Goal: Task Accomplishment & Management: Complete application form

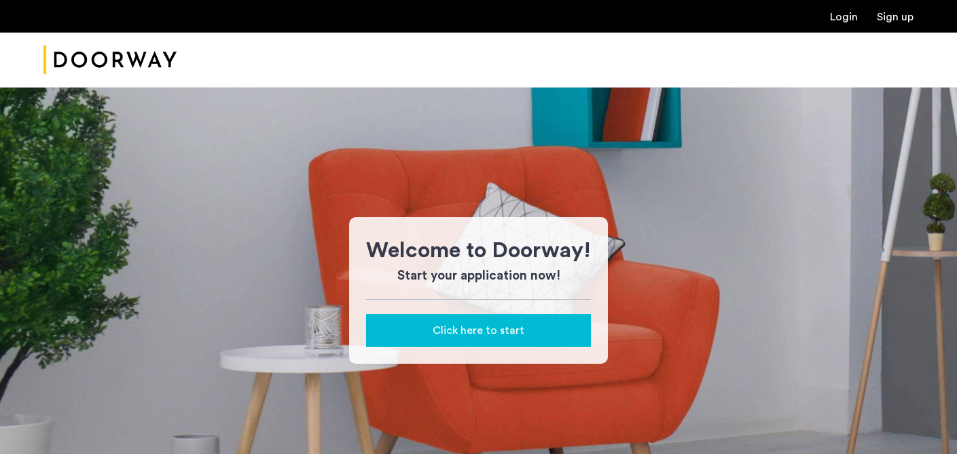
click at [527, 327] on div "Click here to start" at bounding box center [478, 331] width 203 height 16
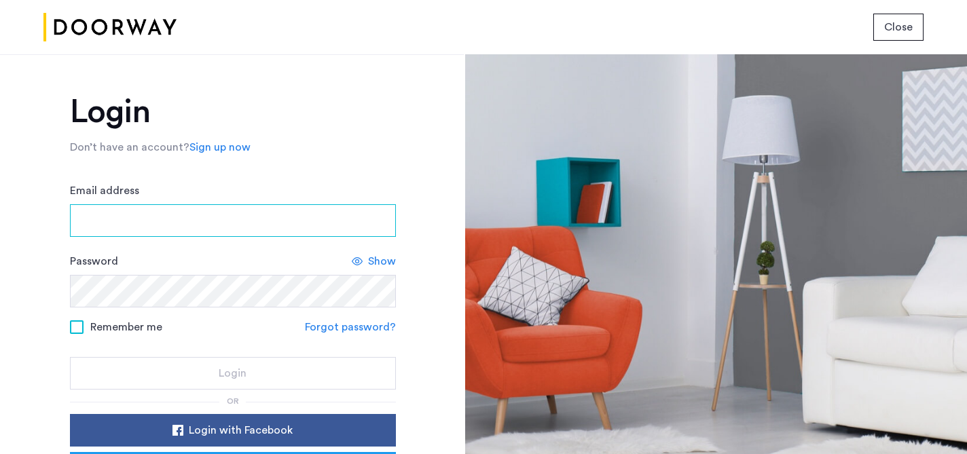
click at [322, 213] on input "Email address" at bounding box center [233, 220] width 326 height 33
type input "**********"
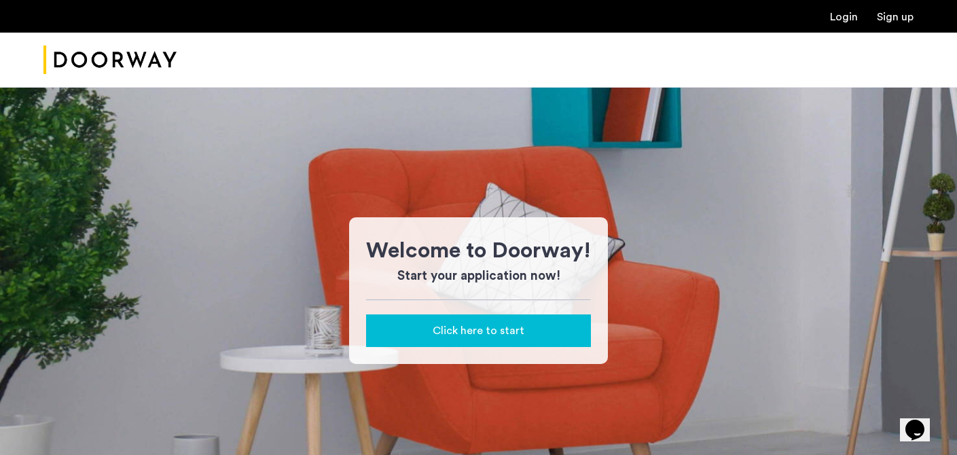
click at [560, 316] on button "Click here to start" at bounding box center [478, 330] width 225 height 33
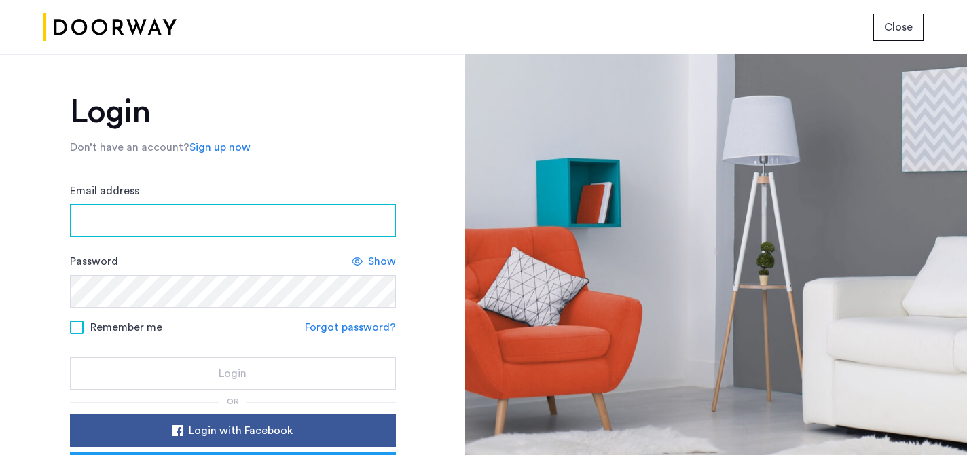
click at [258, 225] on input "Email address" at bounding box center [233, 220] width 326 height 33
type input "**********"
click at [310, 218] on input "Email address" at bounding box center [233, 220] width 326 height 33
type input "**********"
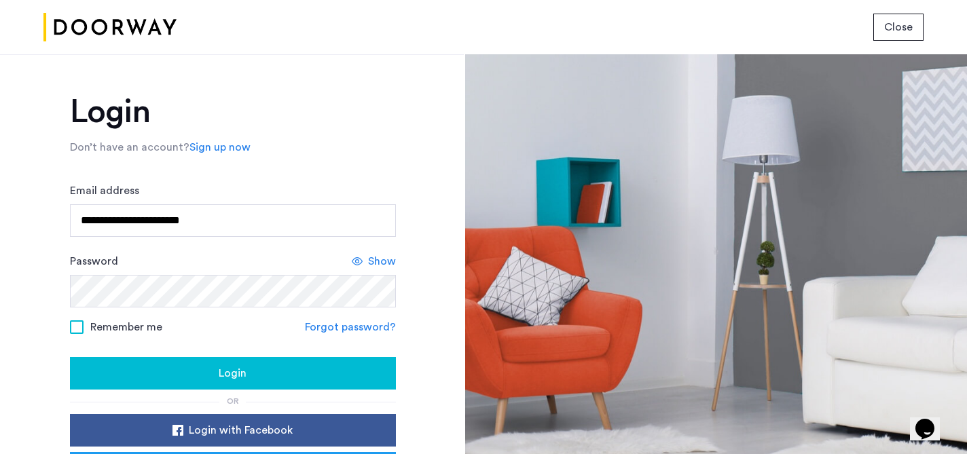
click at [274, 376] on div "Login" at bounding box center [233, 373] width 304 height 16
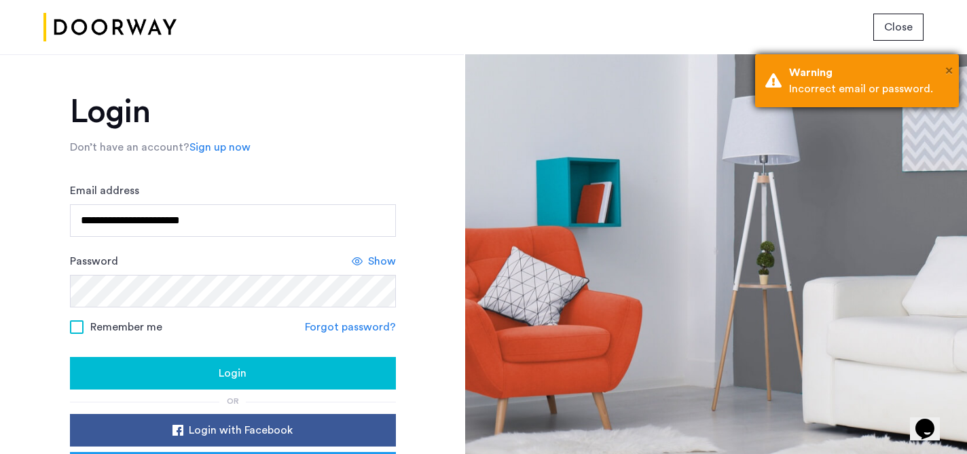
click at [945, 72] on span "×" at bounding box center [948, 71] width 7 height 14
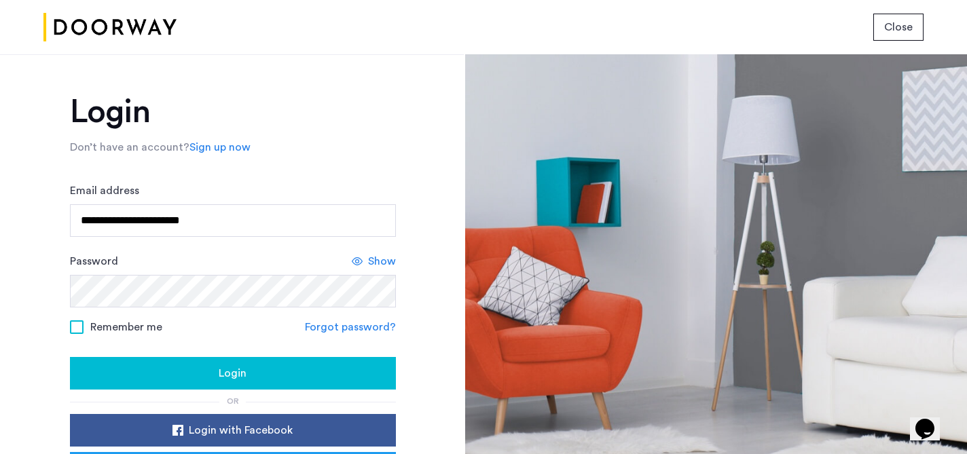
click at [353, 325] on link "Forgot password?" at bounding box center [350, 327] width 91 height 16
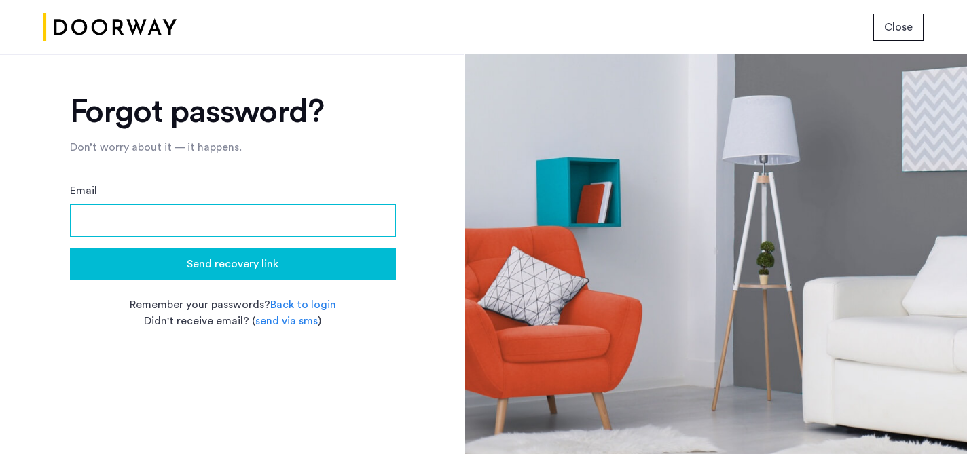
click at [261, 215] on input "Email" at bounding box center [233, 220] width 326 height 33
type input "**********"
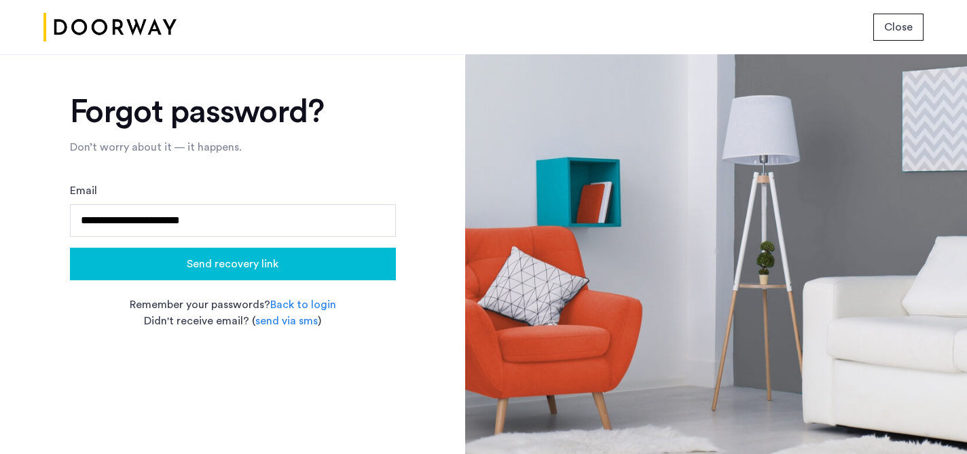
click at [262, 271] on span "Send recovery link" at bounding box center [233, 264] width 92 height 16
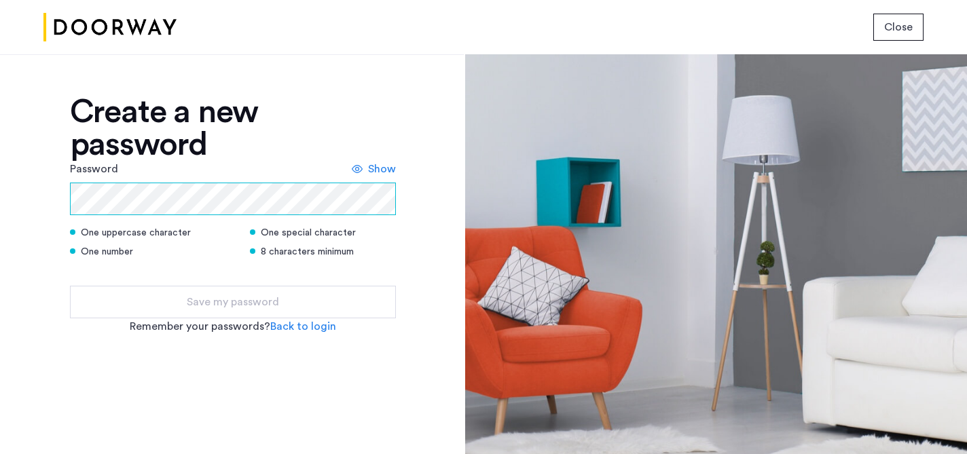
click at [0, 454] on com-1password-button at bounding box center [0, 454] width 0 height 0
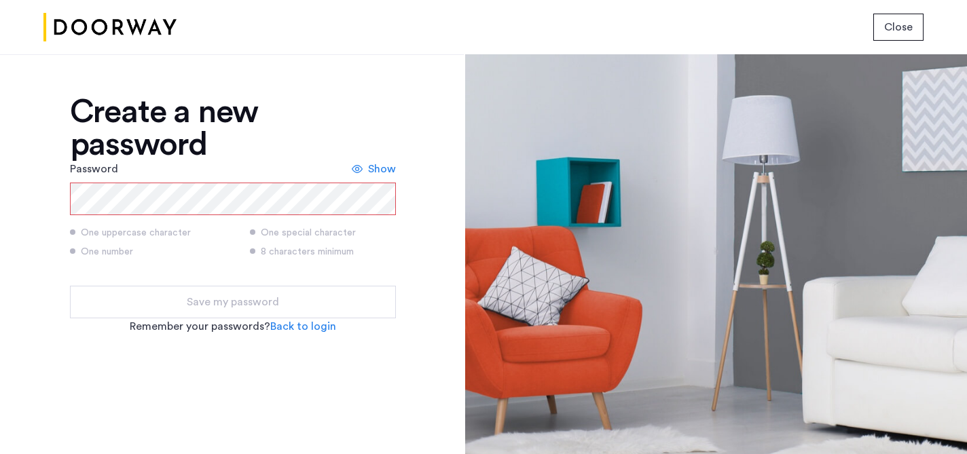
click at [198, 278] on form "Password Show One uppercase character One special character One number 8 charac…" at bounding box center [233, 240] width 326 height 158
click at [380, 173] on span "Show" at bounding box center [382, 169] width 28 height 16
click at [380, 173] on span "Hide" at bounding box center [384, 169] width 23 height 16
click at [380, 168] on span "Show" at bounding box center [382, 169] width 28 height 16
click at [380, 168] on span "Hide" at bounding box center [384, 169] width 23 height 16
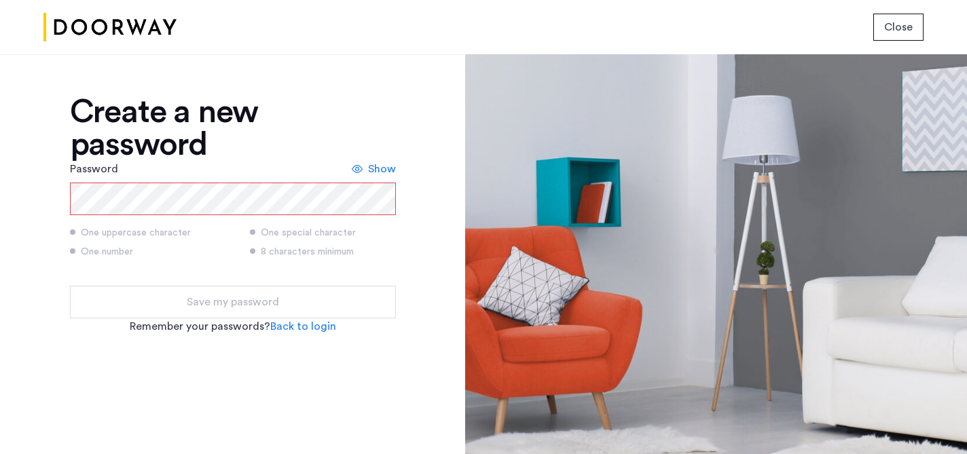
click at [395, 257] on div "8 characters minimum" at bounding box center [323, 252] width 146 height 14
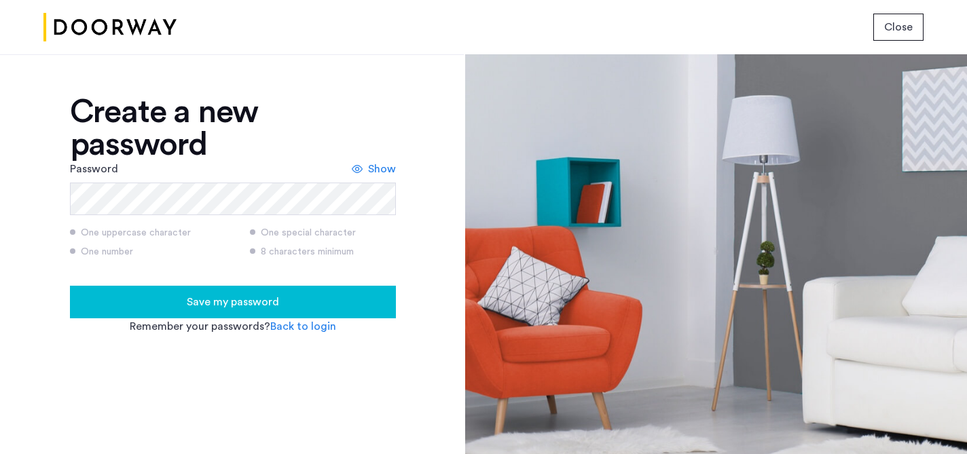
click at [314, 281] on form "Password Show One uppercase character One special character One number 8 charac…" at bounding box center [233, 240] width 326 height 158
click at [275, 305] on span "Save my password" at bounding box center [233, 302] width 92 height 16
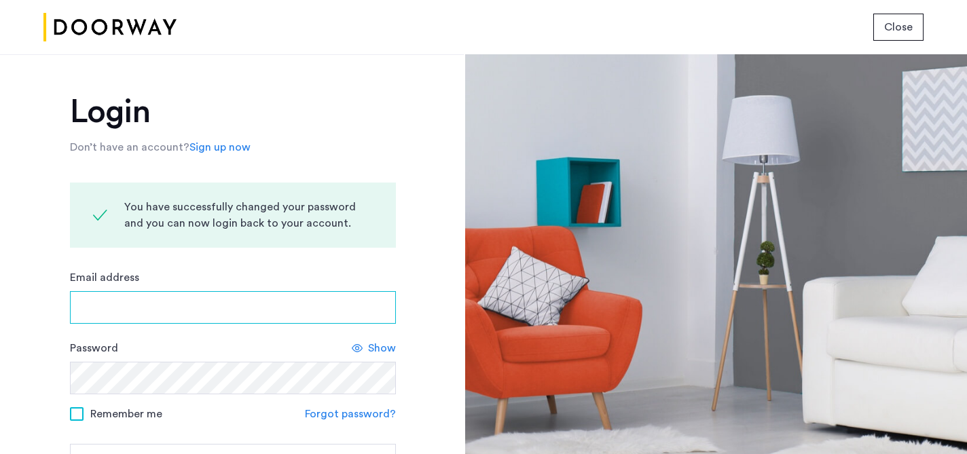
click at [275, 305] on input "Email address" at bounding box center [233, 307] width 326 height 33
type input "**********"
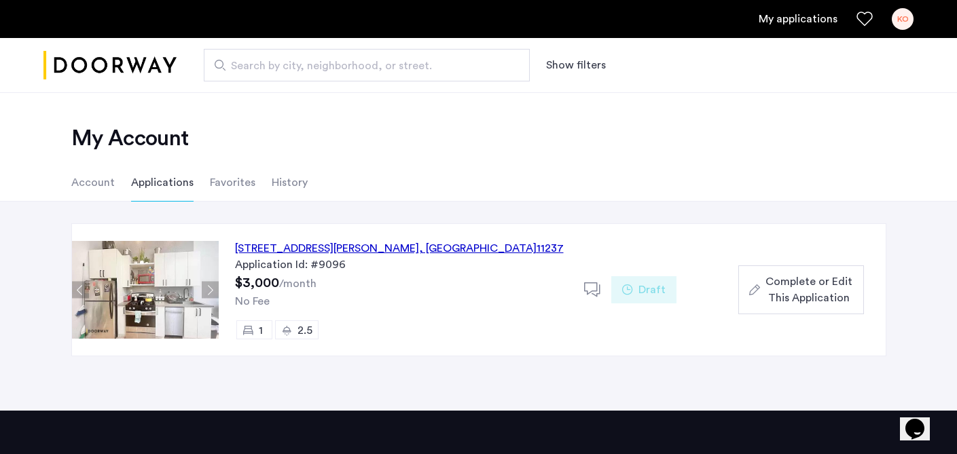
click at [774, 275] on span "Complete or Edit This Application" at bounding box center [808, 290] width 87 height 33
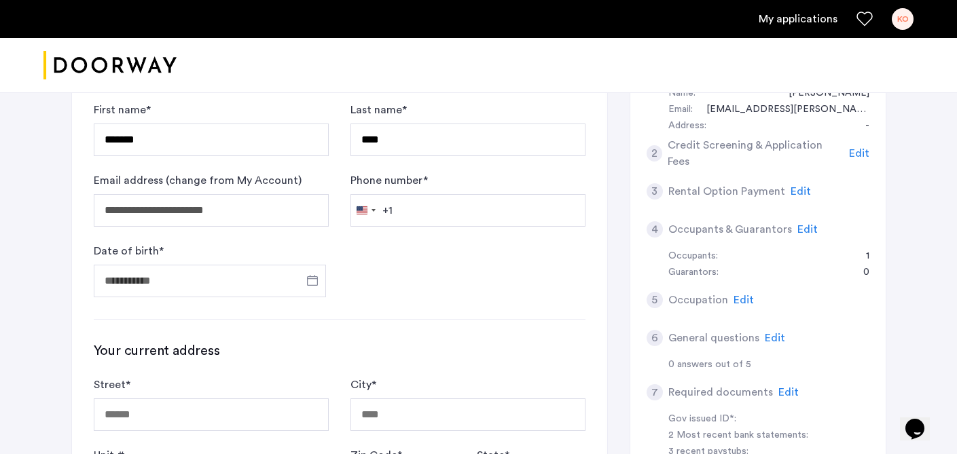
scroll to position [158, 0]
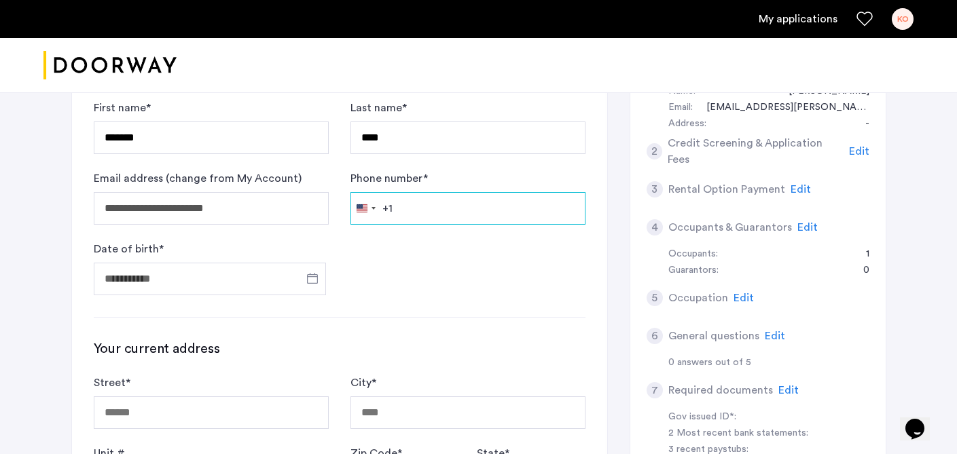
click at [440, 213] on input "Phone number *" at bounding box center [467, 208] width 235 height 33
type input "**********"
click at [308, 280] on span "Open calendar" at bounding box center [312, 278] width 33 height 33
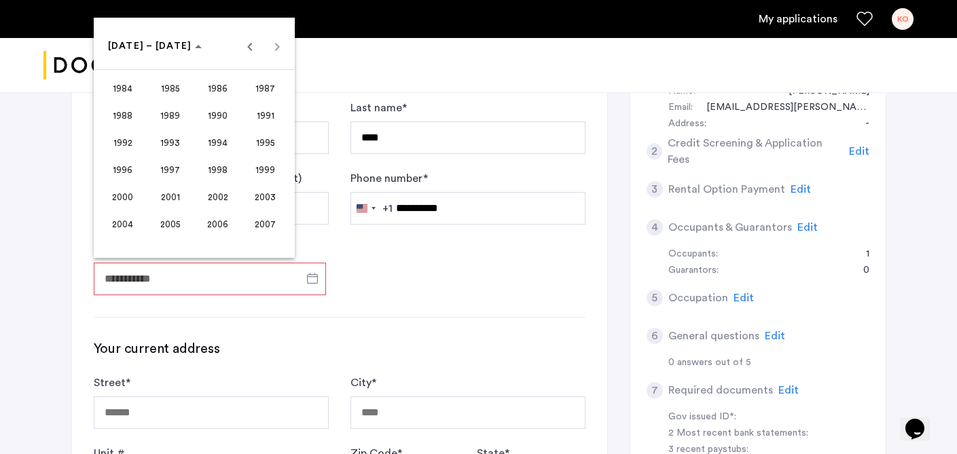
click at [133, 115] on span "1988" at bounding box center [122, 115] width 43 height 24
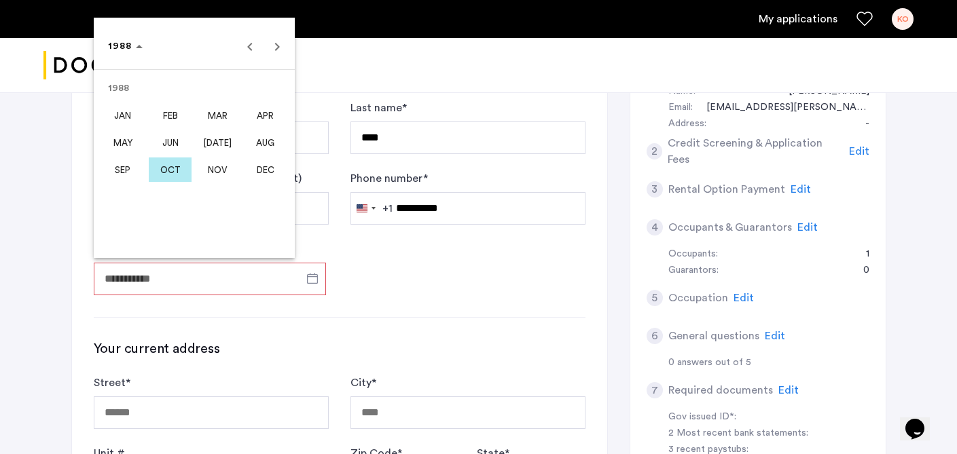
click at [227, 147] on span "[DATE]" at bounding box center [217, 142] width 43 height 24
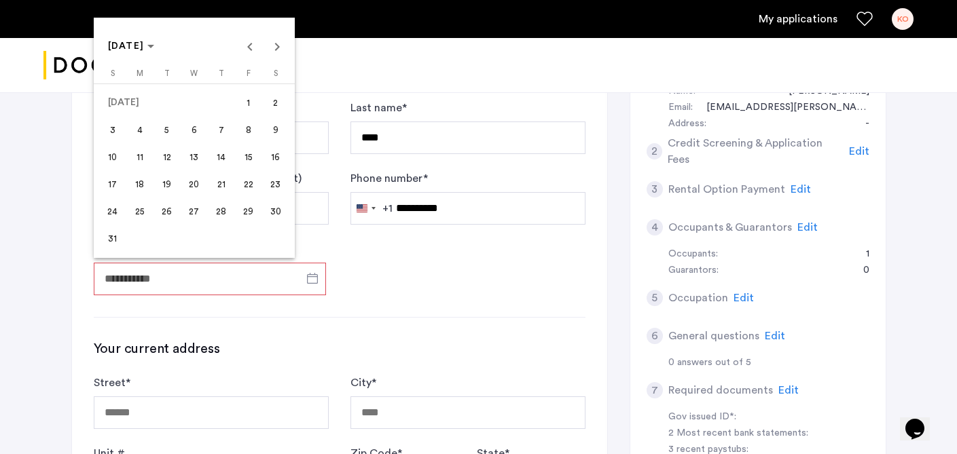
click at [115, 207] on span "24" at bounding box center [113, 211] width 24 height 24
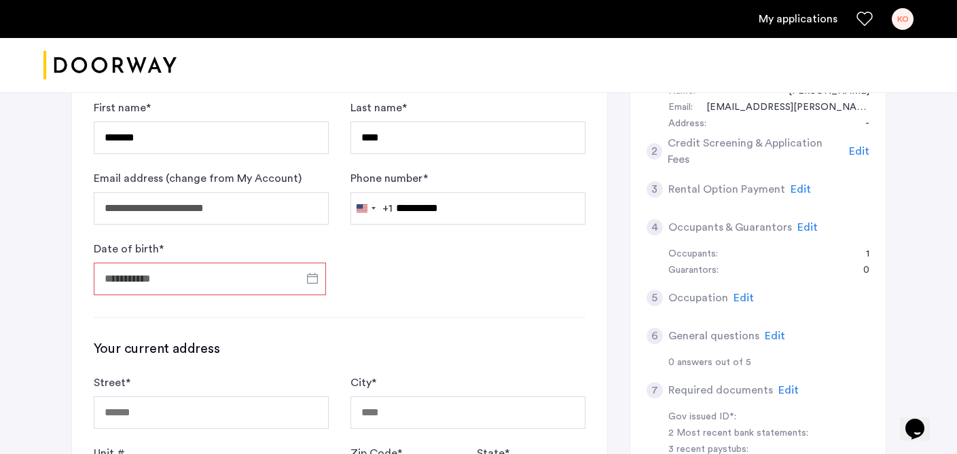
type input "**********"
click at [382, 286] on form "**********" at bounding box center [340, 198] width 492 height 196
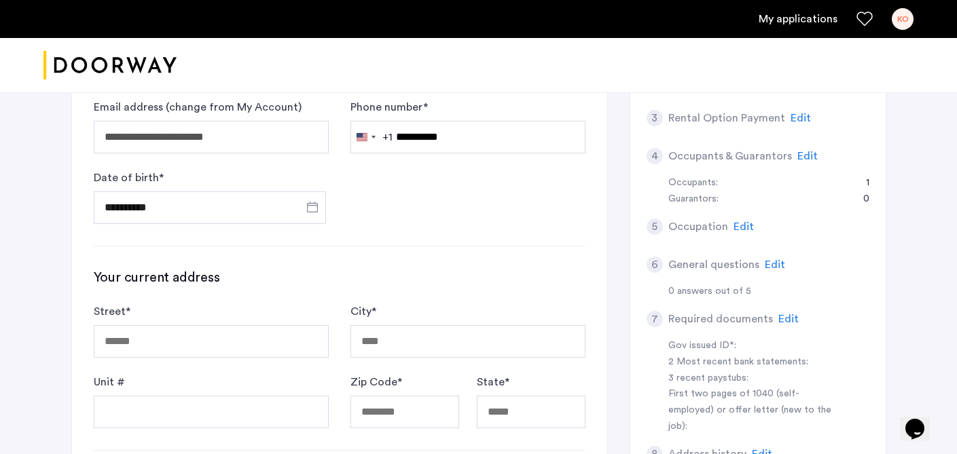
scroll to position [317, 0]
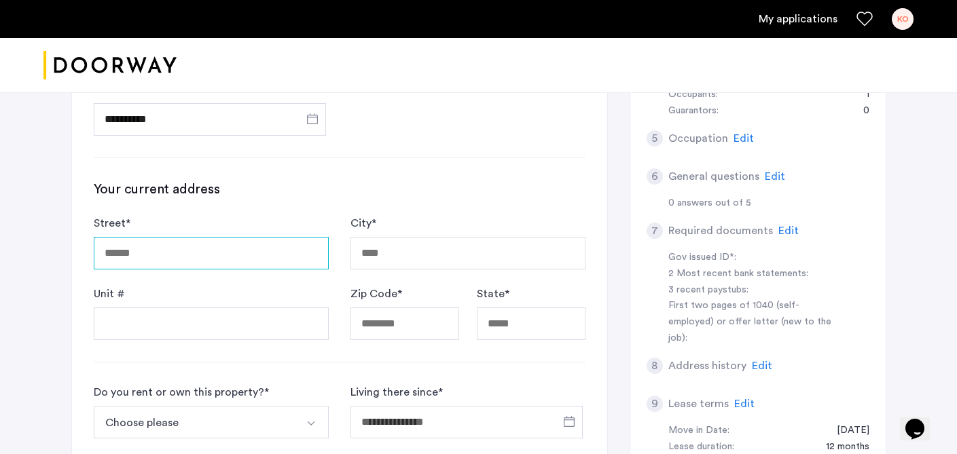
click at [264, 252] on input "Street *" at bounding box center [211, 253] width 235 height 33
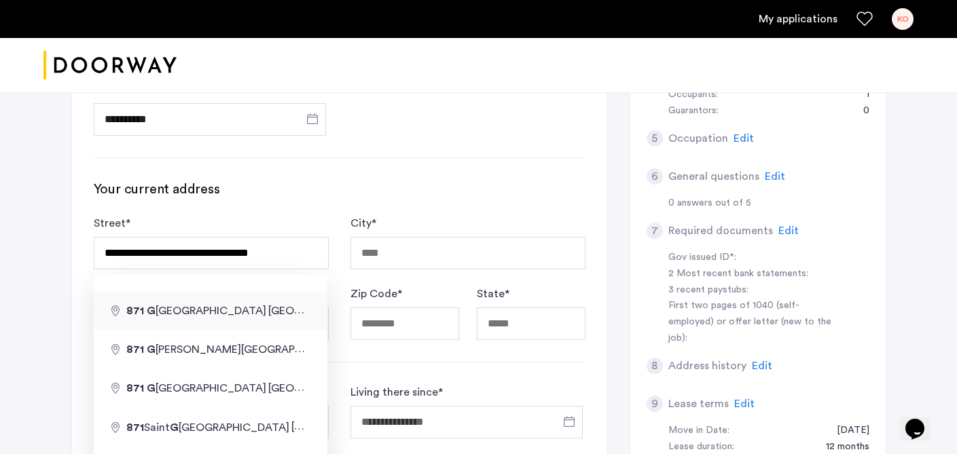
type input "**********"
type input "********"
type input "*****"
type input "**"
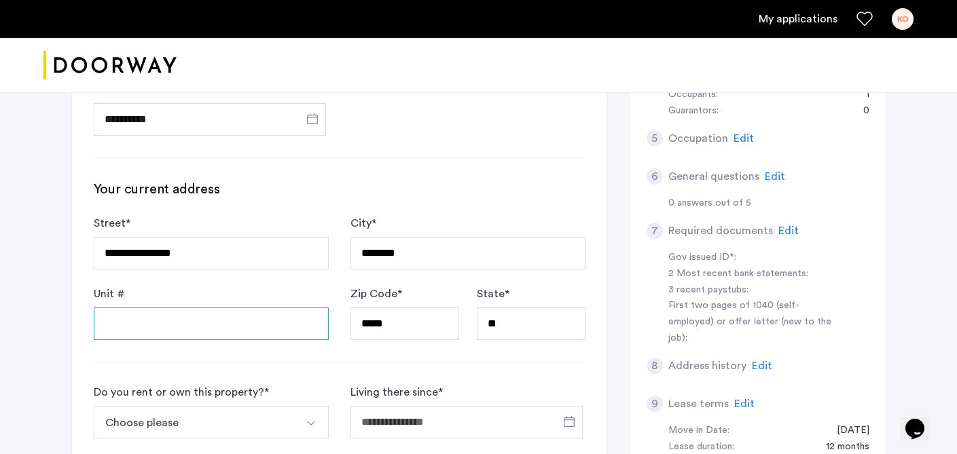
click at [198, 331] on input "Unit #" at bounding box center [211, 324] width 235 height 33
type input "*"
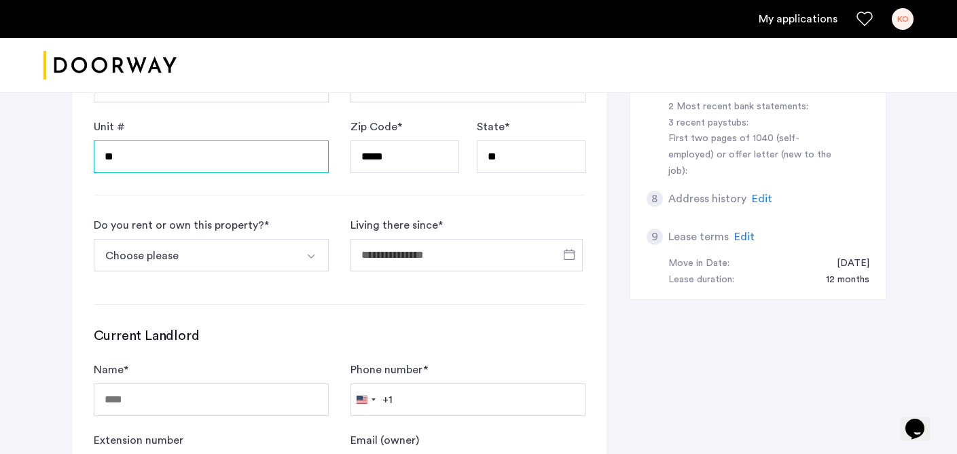
scroll to position [505, 0]
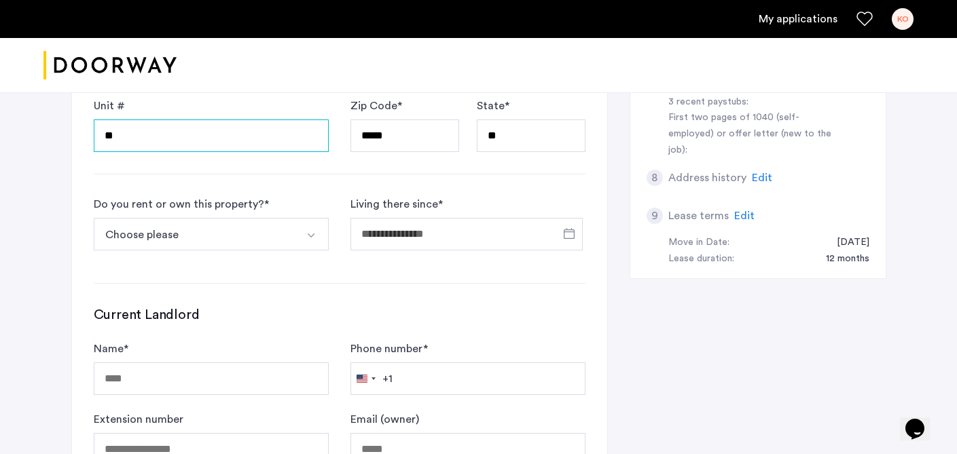
type input "**"
click at [275, 239] on button "Choose please" at bounding box center [195, 234] width 203 height 33
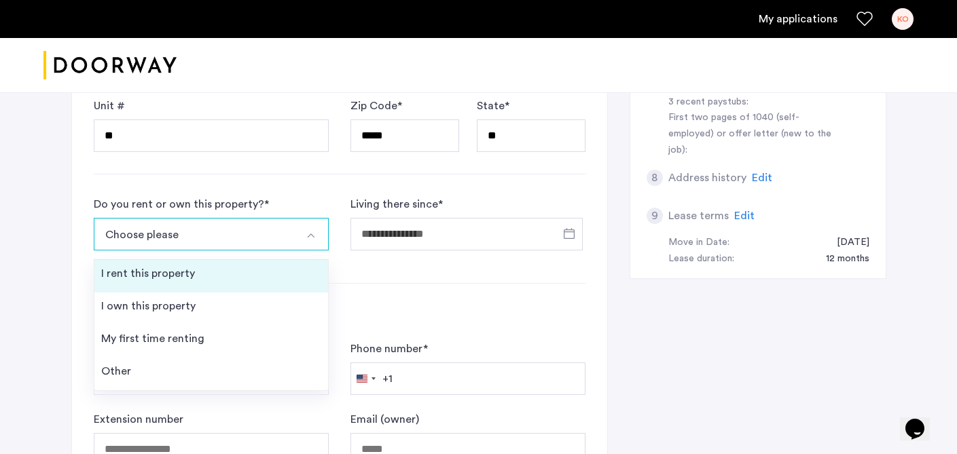
click at [267, 270] on li "I rent this property" at bounding box center [211, 276] width 234 height 33
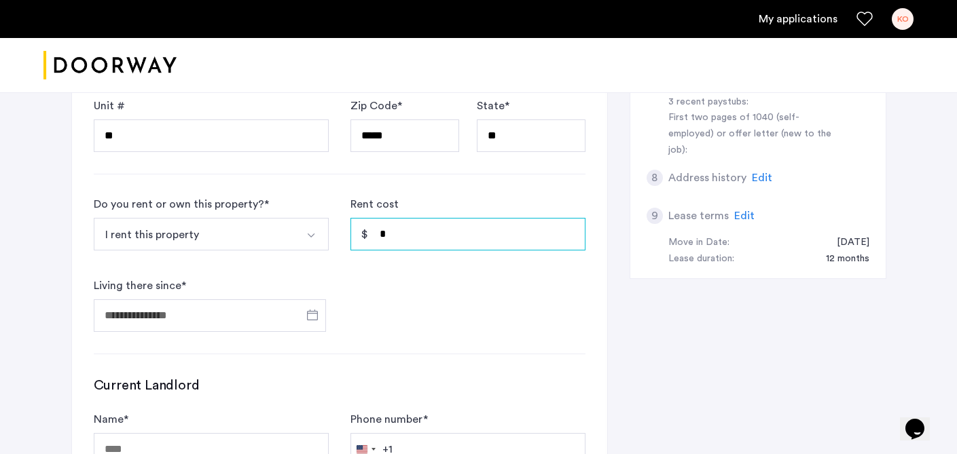
click at [429, 236] on input "*" at bounding box center [467, 234] width 235 height 33
type input "*"
type input "*****"
click at [306, 316] on span "Open calendar" at bounding box center [312, 315] width 33 height 33
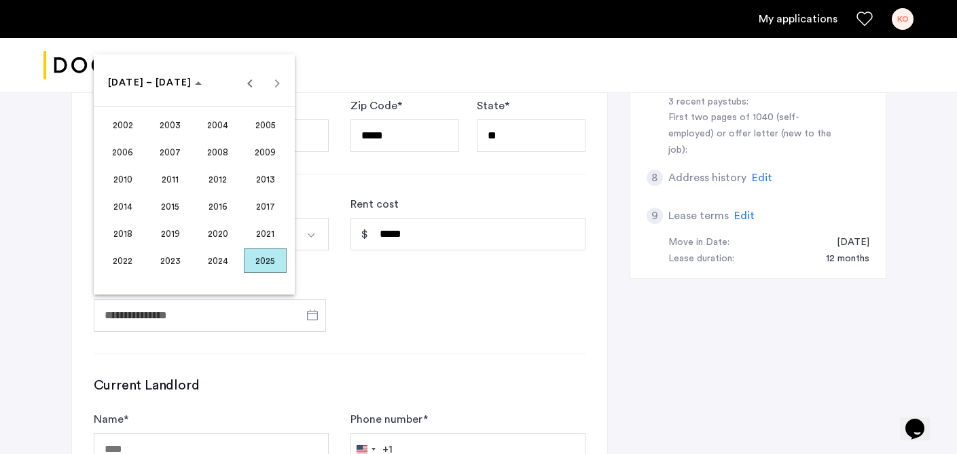
click at [227, 266] on span "2024" at bounding box center [217, 261] width 43 height 24
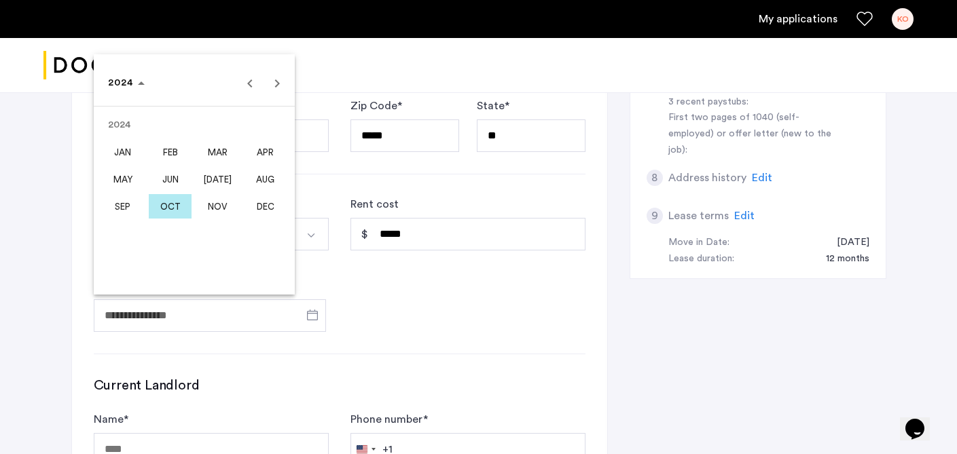
click at [171, 211] on span "OCT" at bounding box center [170, 206] width 43 height 24
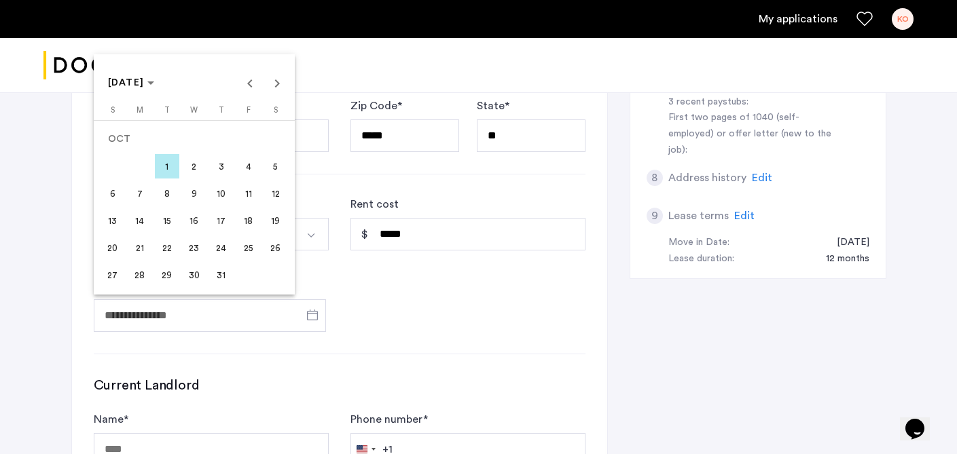
click at [164, 247] on span "22" at bounding box center [167, 248] width 24 height 24
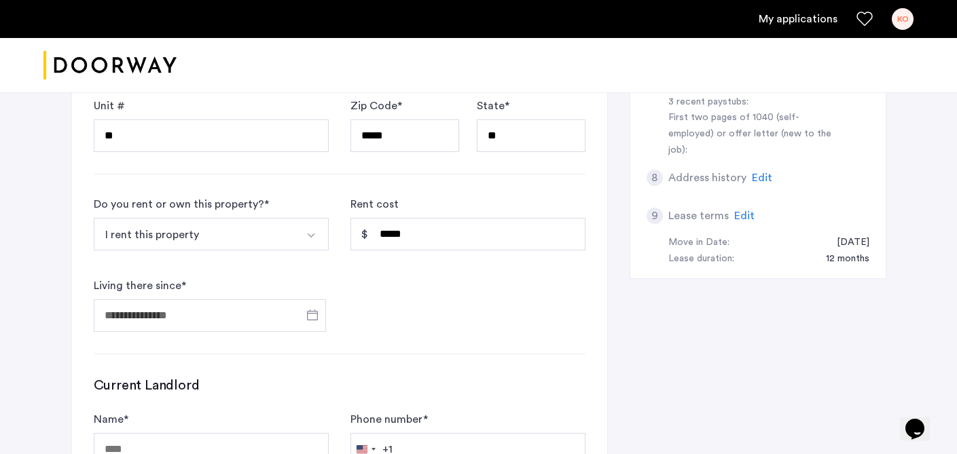
type input "**********"
click at [378, 314] on form "**********" at bounding box center [340, 264] width 492 height 136
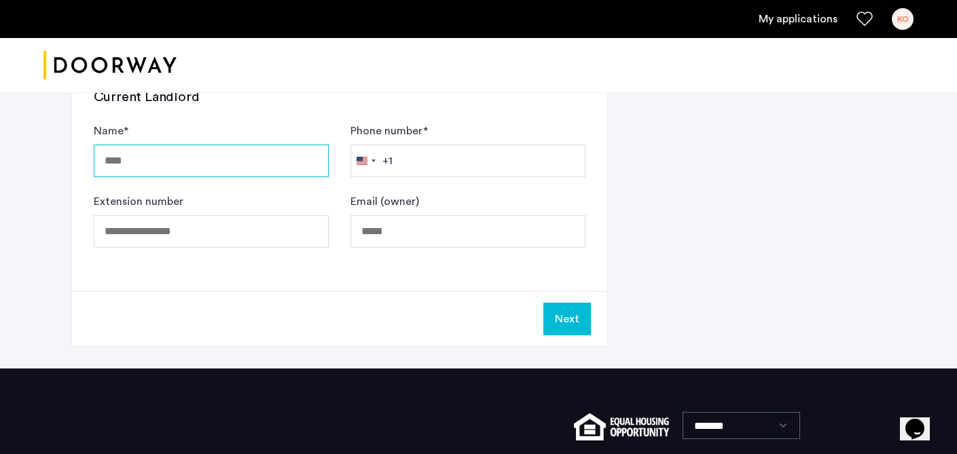
click at [269, 170] on input "Name *" at bounding box center [211, 161] width 235 height 33
type input "**********"
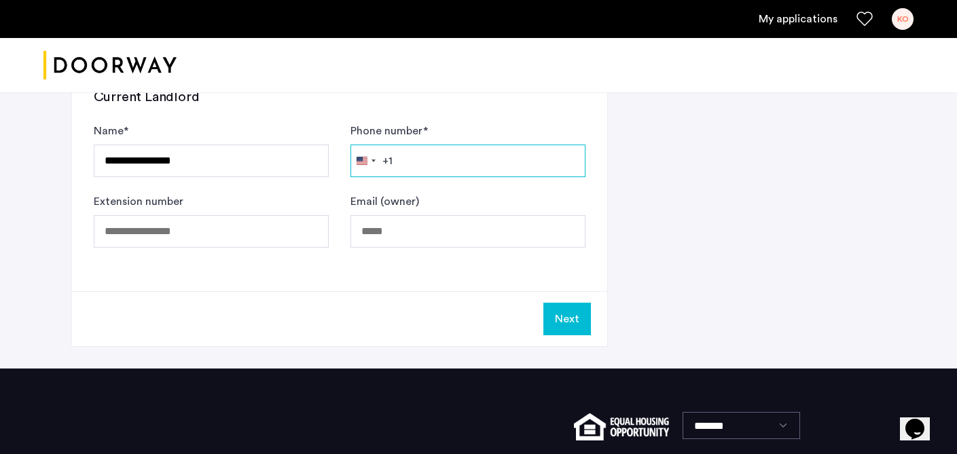
click at [481, 156] on input "Phone number *" at bounding box center [467, 161] width 235 height 33
click at [424, 159] on input "Phone number *" at bounding box center [467, 161] width 235 height 33
paste input "**********"
type input "**********"
click at [562, 313] on button "Next" at bounding box center [567, 319] width 48 height 33
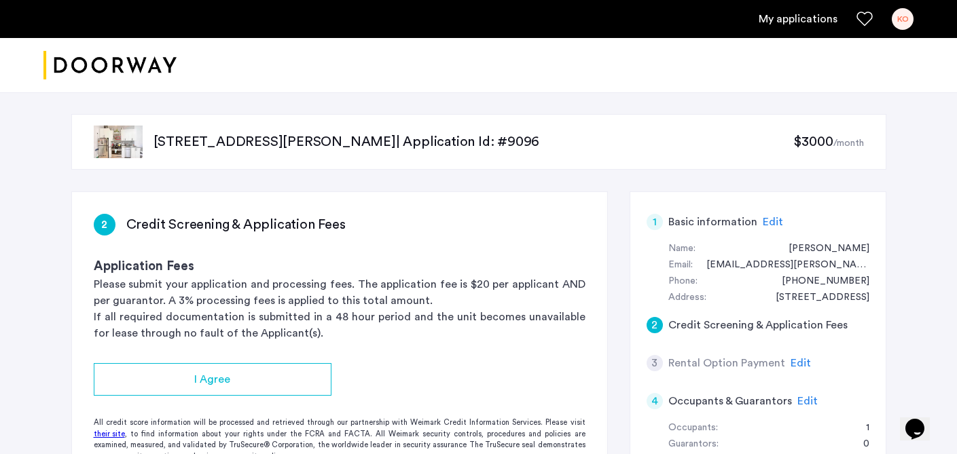
scroll to position [141, 0]
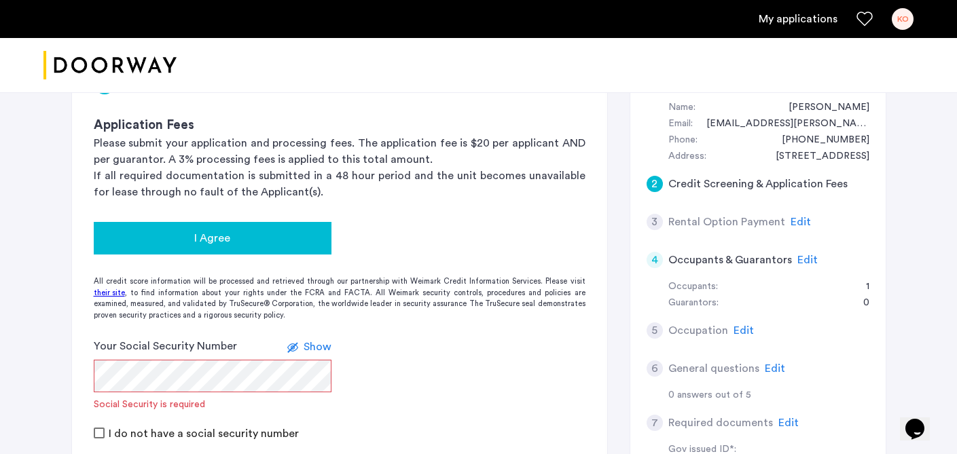
click at [251, 235] on div "I Agree" at bounding box center [213, 238] width 216 height 16
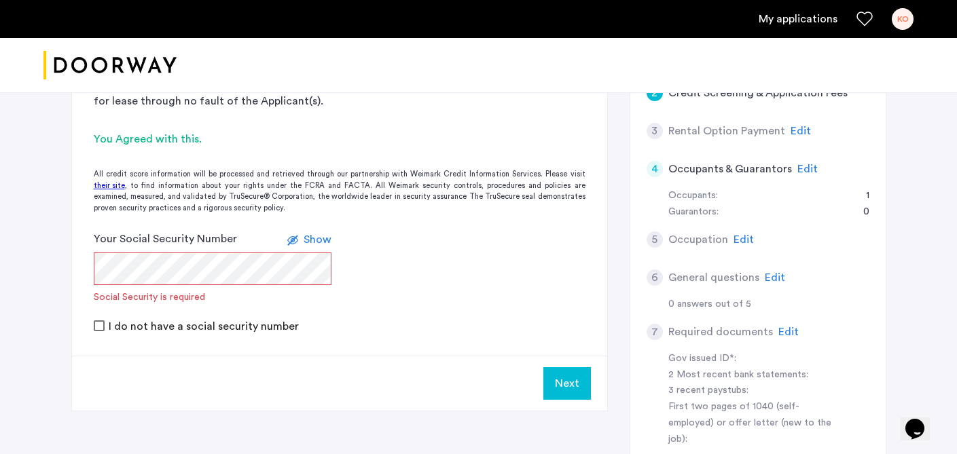
scroll to position [238, 0]
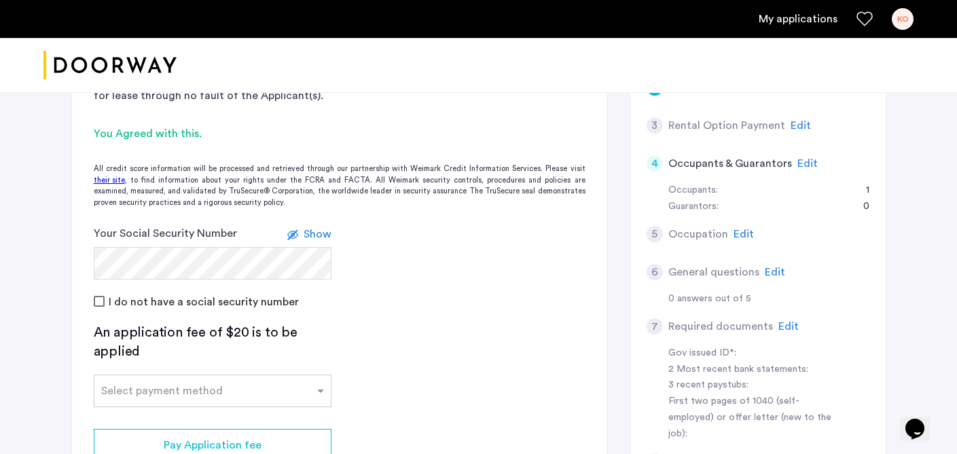
click at [458, 306] on div "I do not have a social security number" at bounding box center [340, 301] width 492 height 16
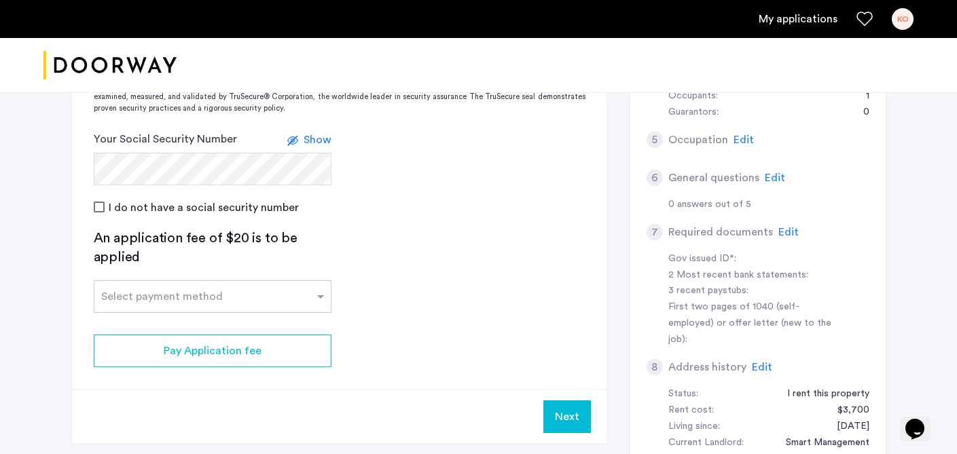
scroll to position [370, 0]
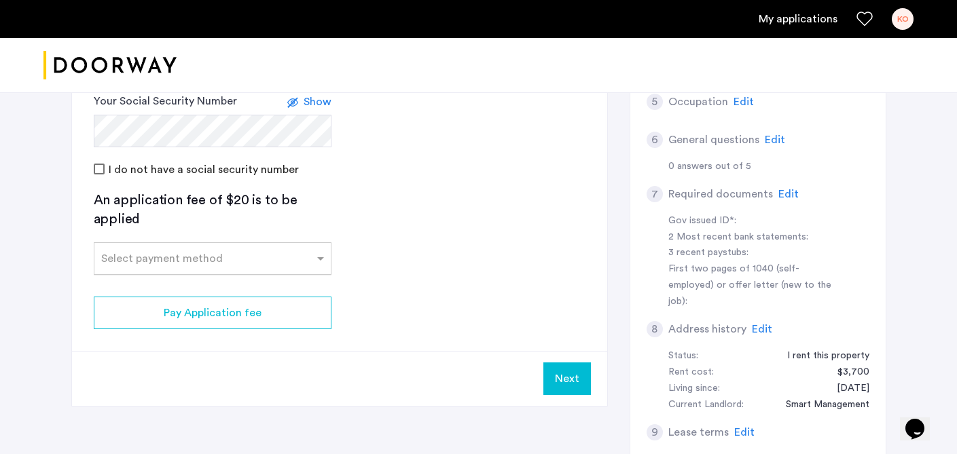
click at [270, 248] on div at bounding box center [212, 255] width 236 height 16
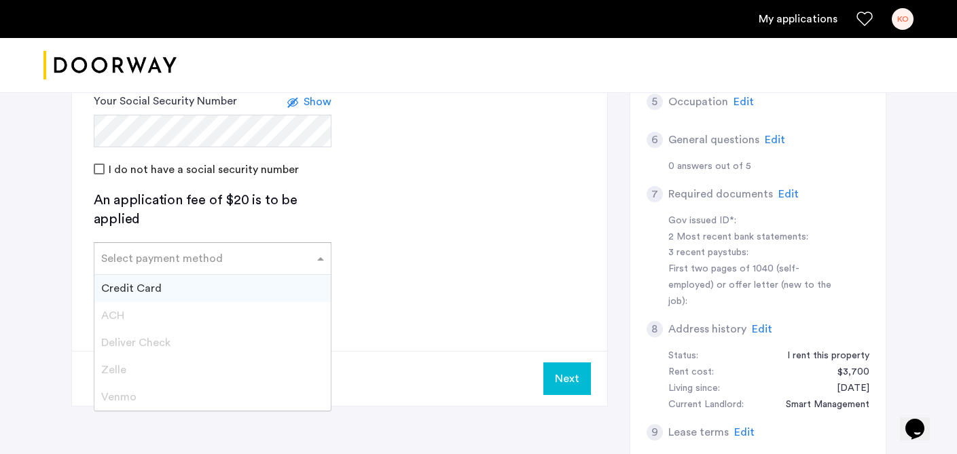
click at [267, 278] on div "Credit Card" at bounding box center [212, 288] width 236 height 27
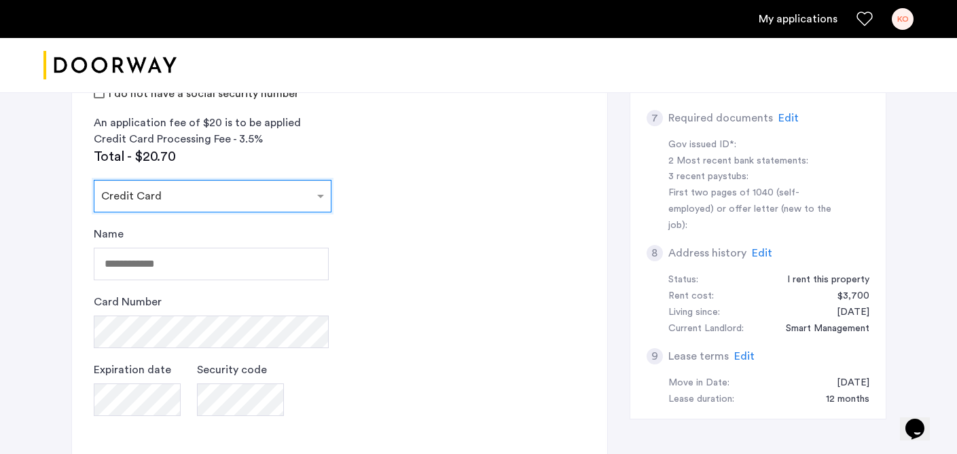
scroll to position [511, 0]
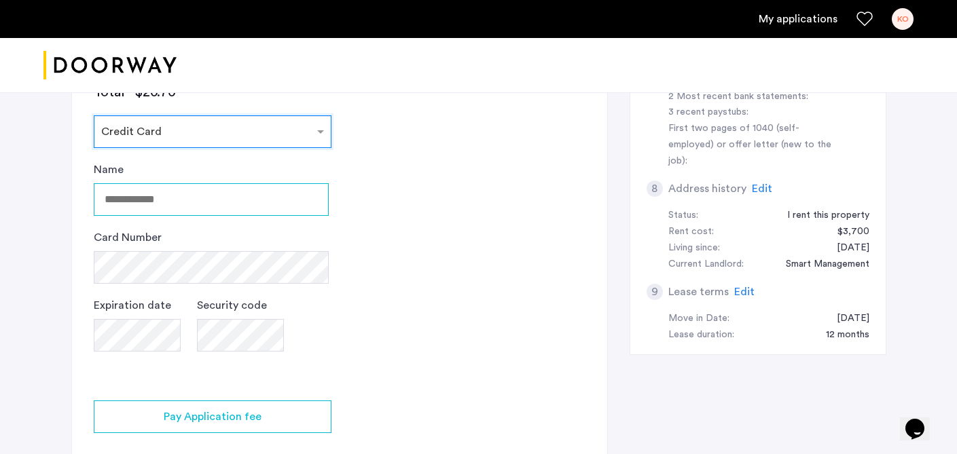
click at [278, 195] on input "Name" at bounding box center [211, 199] width 235 height 33
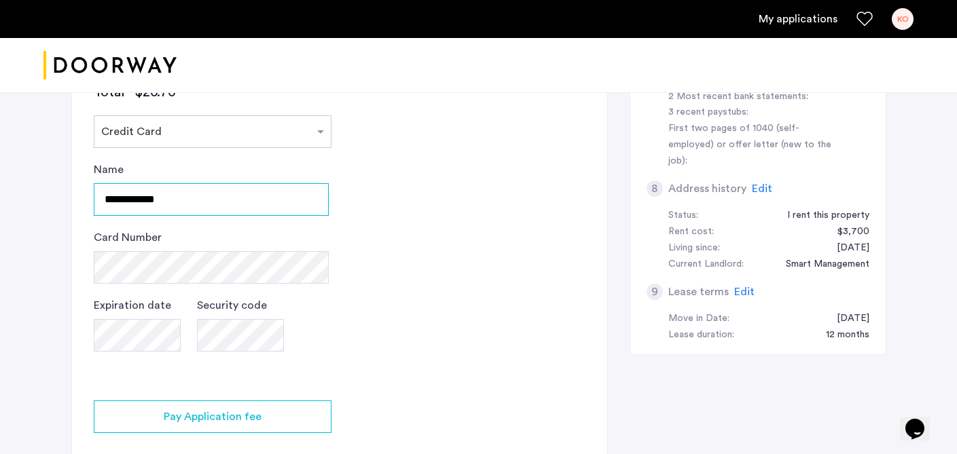
type input "**********"
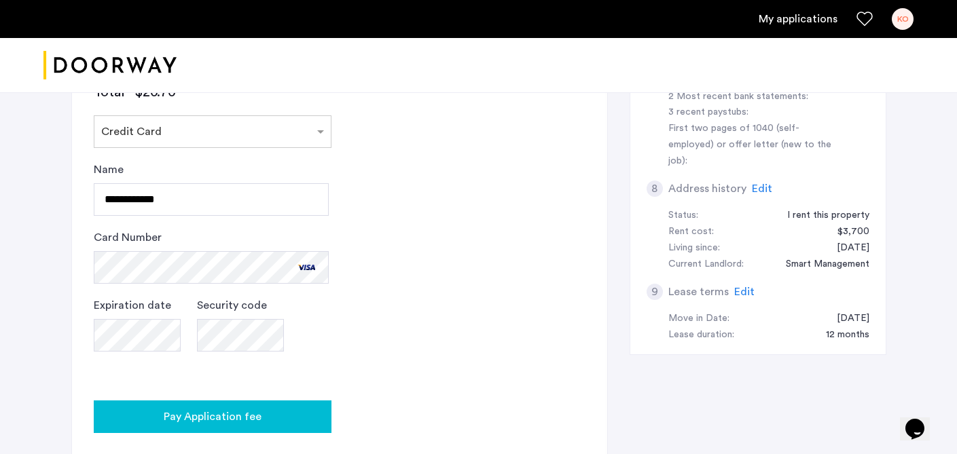
click at [255, 423] on span "Pay Application fee" at bounding box center [213, 417] width 98 height 16
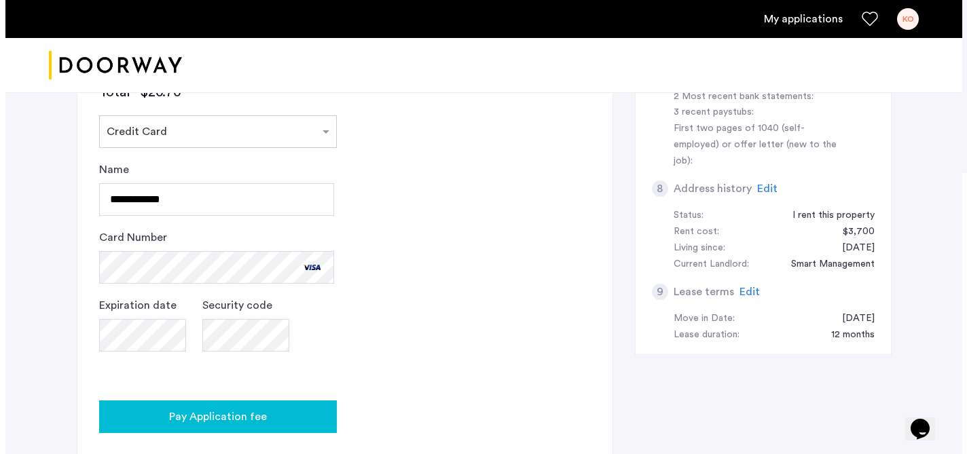
scroll to position [0, 0]
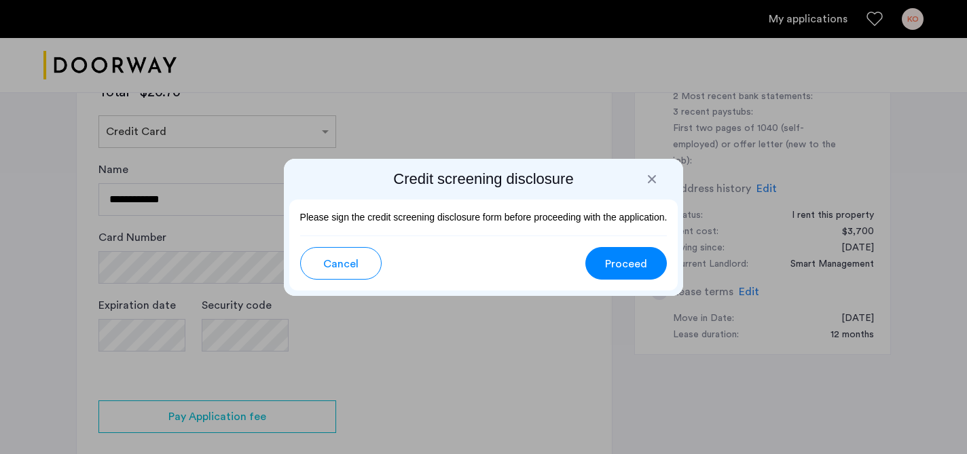
click at [611, 272] on span "Proceed" at bounding box center [626, 264] width 42 height 16
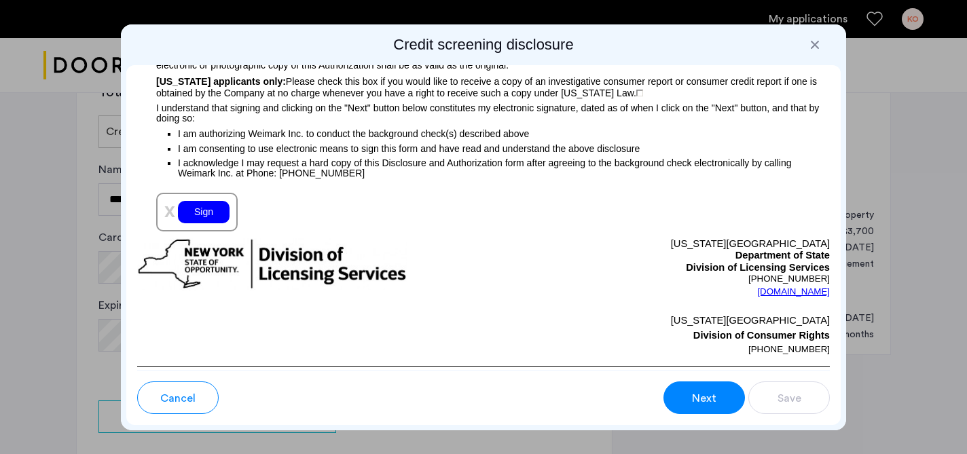
scroll to position [1549, 0]
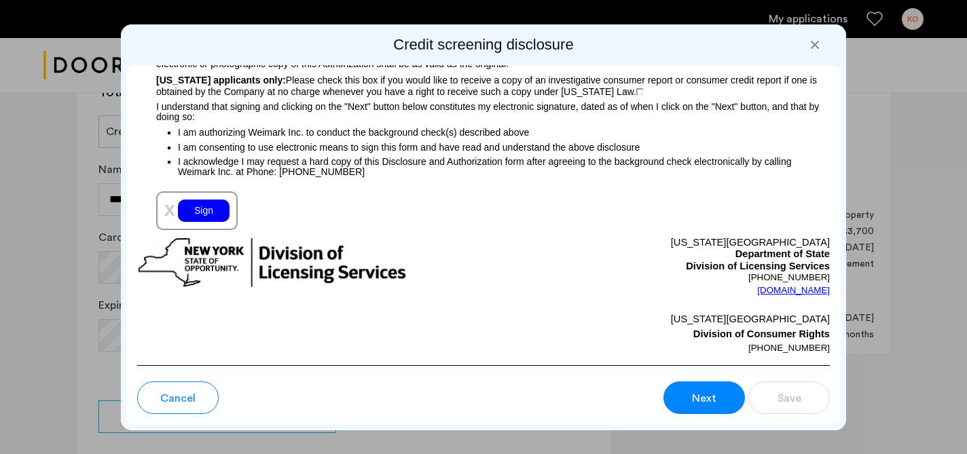
click at [212, 222] on div "Sign" at bounding box center [204, 211] width 52 height 22
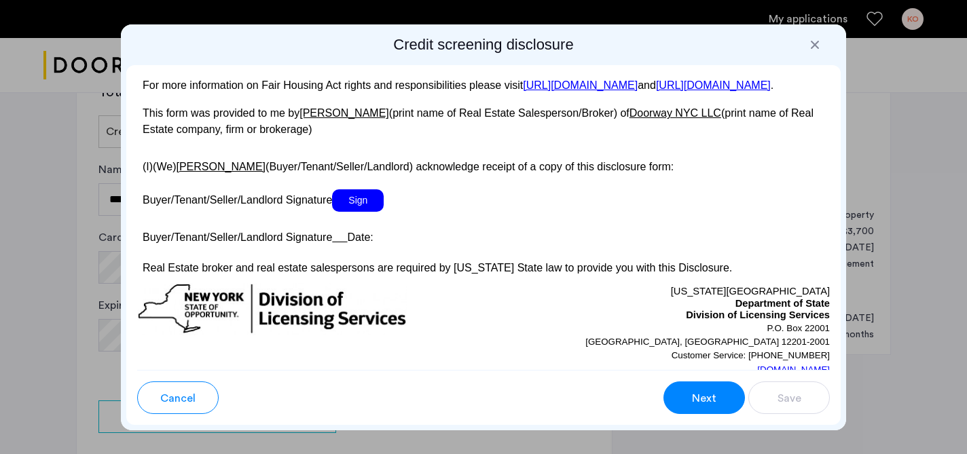
scroll to position [2559, 0]
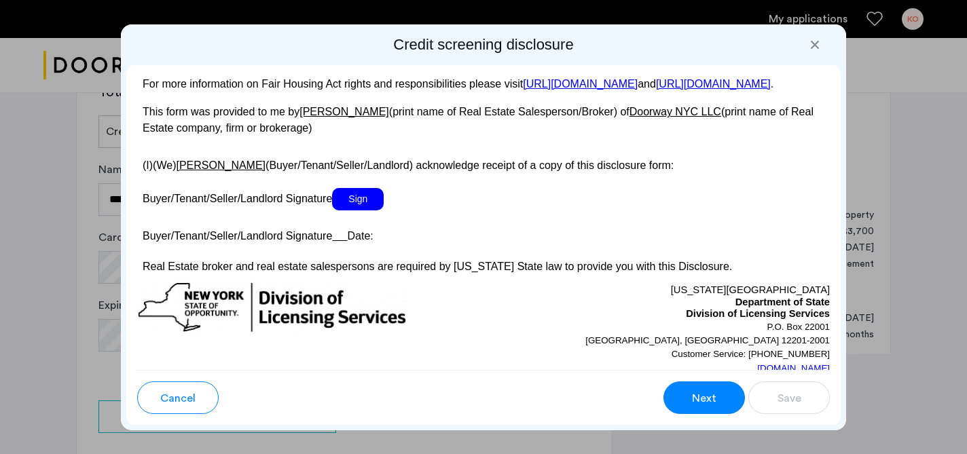
click at [370, 211] on span "Sign" at bounding box center [358, 199] width 52 height 22
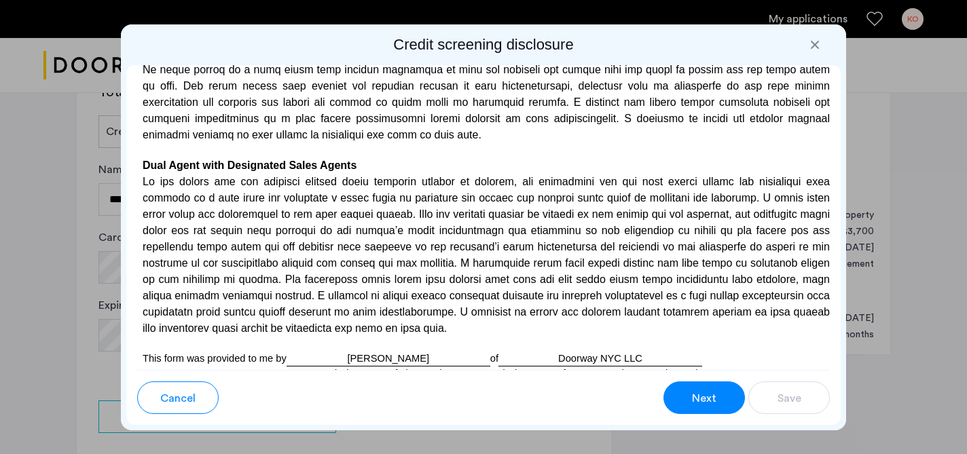
scroll to position [4146, 0]
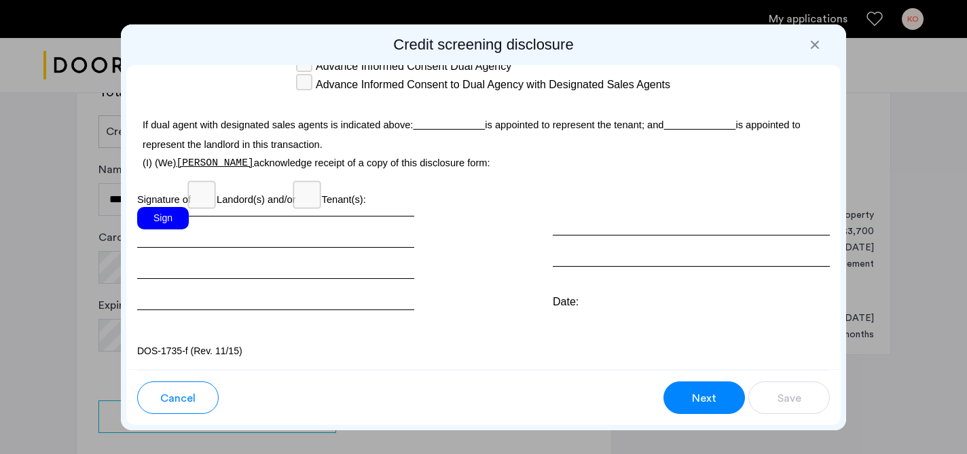
click at [165, 222] on div "Sign" at bounding box center [163, 218] width 52 height 22
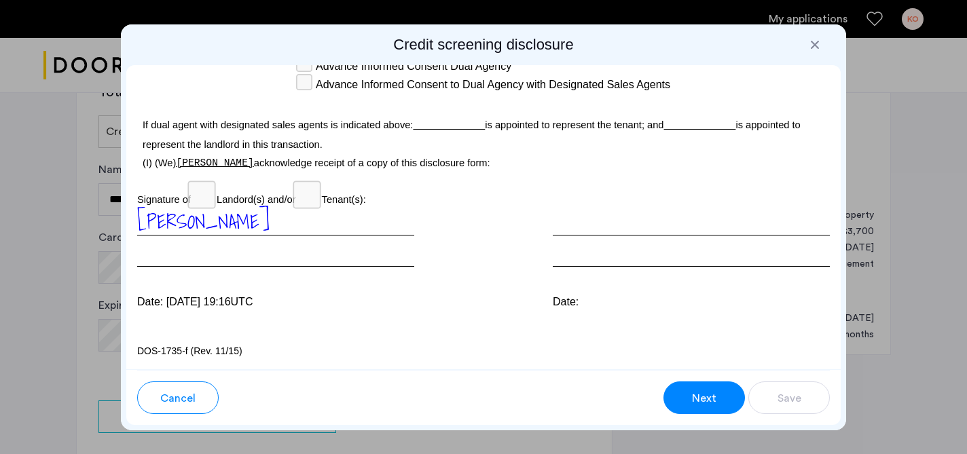
click at [682, 391] on button "Next" at bounding box center [705, 398] width 82 height 33
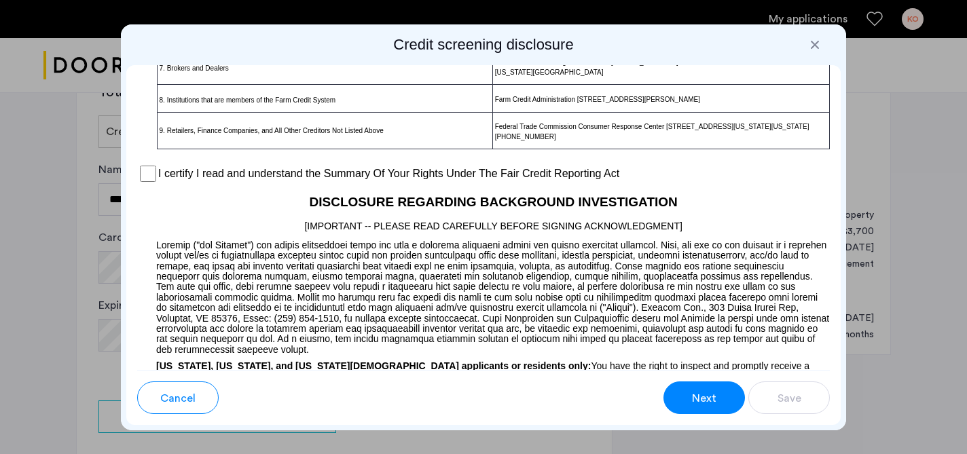
scroll to position [1092, 0]
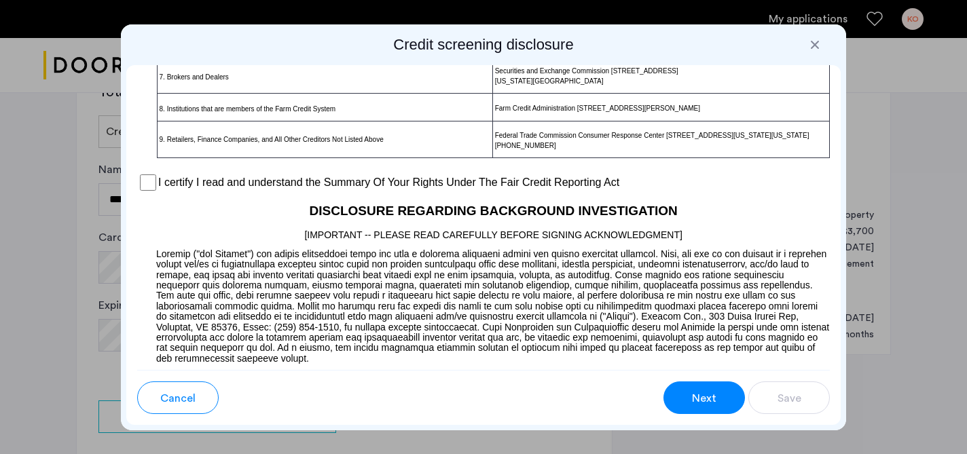
click at [541, 191] on label "I certify I read and understand the Summary Of Your Rights Under The Fair Credi…" at bounding box center [388, 183] width 461 height 16
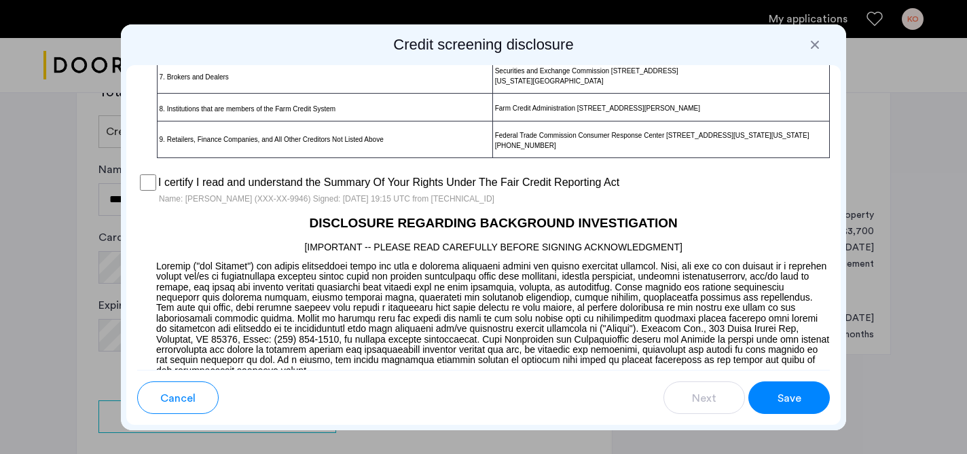
click at [780, 403] on span "Save" at bounding box center [790, 399] width 24 height 16
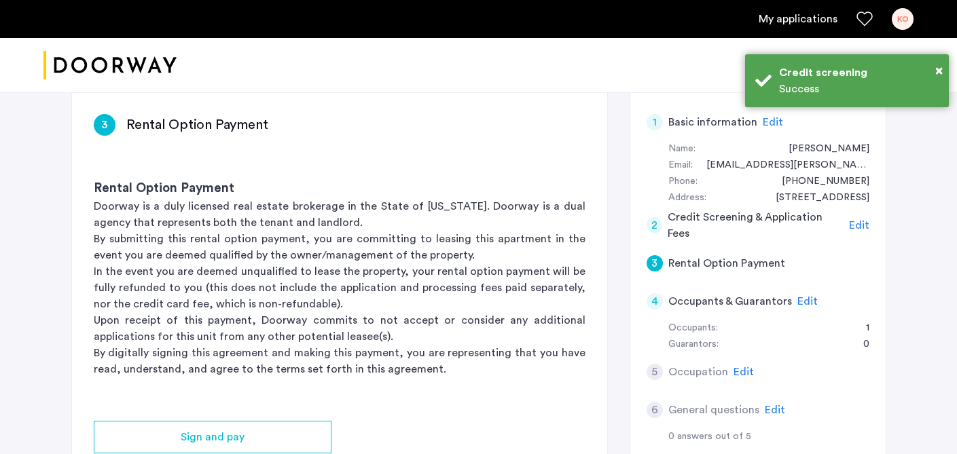
scroll to position [137, 0]
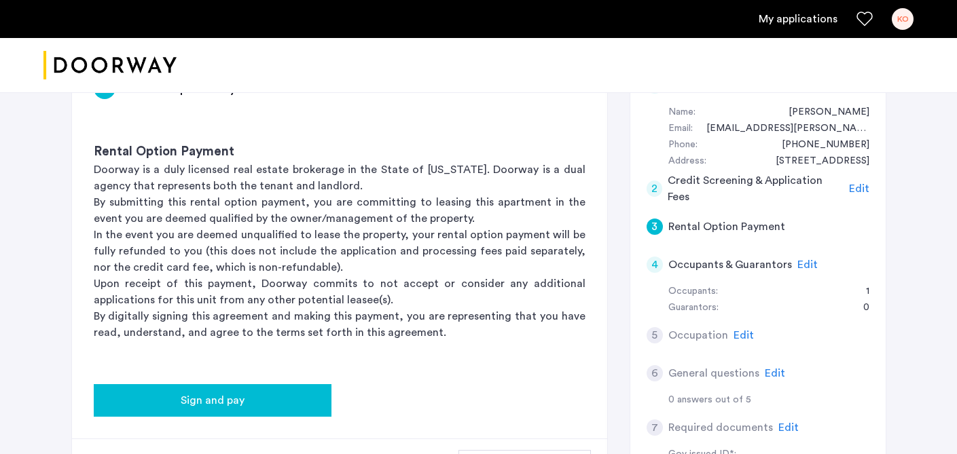
click at [231, 399] on span "Sign and pay" at bounding box center [213, 401] width 64 height 16
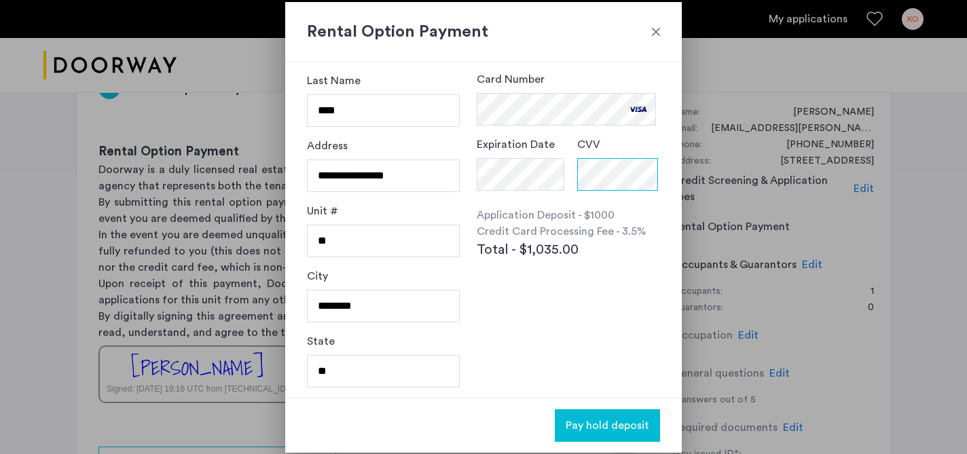
scroll to position [143, 0]
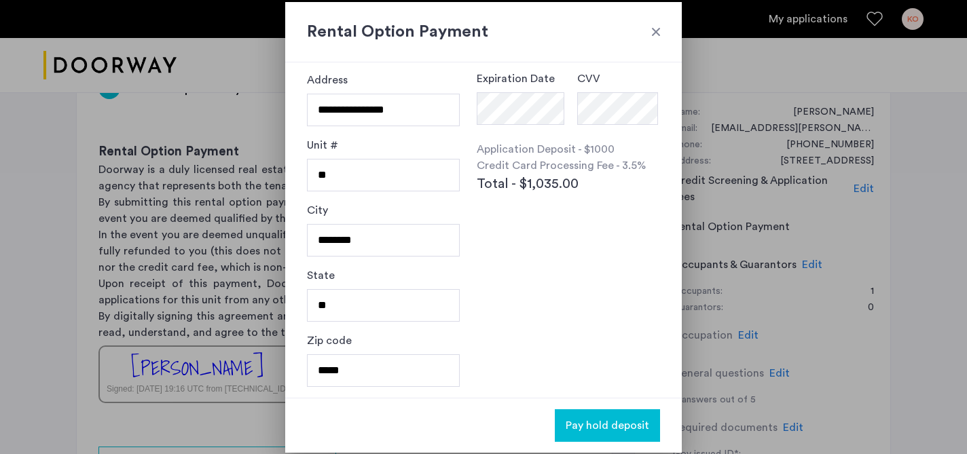
click at [511, 367] on div "**********" at bounding box center [483, 230] width 397 height 336
click at [608, 420] on span "Pay hold deposit" at bounding box center [608, 426] width 84 height 16
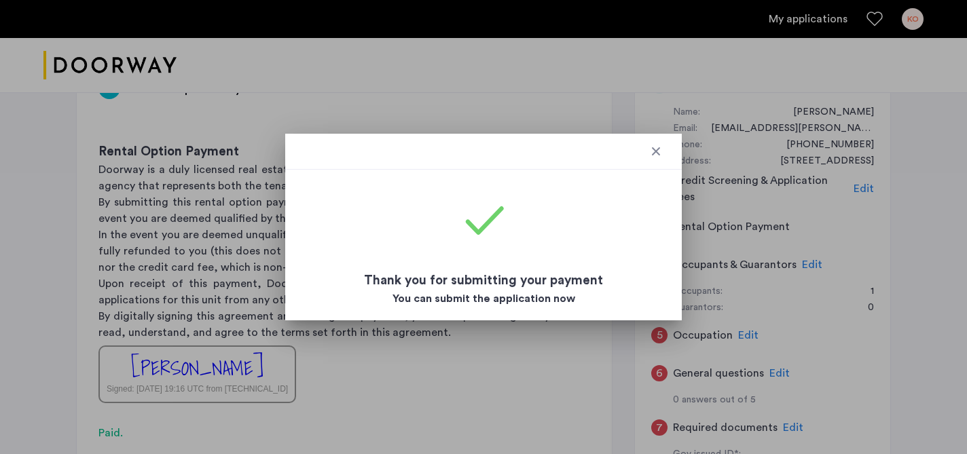
click at [657, 150] on div at bounding box center [656, 152] width 14 height 14
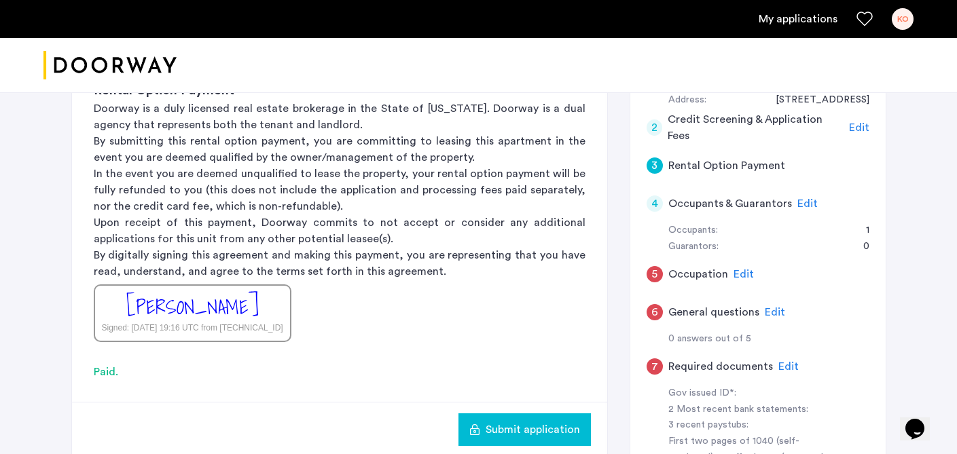
scroll to position [242, 0]
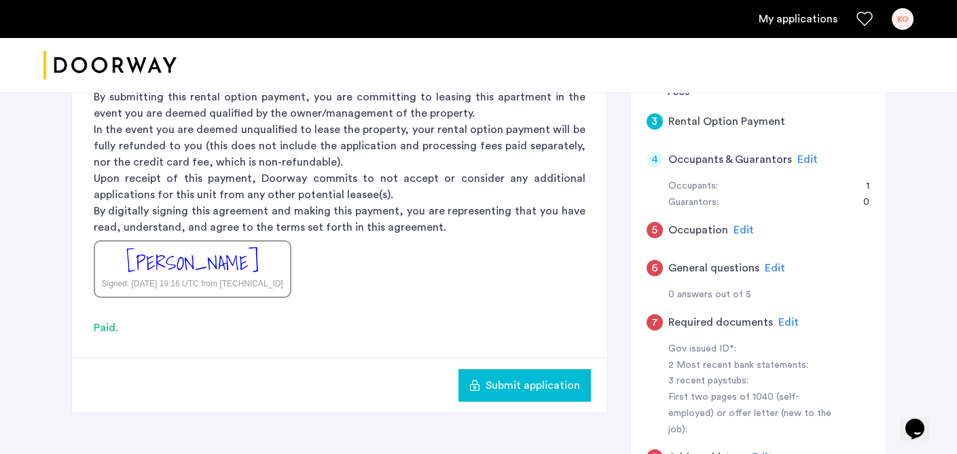
click at [807, 162] on span "Edit" at bounding box center [807, 159] width 20 height 11
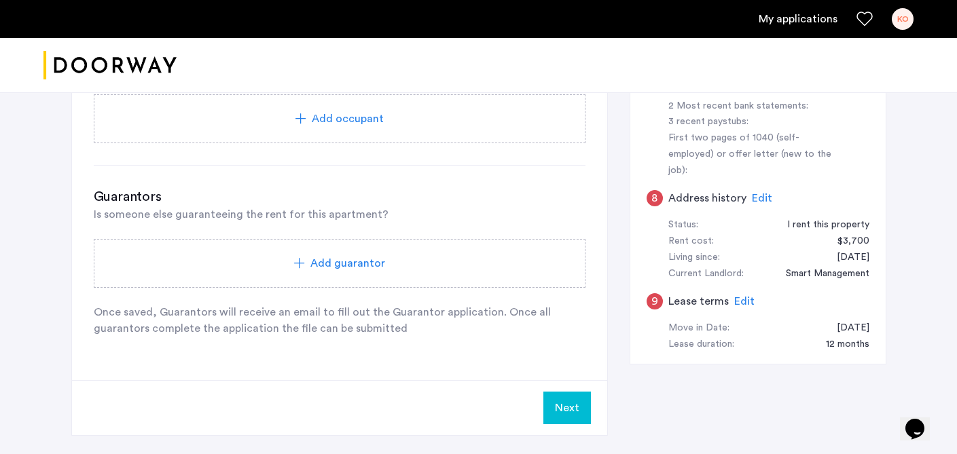
scroll to position [554, 0]
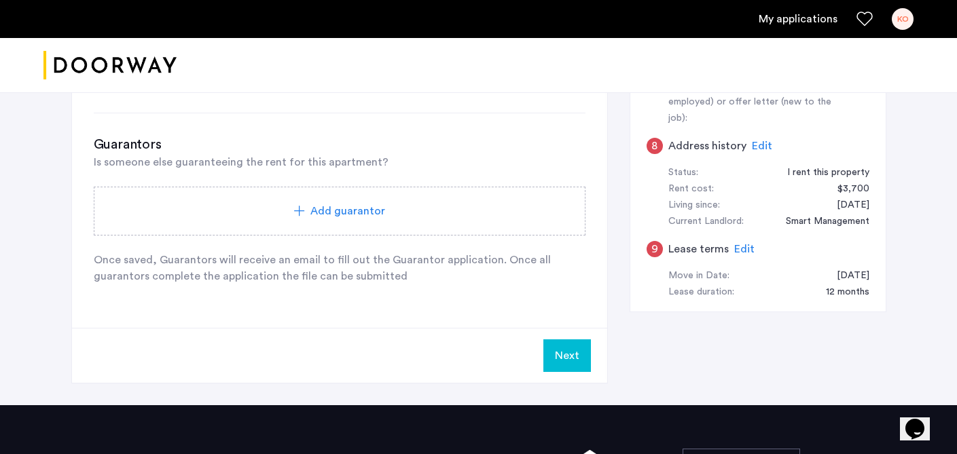
click at [565, 350] on button "Next" at bounding box center [567, 356] width 48 height 33
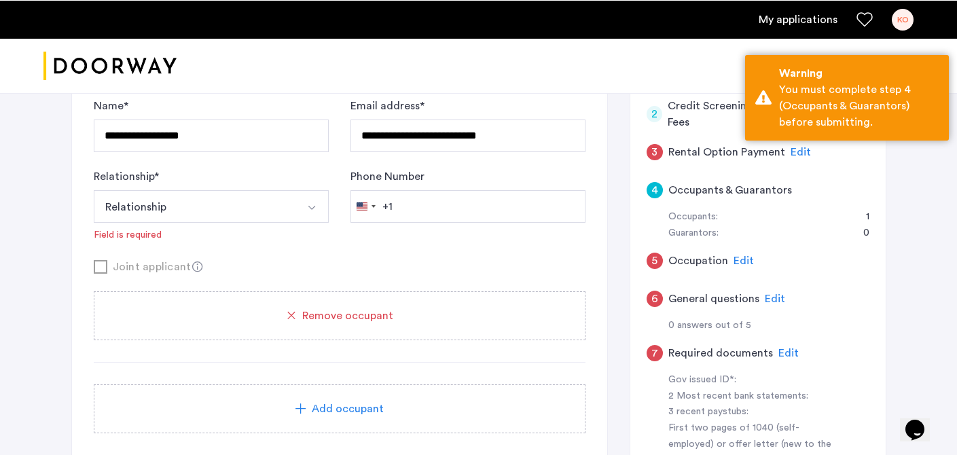
scroll to position [85, 0]
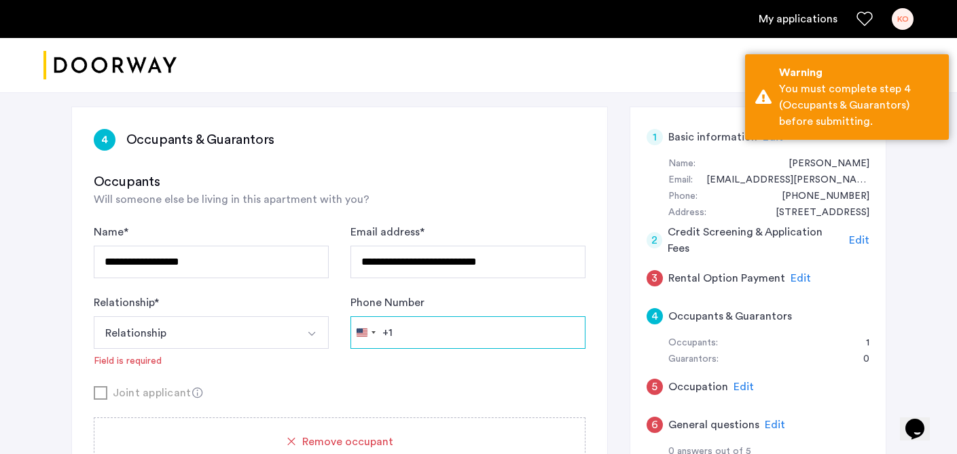
click at [521, 335] on input "Phone Number" at bounding box center [467, 332] width 235 height 33
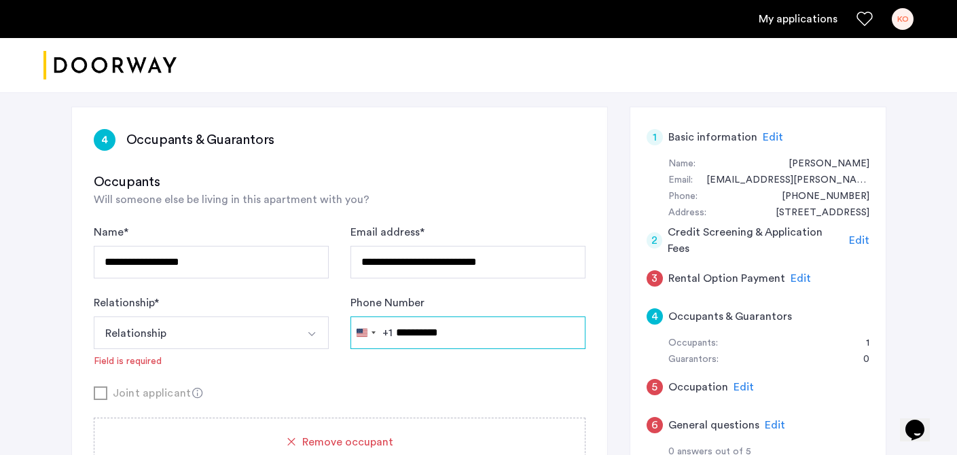
type input "**********"
click at [505, 374] on form "**********" at bounding box center [340, 312] width 492 height 177
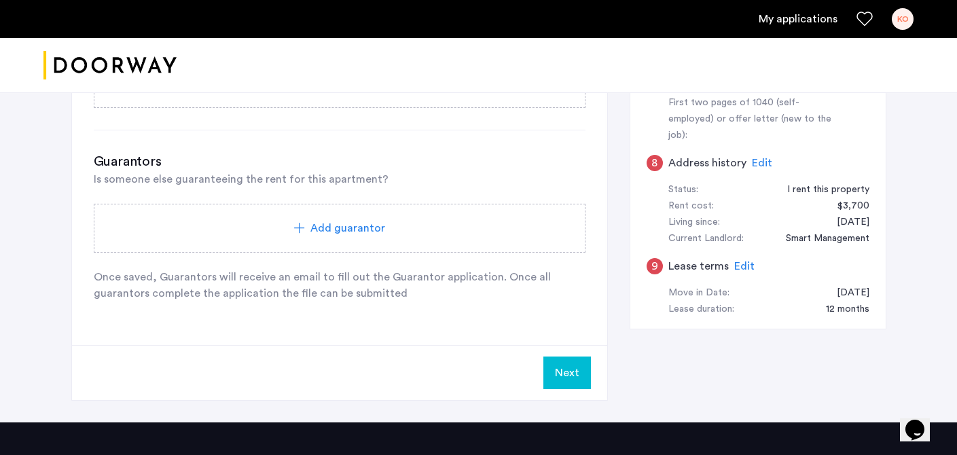
scroll to position [566, 0]
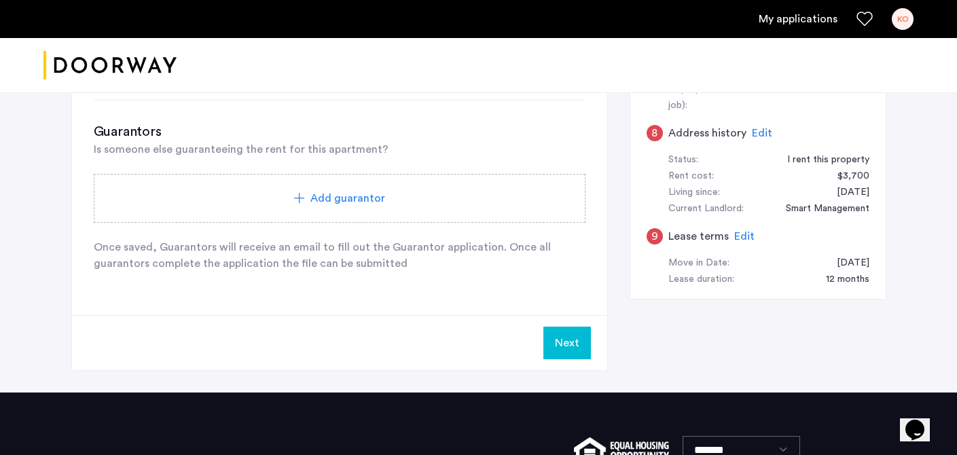
click at [547, 352] on button "Next" at bounding box center [567, 343] width 48 height 33
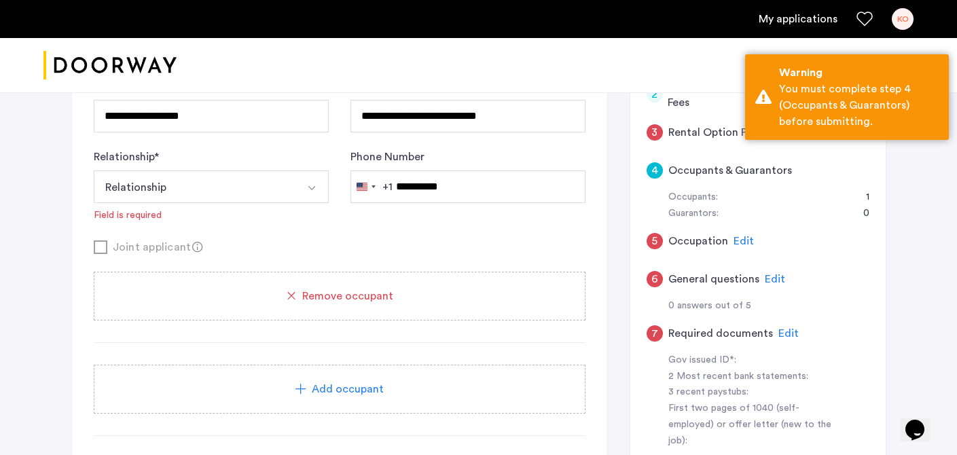
scroll to position [222, 0]
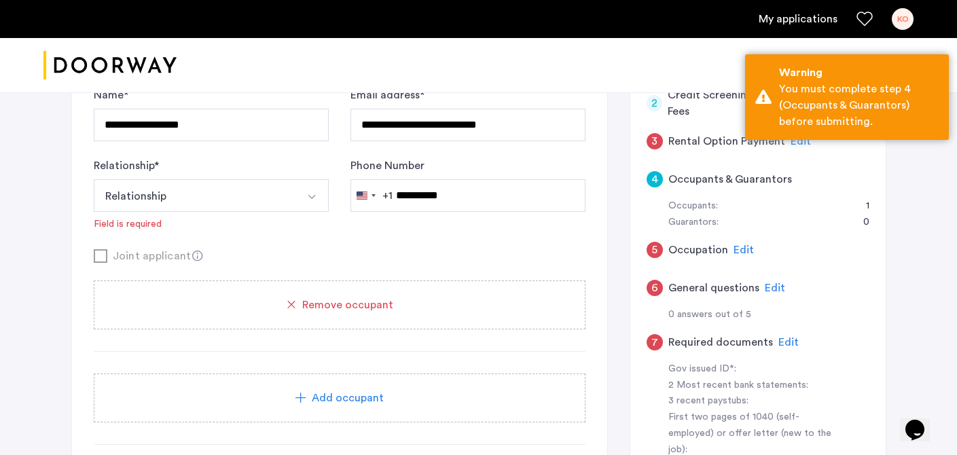
click at [435, 251] on div "Joint applicant" at bounding box center [340, 255] width 492 height 17
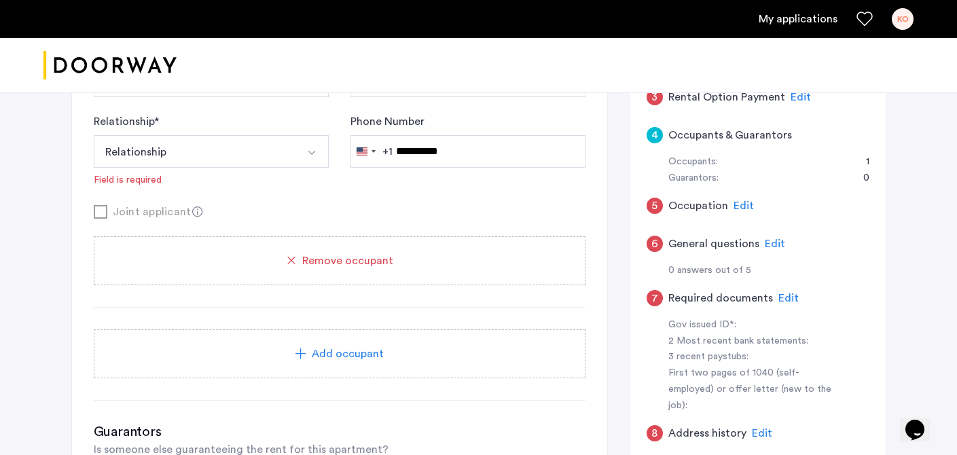
scroll to position [369, 0]
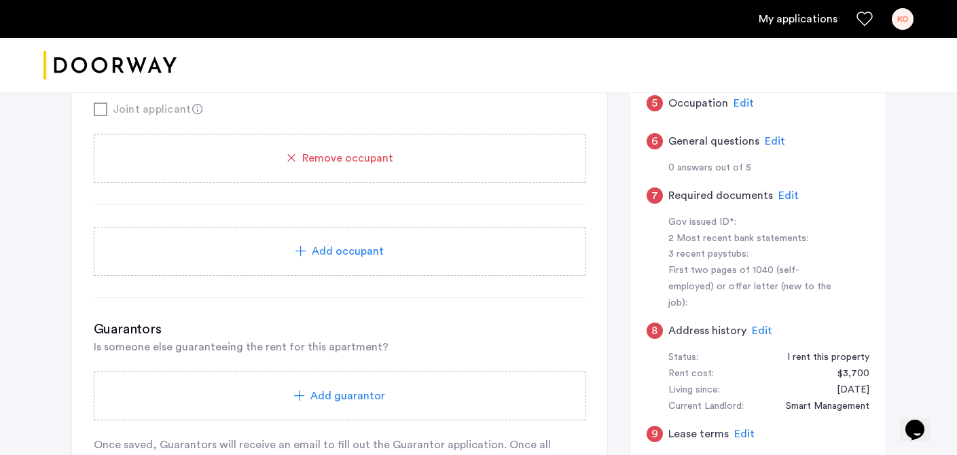
click at [403, 245] on div "Add occupant" at bounding box center [339, 251] width 459 height 16
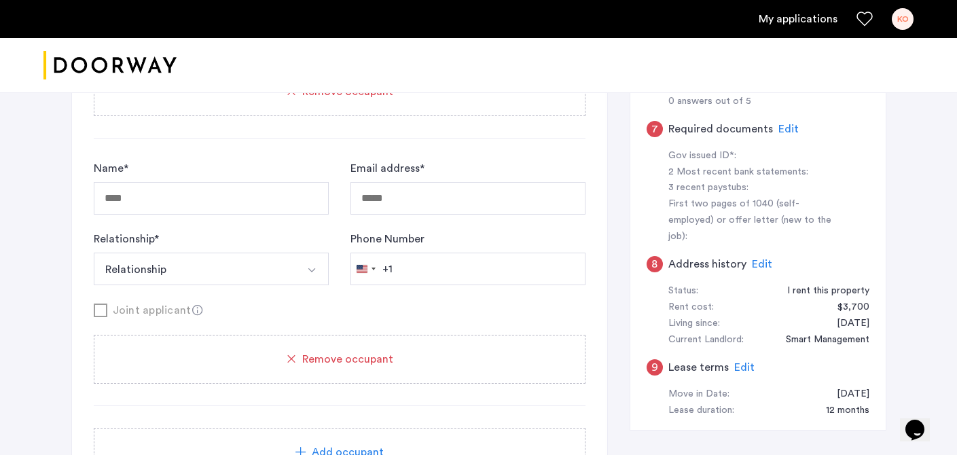
scroll to position [453, 0]
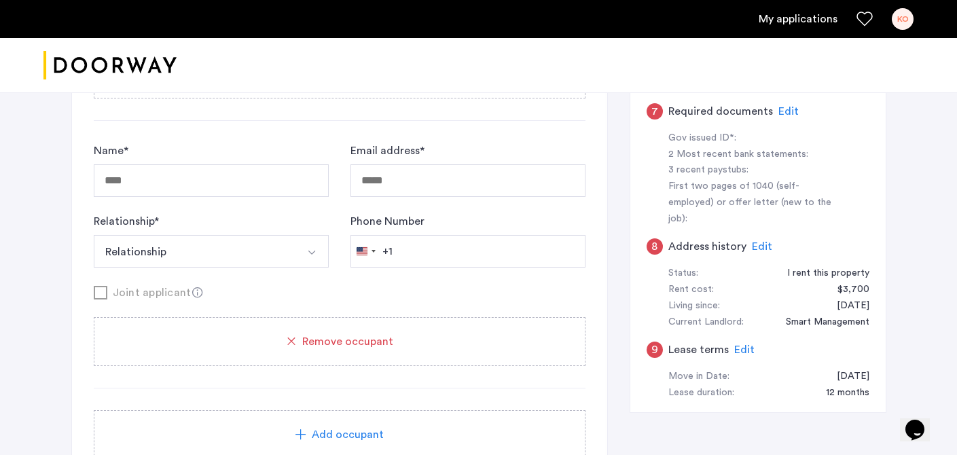
click at [386, 344] on span "Remove occupant" at bounding box center [347, 341] width 91 height 16
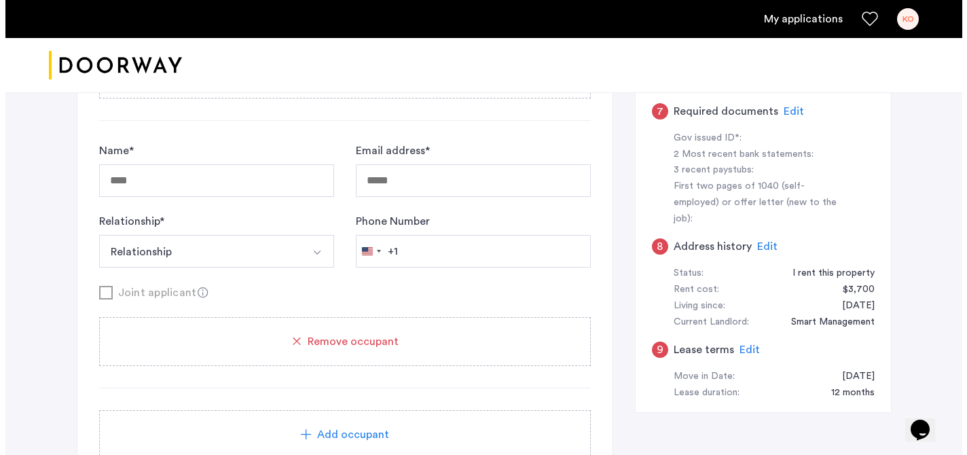
scroll to position [0, 0]
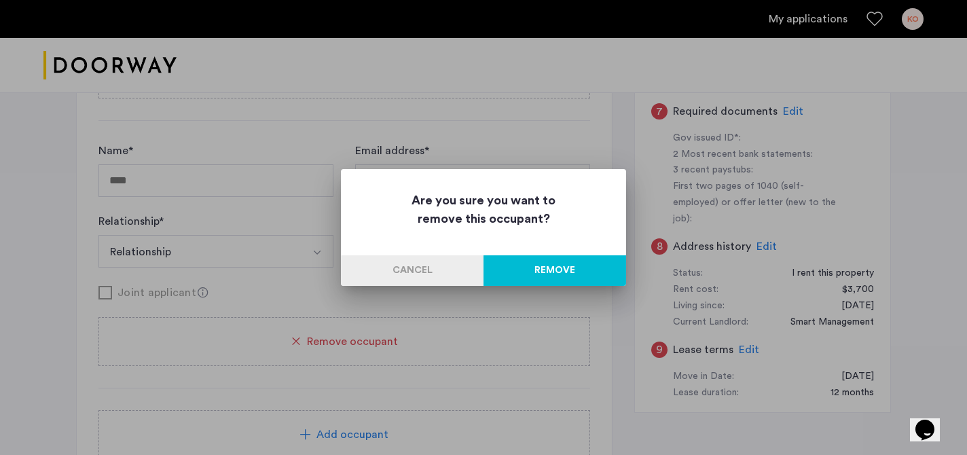
click at [526, 279] on button "Remove" at bounding box center [555, 270] width 143 height 31
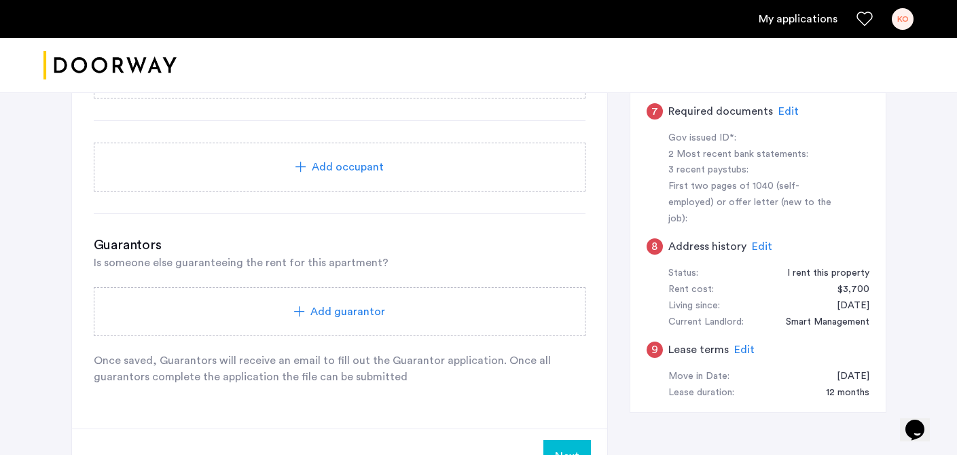
scroll to position [111, 0]
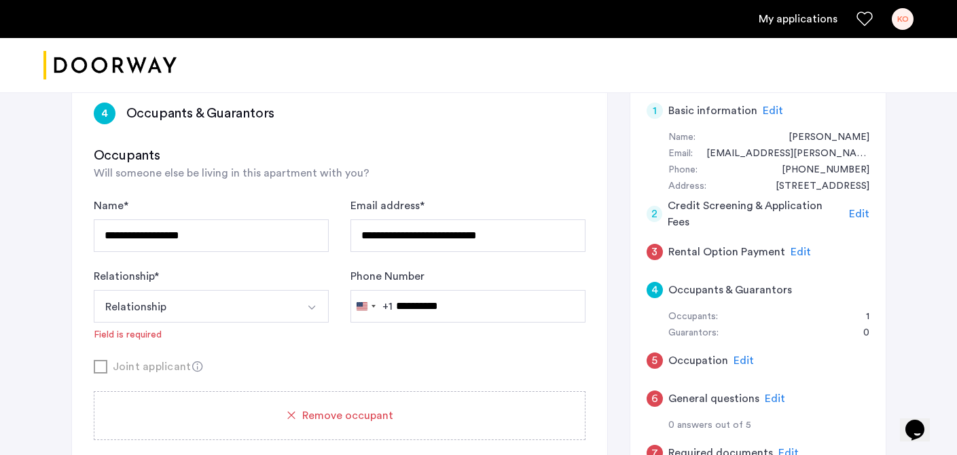
click at [520, 337] on div "Phone Number [GEOGRAPHIC_DATA] +1 +1 244 results found [GEOGRAPHIC_DATA] +93 [G…" at bounding box center [467, 304] width 235 height 73
click at [219, 305] on button "Relationship" at bounding box center [195, 306] width 203 height 33
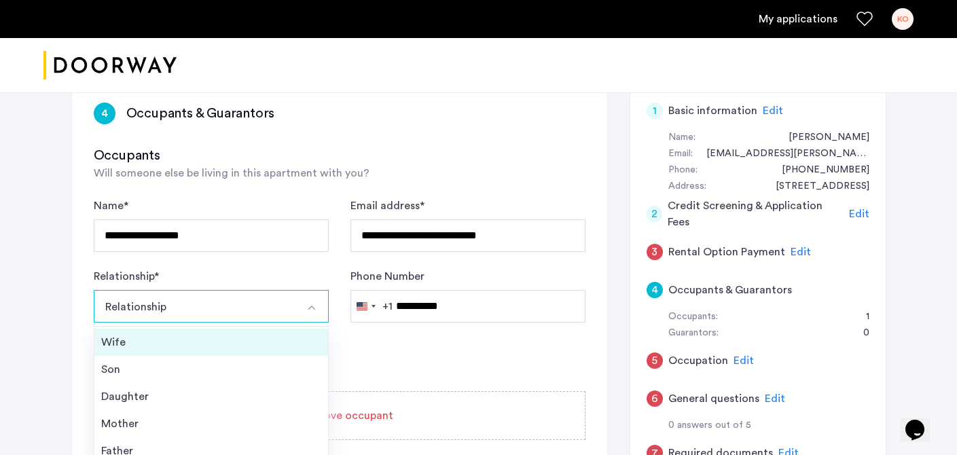
scroll to position [0, 0]
click at [225, 338] on div "Husband" at bounding box center [211, 340] width 220 height 16
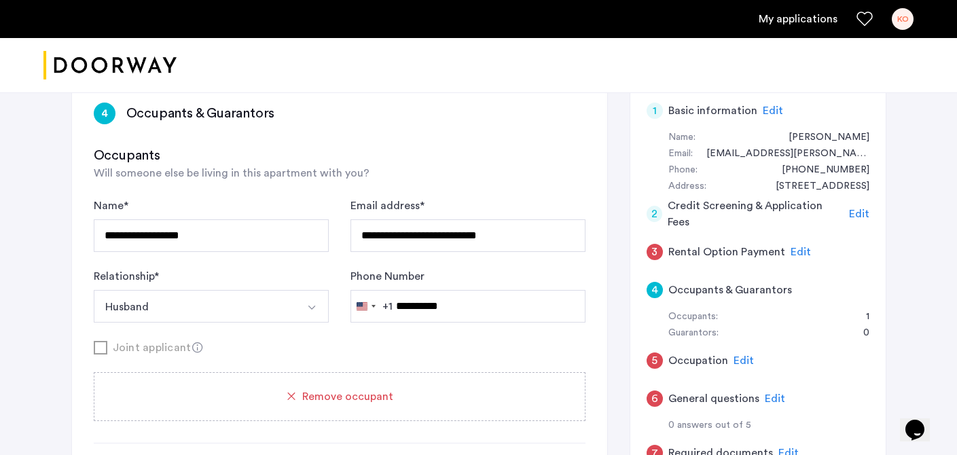
click at [410, 359] on div "**********" at bounding box center [340, 321] width 492 height 246
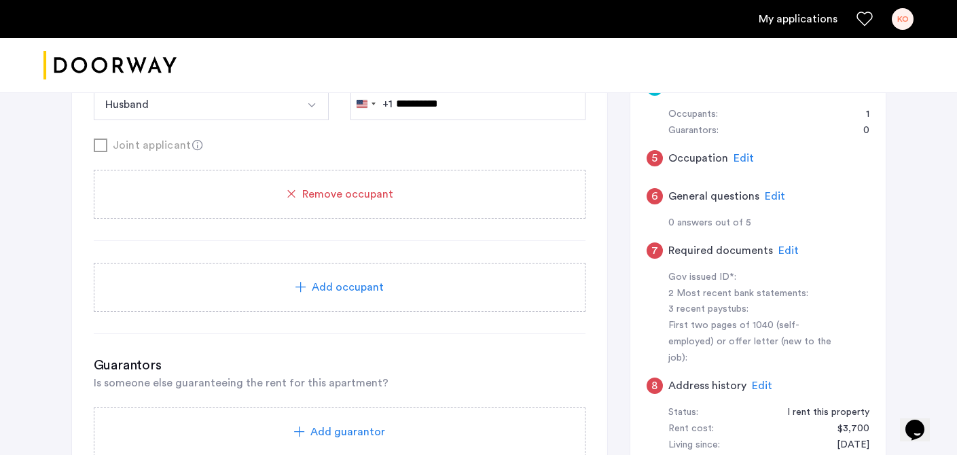
scroll to position [591, 0]
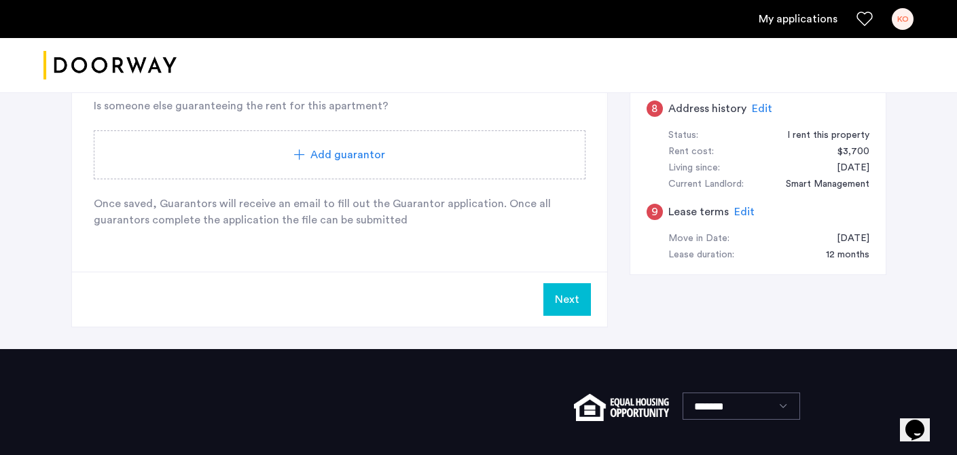
click at [581, 300] on button "Next" at bounding box center [567, 299] width 48 height 33
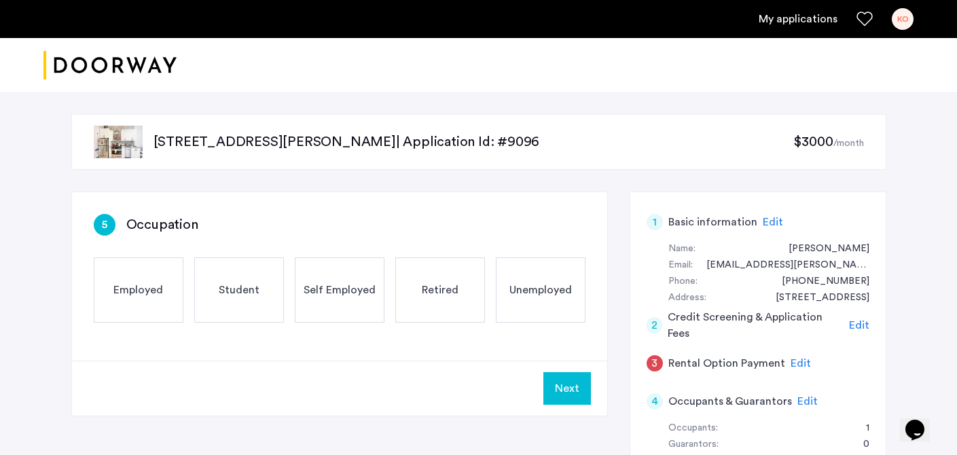
click at [140, 273] on div "Employed" at bounding box center [139, 289] width 90 height 65
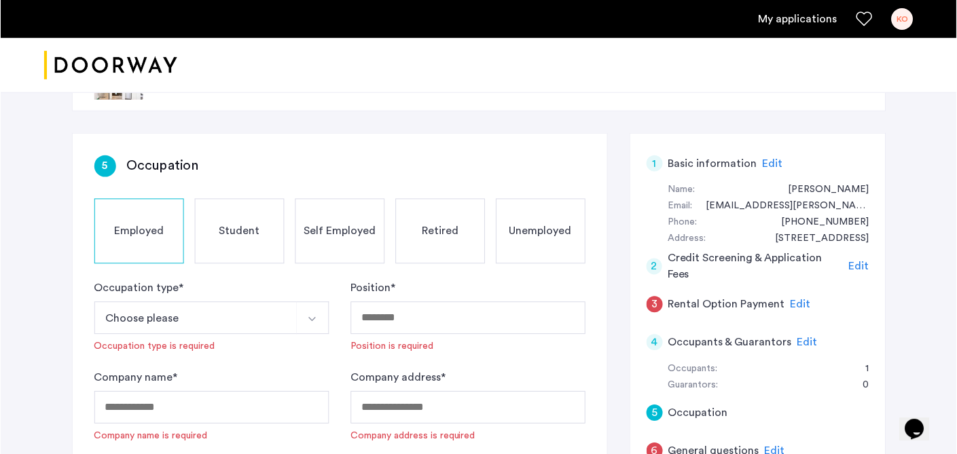
scroll to position [60, 0]
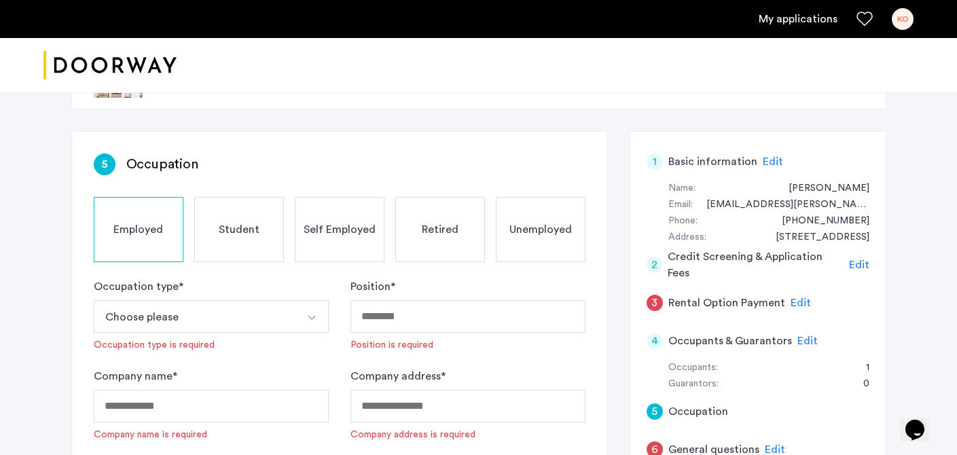
click at [292, 321] on button "Choose please" at bounding box center [195, 316] width 203 height 33
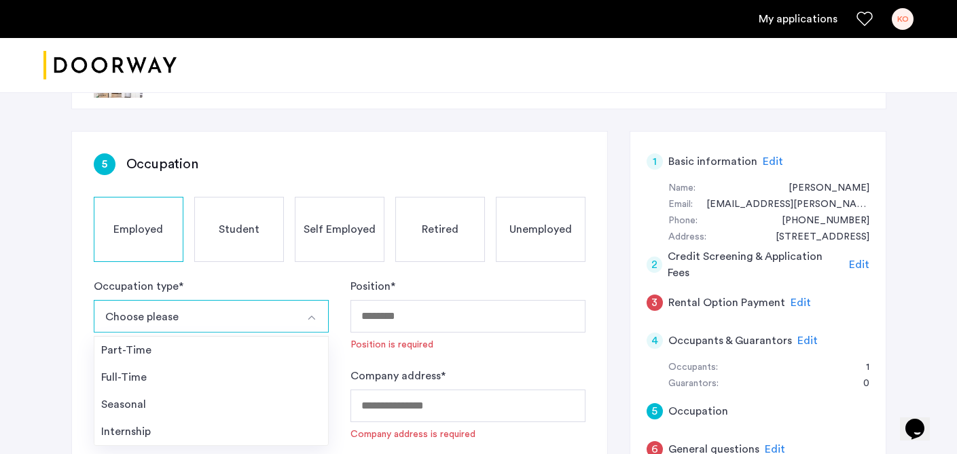
click at [291, 368] on li "Full-Time" at bounding box center [211, 377] width 234 height 27
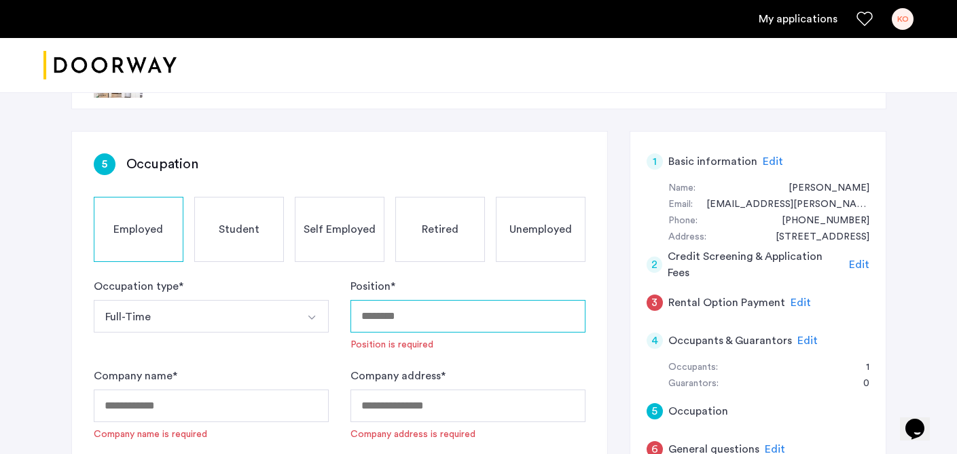
click at [475, 308] on input "Position *" at bounding box center [467, 316] width 235 height 33
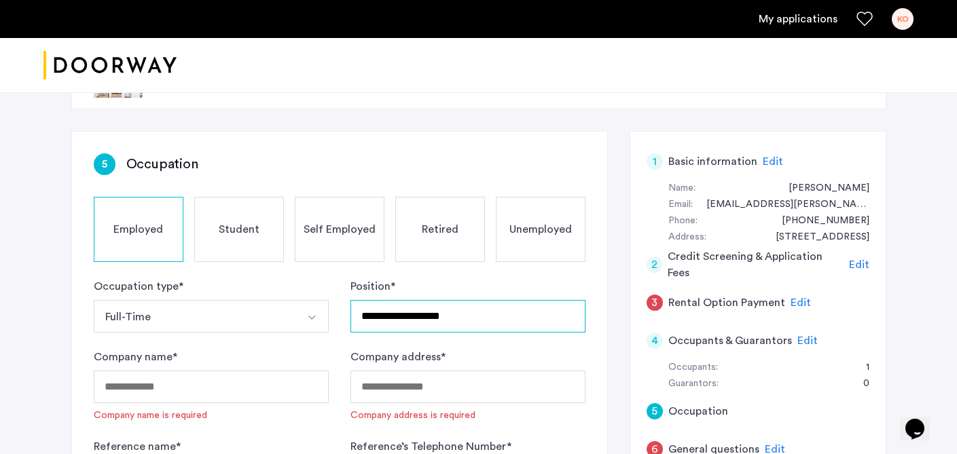
type input "**********"
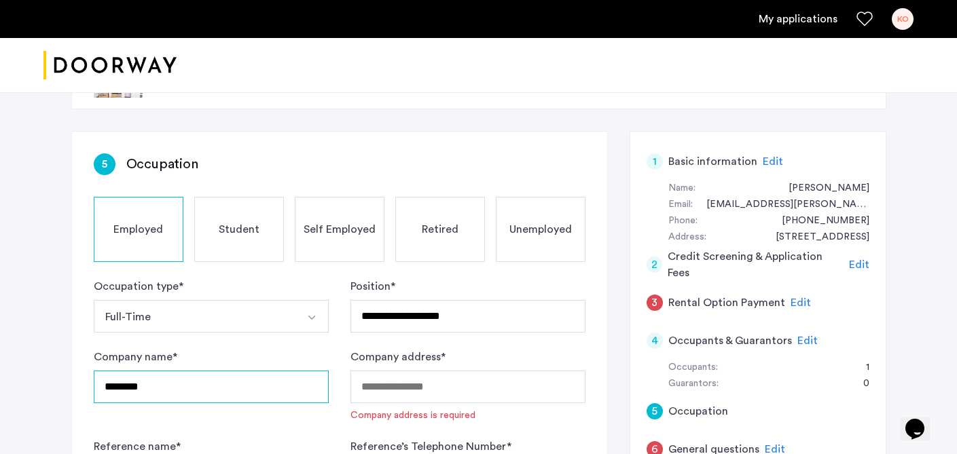
type input "********"
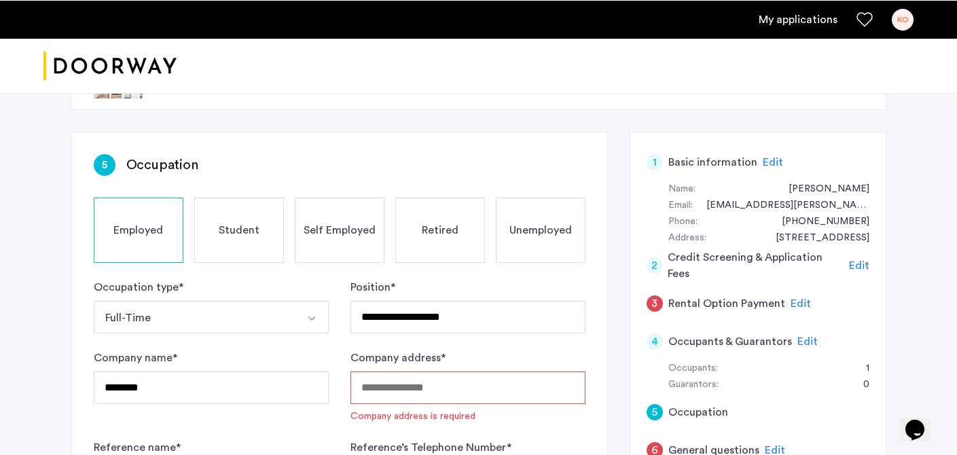
scroll to position [206, 0]
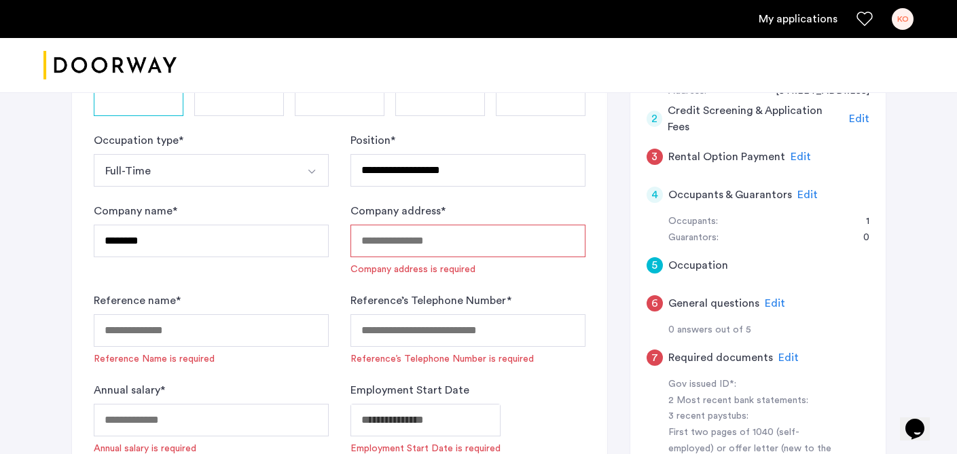
click at [398, 240] on input "Company address *" at bounding box center [467, 241] width 235 height 33
paste input "**********"
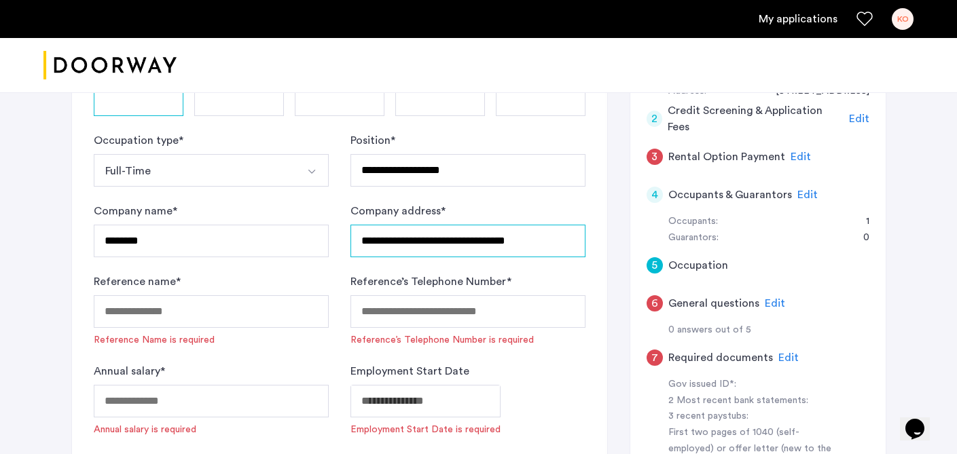
type input "**********"
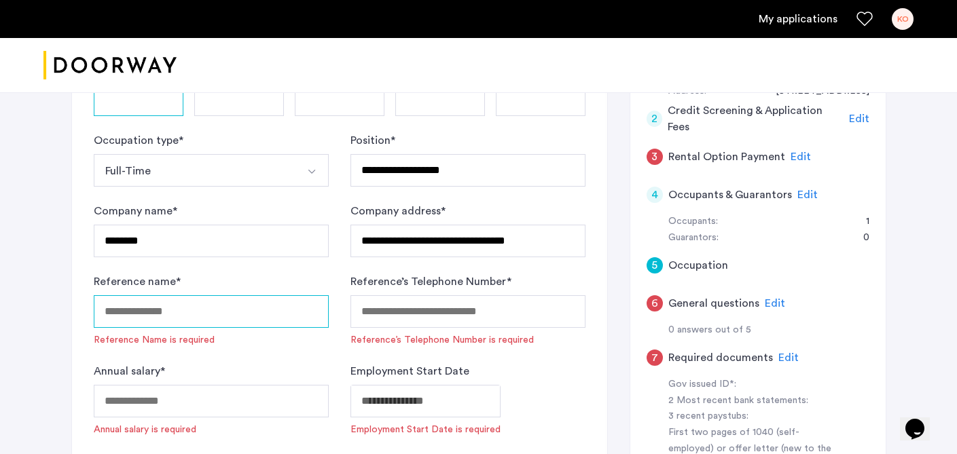
click at [272, 308] on input "Reference name *" at bounding box center [211, 311] width 235 height 33
type input "**********"
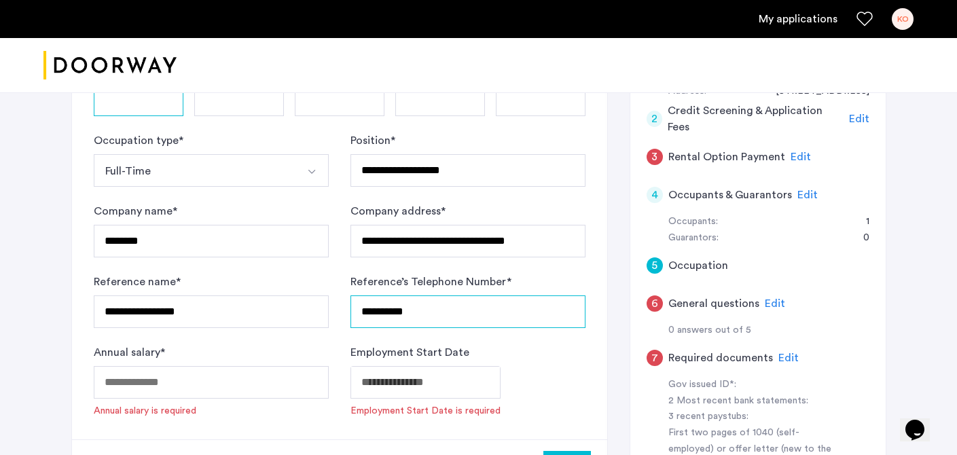
type input "**********"
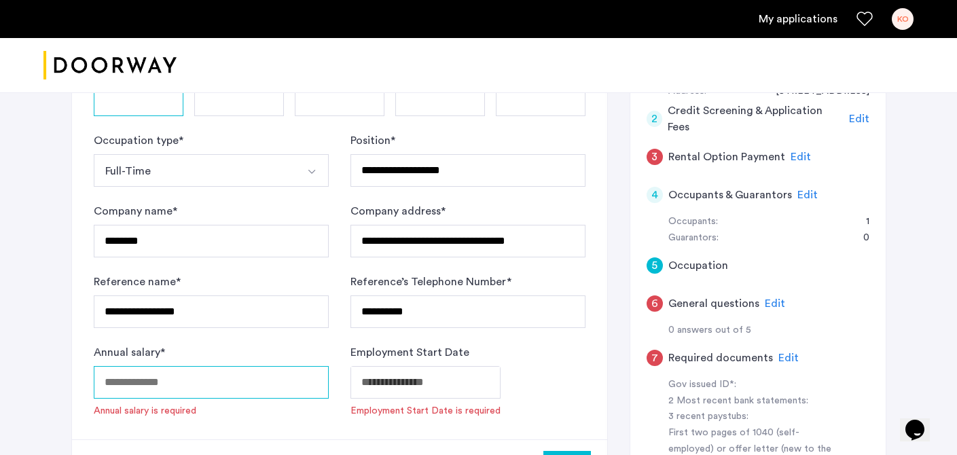
click at [299, 384] on input "Annual salary *" at bounding box center [211, 382] width 235 height 33
type input "*****"
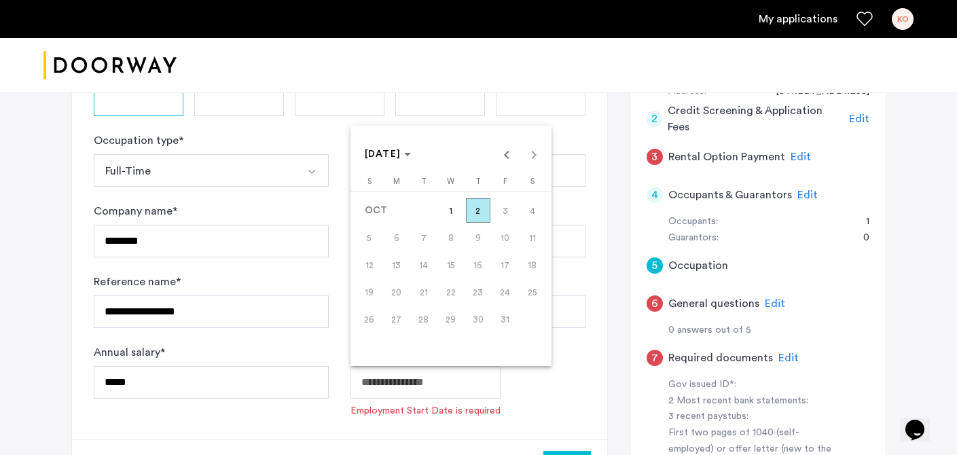
click at [511, 393] on div at bounding box center [478, 227] width 957 height 455
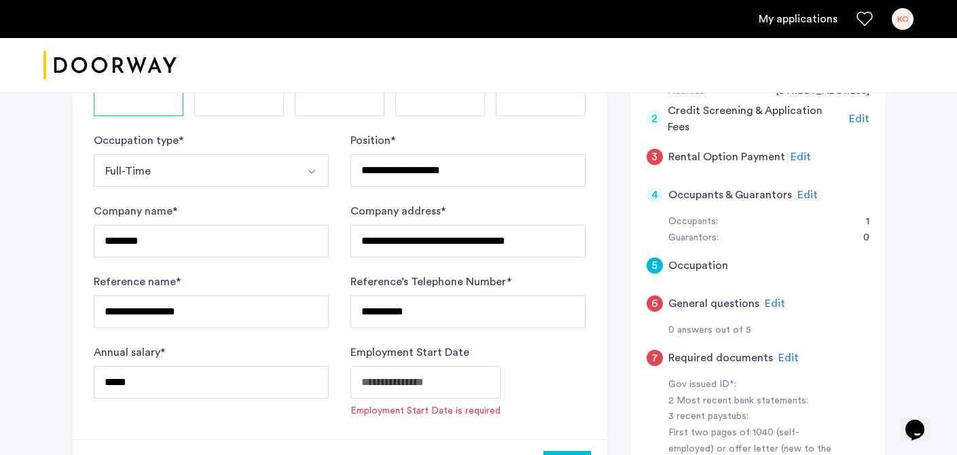
click at [441, 249] on body "**********" at bounding box center [478, 21] width 957 height 455
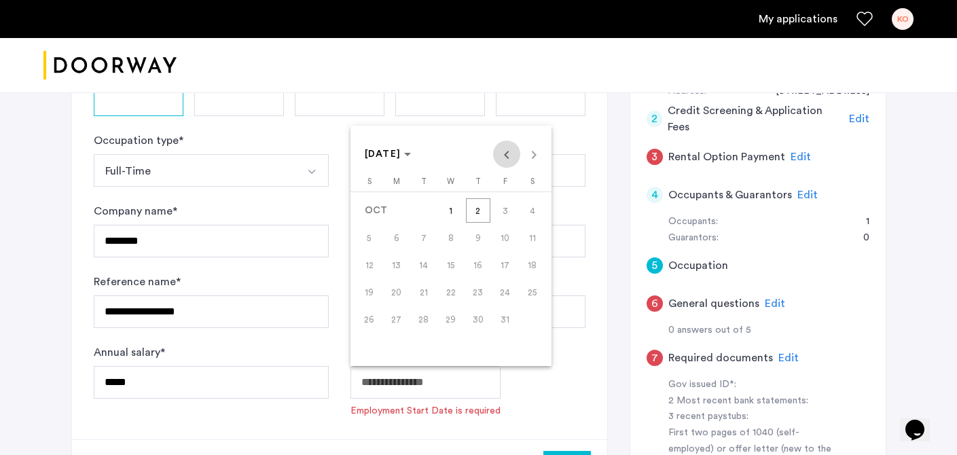
click at [494, 151] on span "Previous month" at bounding box center [506, 154] width 27 height 27
click at [401, 153] on span "[DATE]" at bounding box center [383, 154] width 37 height 10
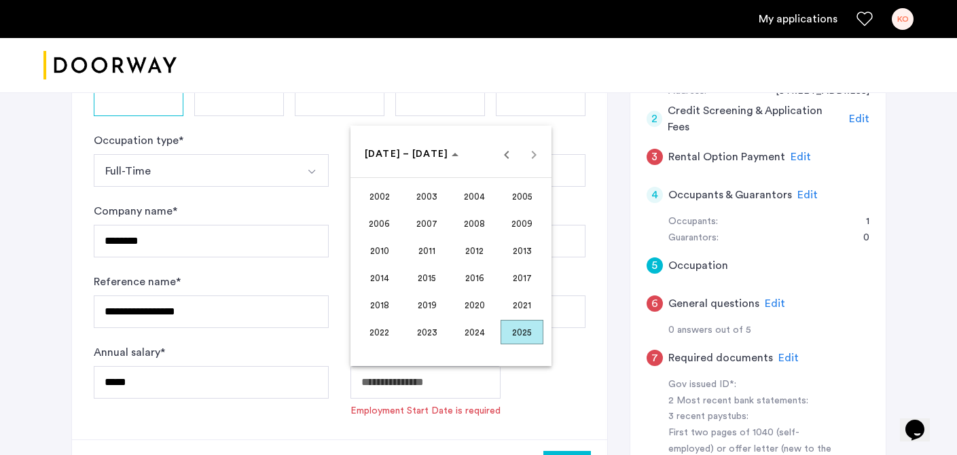
click at [473, 314] on span "2020" at bounding box center [474, 305] width 43 height 24
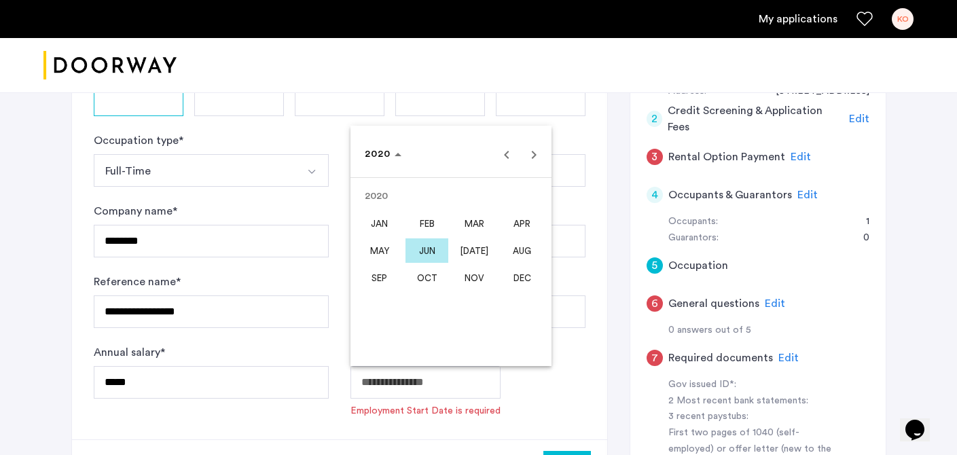
click at [516, 230] on span "APR" at bounding box center [522, 223] width 43 height 24
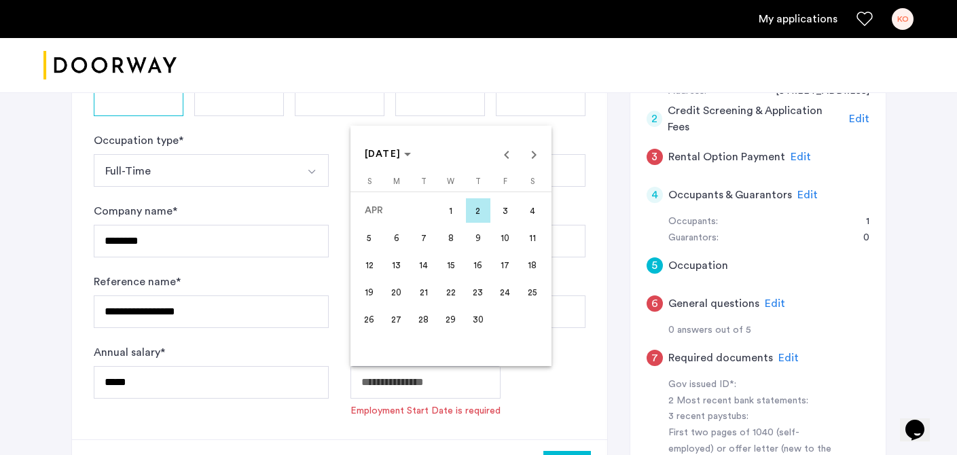
click at [450, 206] on span "1" at bounding box center [451, 210] width 24 height 24
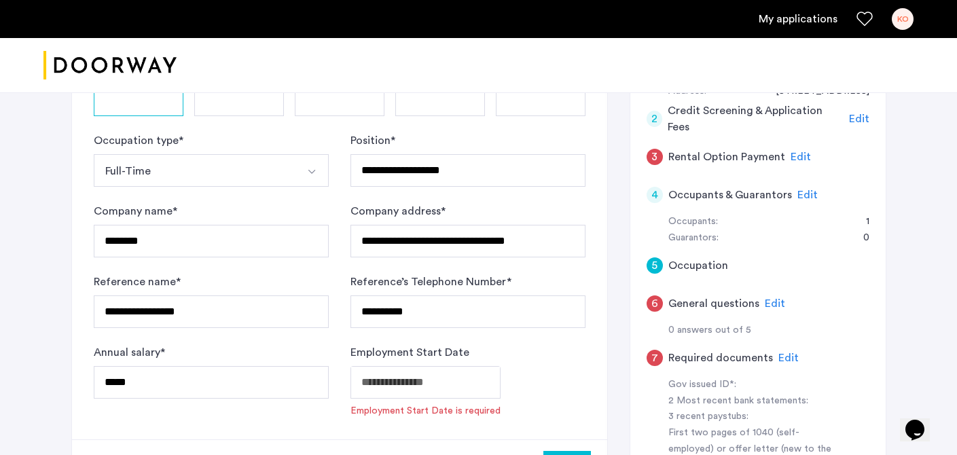
type input "**********"
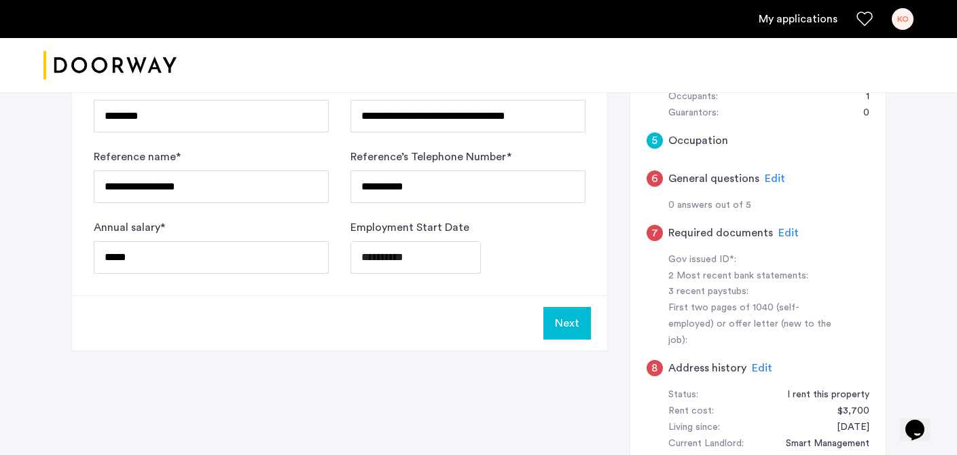
scroll to position [348, 0]
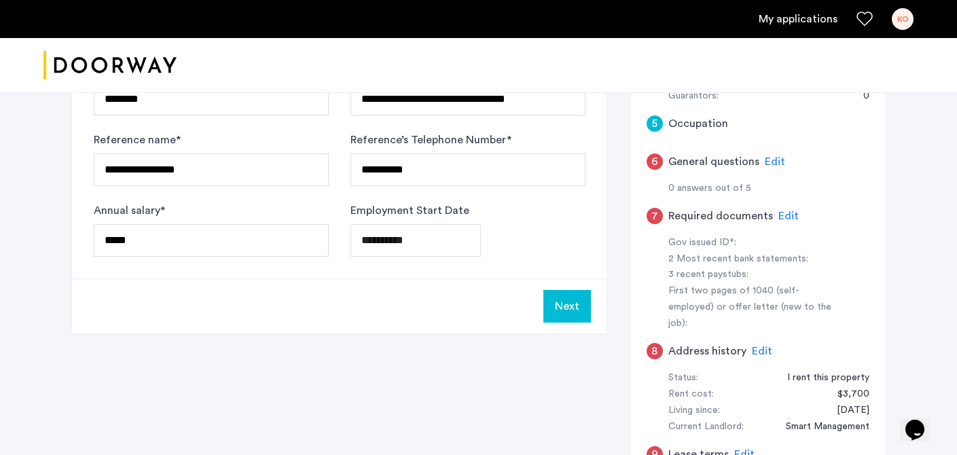
click at [559, 308] on button "Next" at bounding box center [567, 306] width 48 height 33
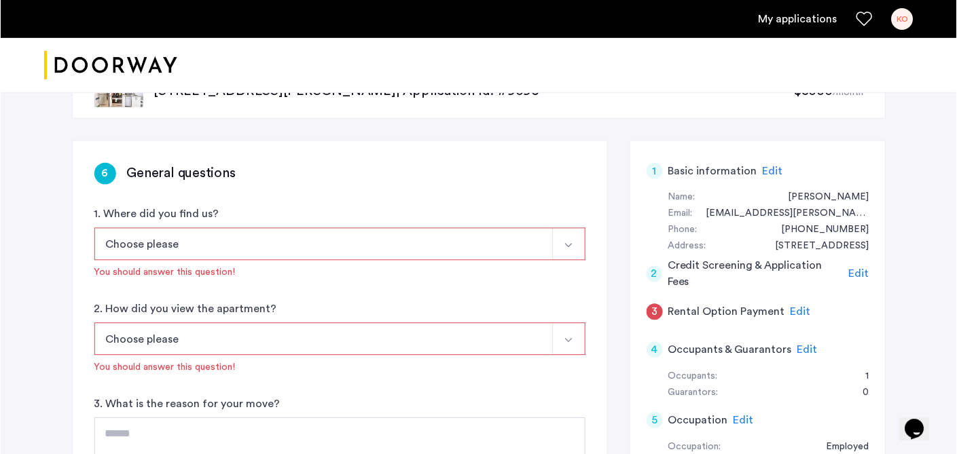
scroll to position [83, 0]
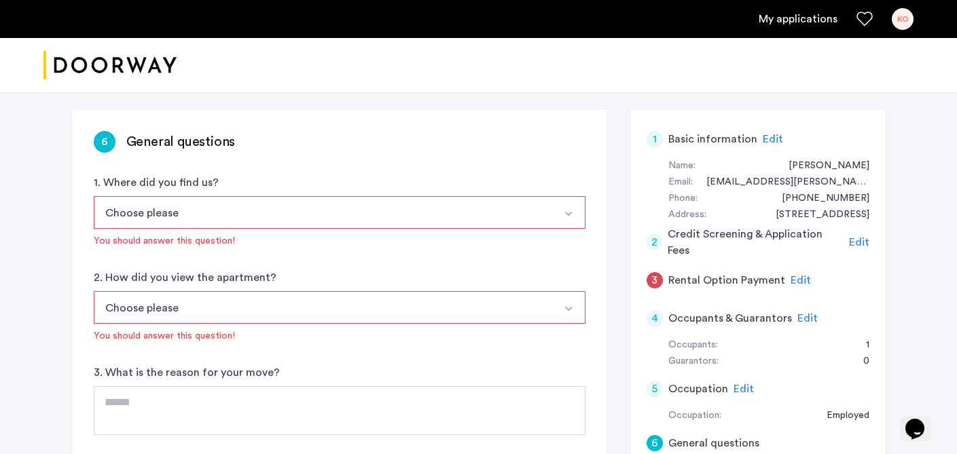
click at [490, 210] on button "Choose please" at bounding box center [324, 212] width 460 height 33
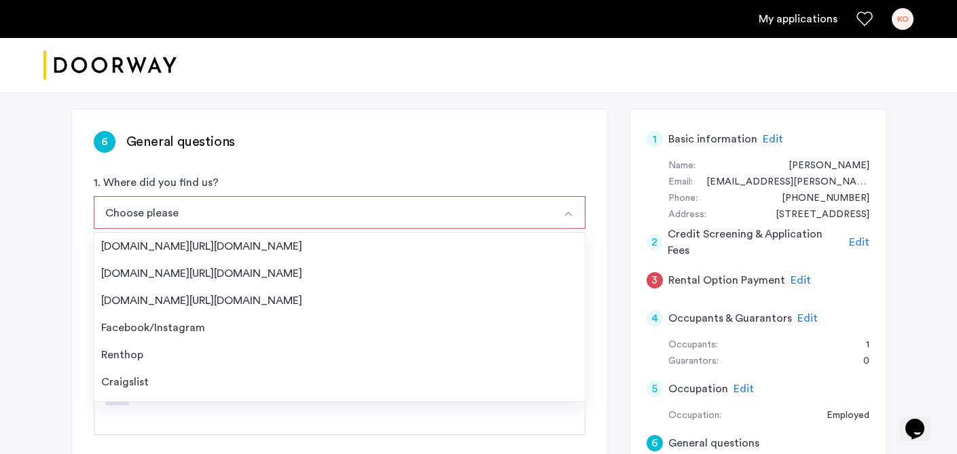
click at [415, 213] on button "Choose please" at bounding box center [324, 212] width 460 height 33
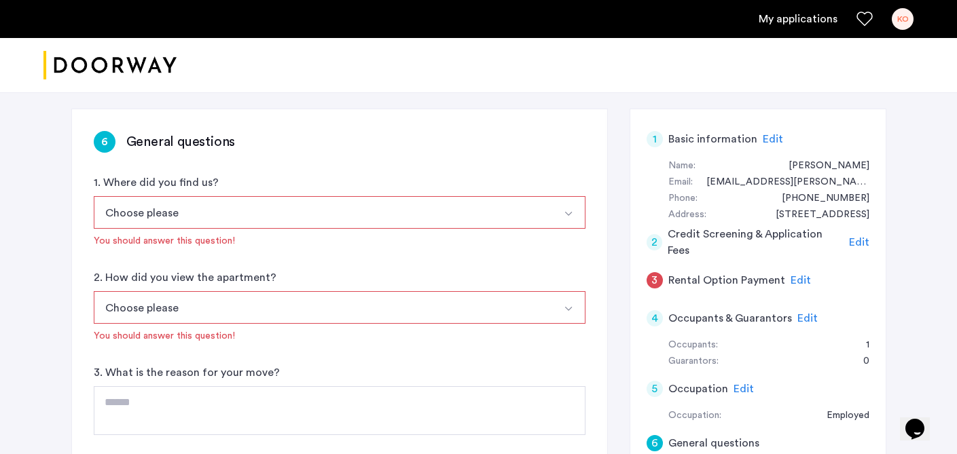
click at [412, 209] on button "Choose please" at bounding box center [324, 212] width 460 height 33
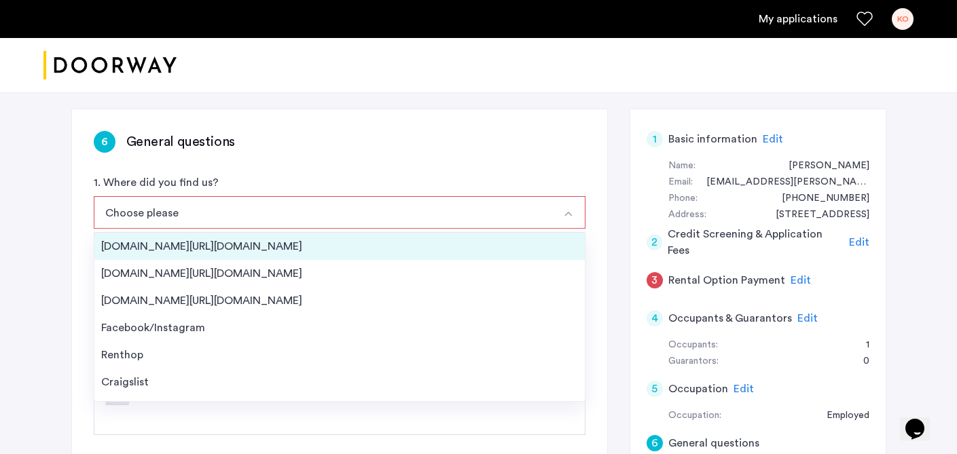
click at [403, 245] on div "[DOMAIN_NAME][URL][DOMAIN_NAME]" at bounding box center [339, 246] width 477 height 16
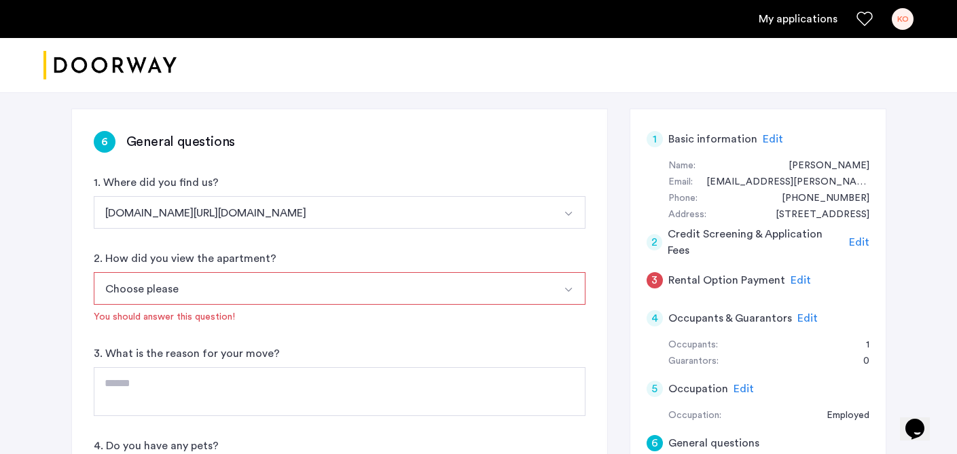
click at [382, 285] on button "Choose please" at bounding box center [324, 288] width 460 height 33
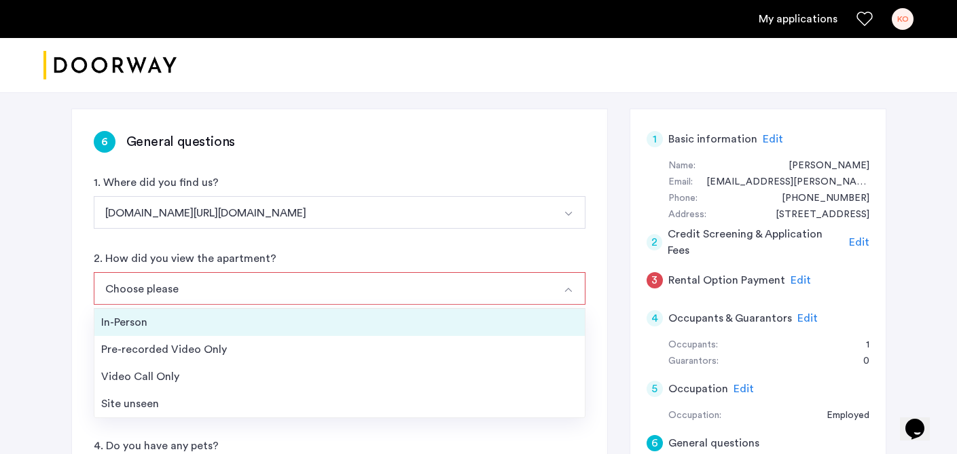
click at [363, 320] on div "In-Person" at bounding box center [339, 322] width 477 height 16
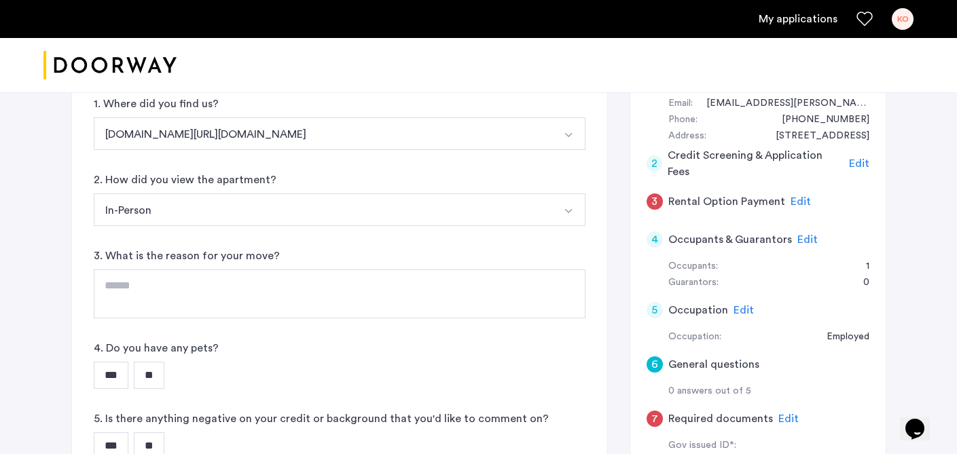
scroll to position [190, 0]
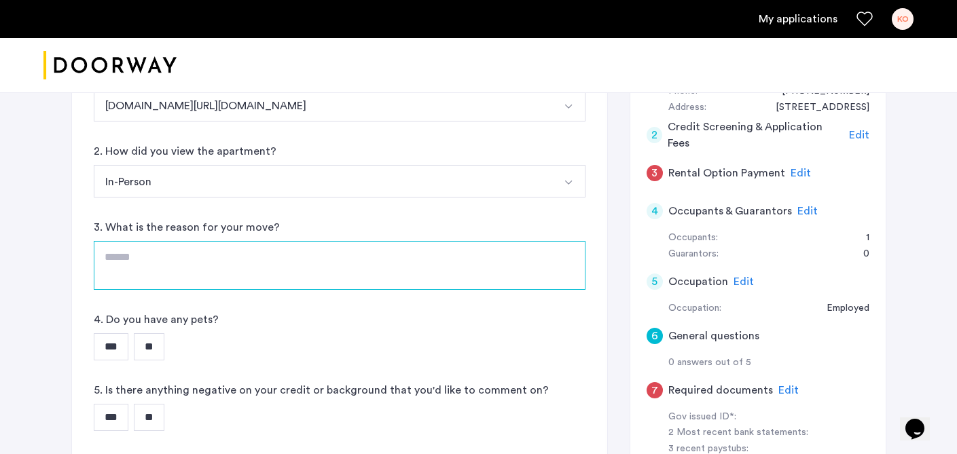
click at [361, 262] on textarea at bounding box center [340, 265] width 492 height 49
type textarea "**********"
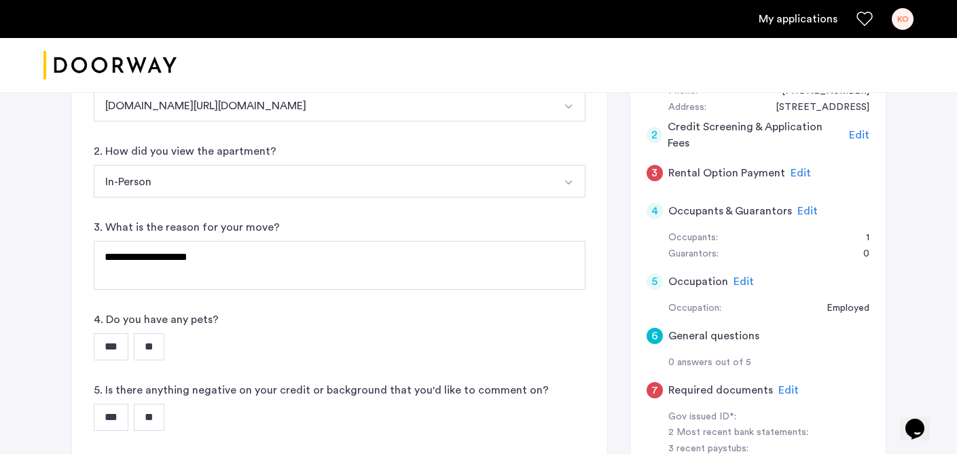
click at [153, 356] on input "**" at bounding box center [149, 346] width 31 height 27
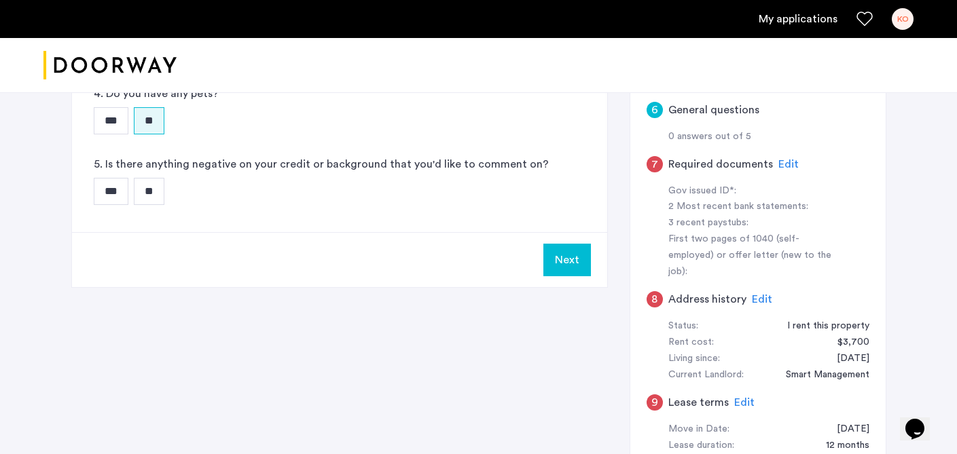
scroll to position [457, 0]
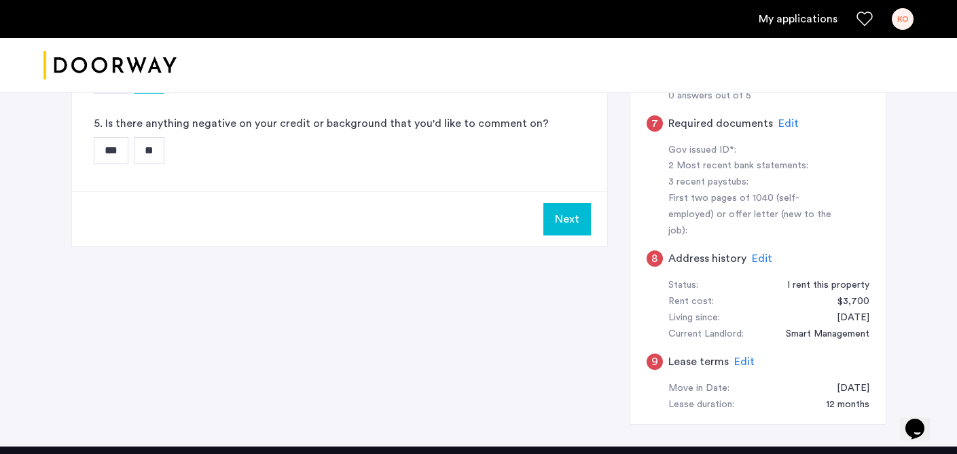
click at [151, 143] on input "**" at bounding box center [149, 150] width 31 height 27
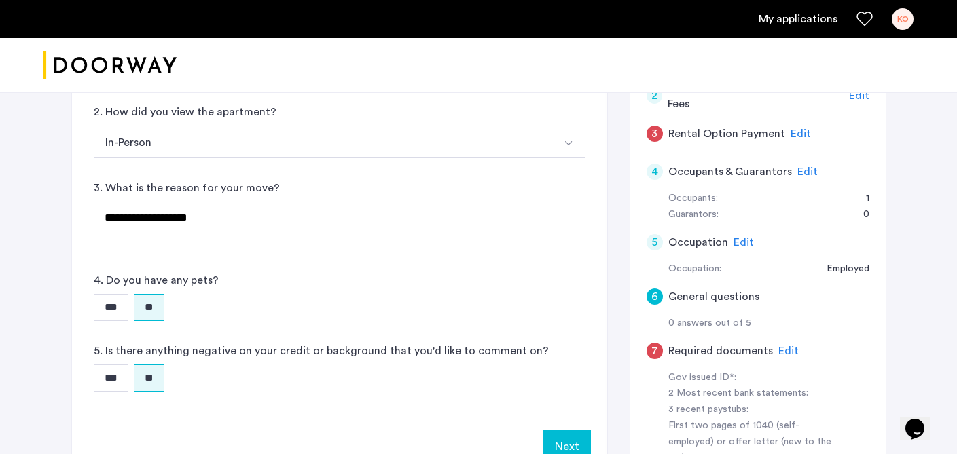
scroll to position [327, 0]
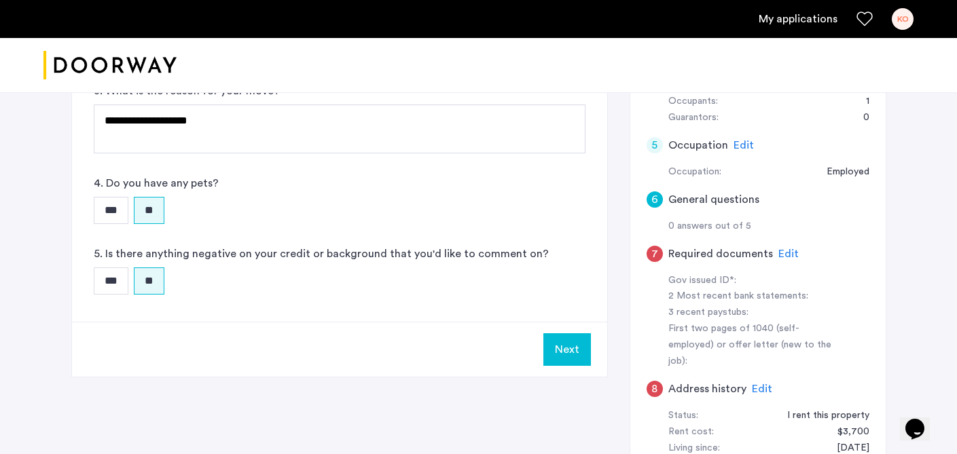
click at [562, 344] on button "Next" at bounding box center [567, 349] width 48 height 33
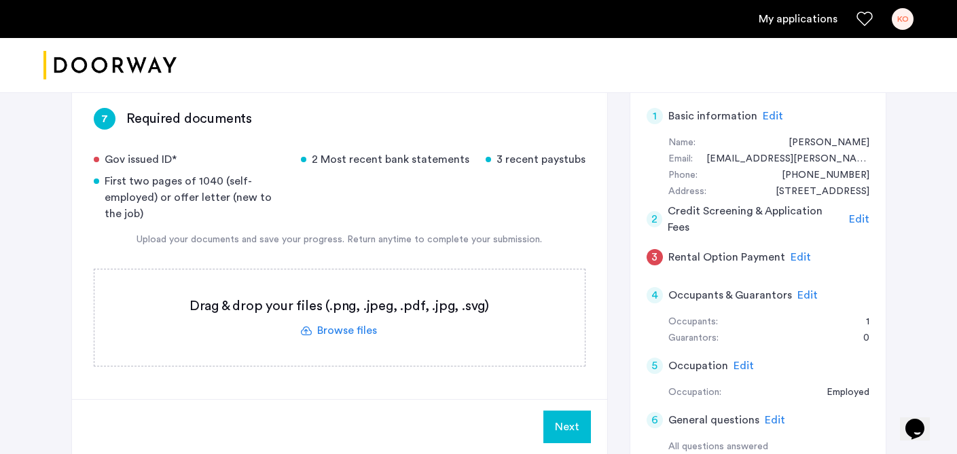
scroll to position [107, 0]
click at [348, 331] on label at bounding box center [339, 317] width 490 height 96
click at [0, 0] on input "file" at bounding box center [0, 0] width 0 height 0
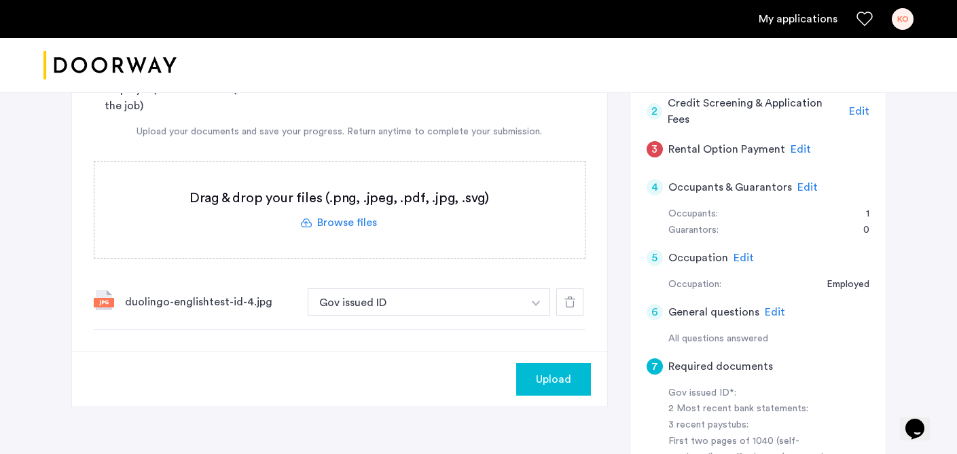
scroll to position [157, 0]
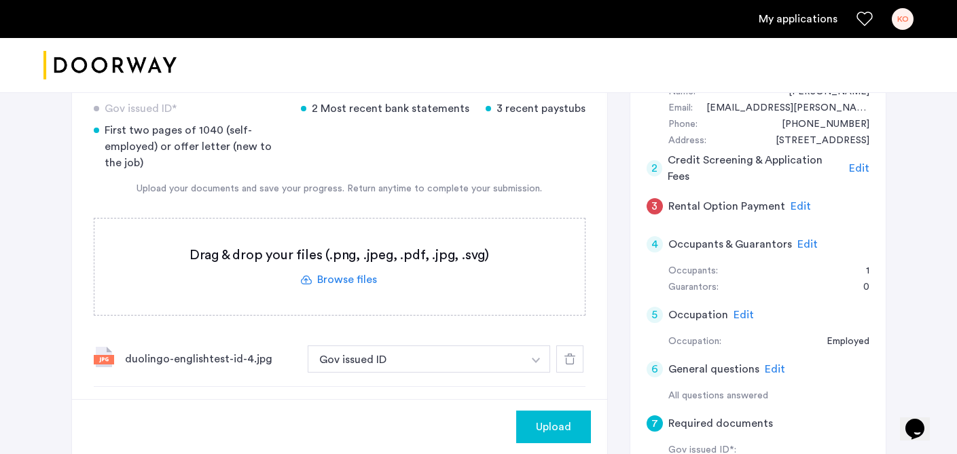
click at [557, 357] on div at bounding box center [569, 359] width 27 height 27
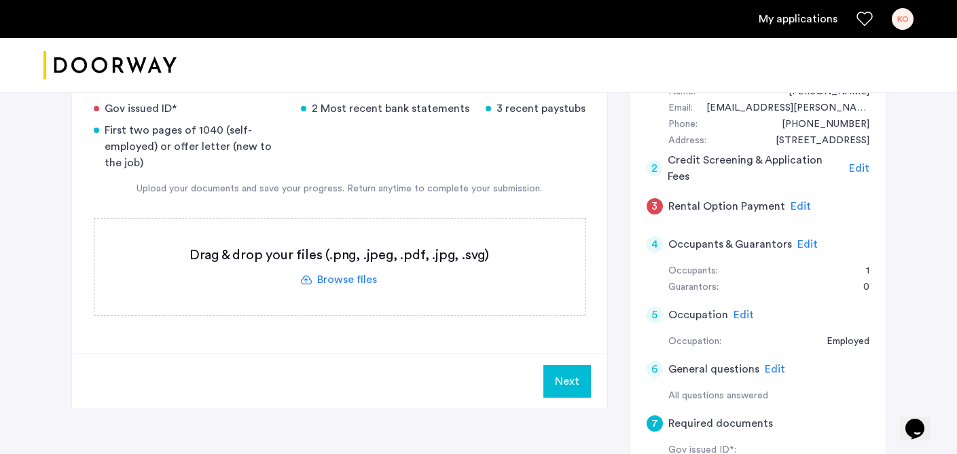
click at [355, 281] on label at bounding box center [339, 267] width 490 height 96
click at [0, 0] on input "file" at bounding box center [0, 0] width 0 height 0
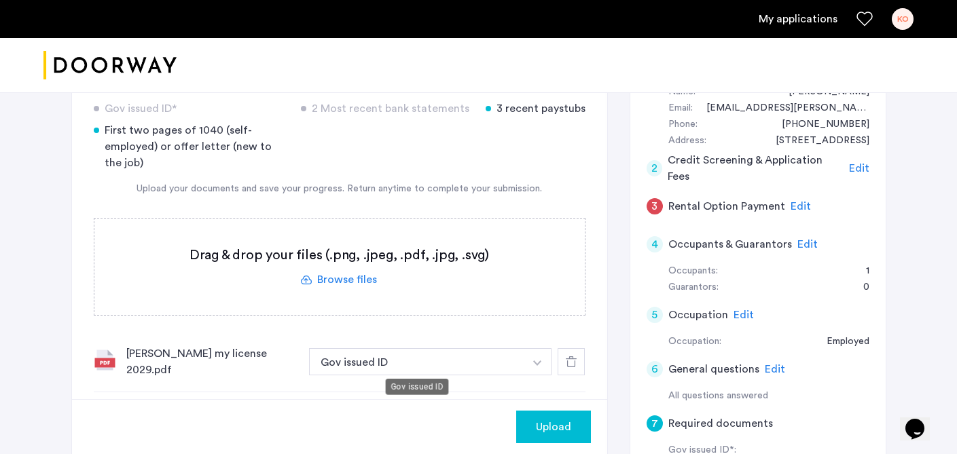
click at [467, 362] on button "Gov issued ID" at bounding box center [417, 361] width 216 height 27
click at [539, 329] on div "Gov issued ID* 2 Most recent bank statements 3 recent paystubs First two pages …" at bounding box center [340, 307] width 492 height 413
click at [355, 278] on label at bounding box center [339, 267] width 490 height 96
click at [0, 0] on input "file" at bounding box center [0, 0] width 0 height 0
click at [362, 279] on label at bounding box center [339, 267] width 490 height 96
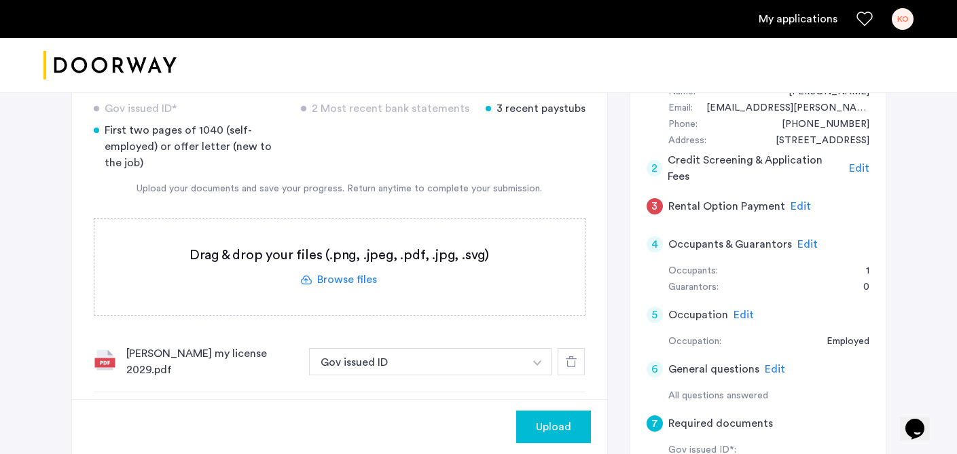
click at [0, 0] on input "file" at bounding box center [0, 0] width 0 height 0
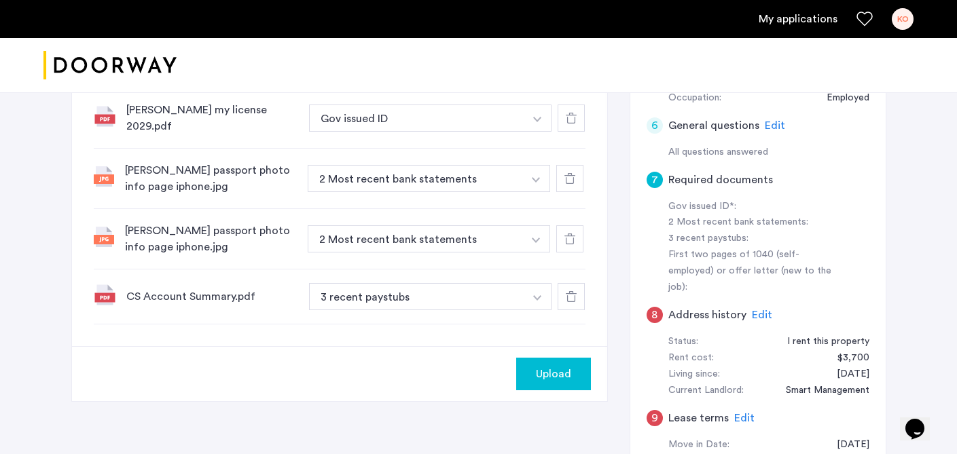
scroll to position [403, 0]
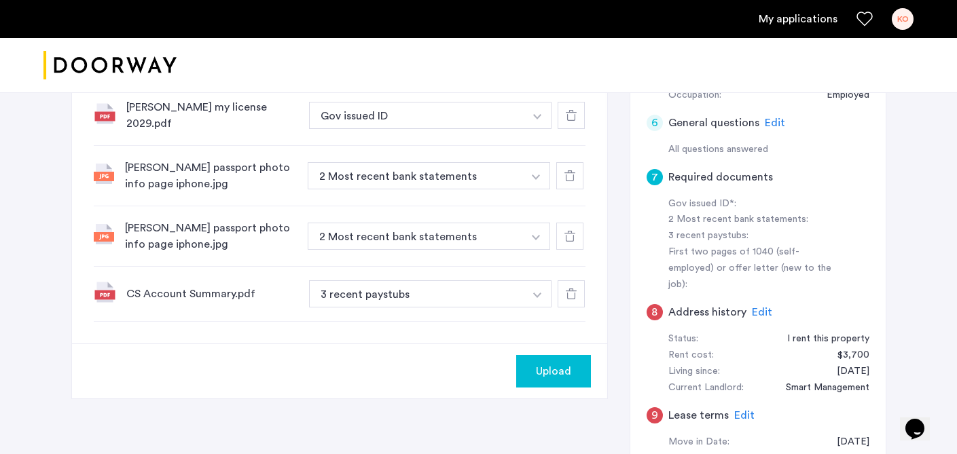
click at [573, 231] on icon at bounding box center [569, 236] width 11 height 11
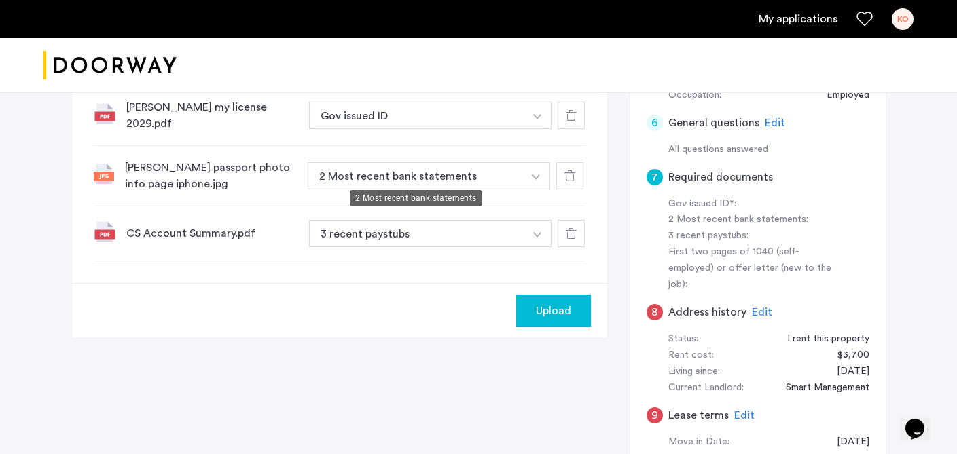
click at [511, 172] on button "2 Most recent bank statements" at bounding box center [416, 175] width 216 height 27
click at [535, 175] on img "button" at bounding box center [536, 177] width 8 height 5
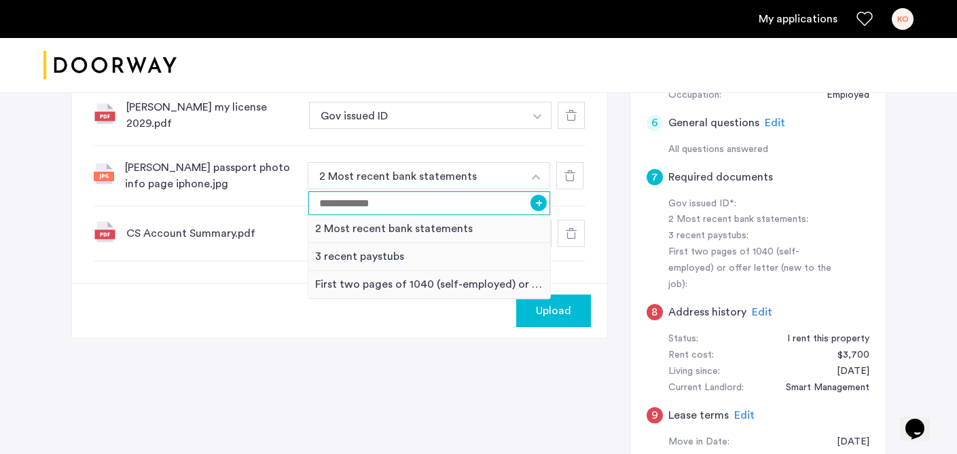
click at [461, 198] on input at bounding box center [429, 204] width 242 height 24
click at [606, 192] on div "7 Required documents Gov issued ID* 2 Most recent bank statements 3 recent pays…" at bounding box center [339, 36] width 535 height 494
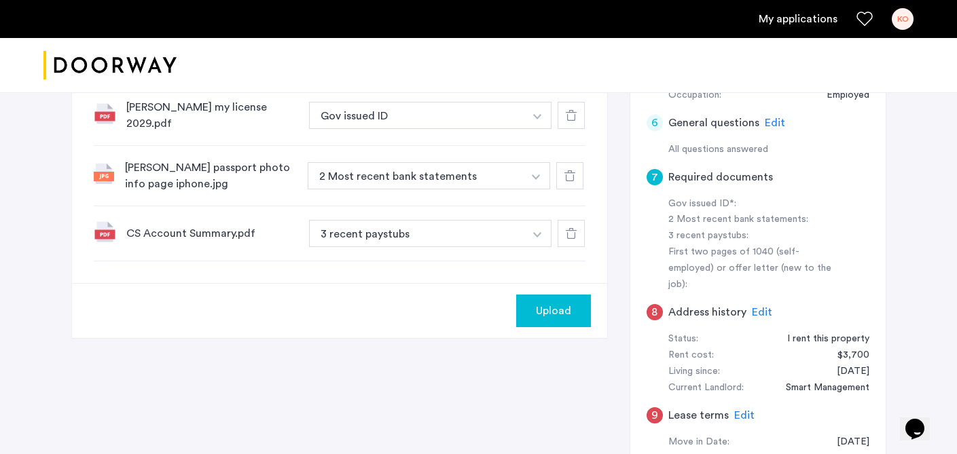
click at [573, 173] on use at bounding box center [569, 175] width 11 height 11
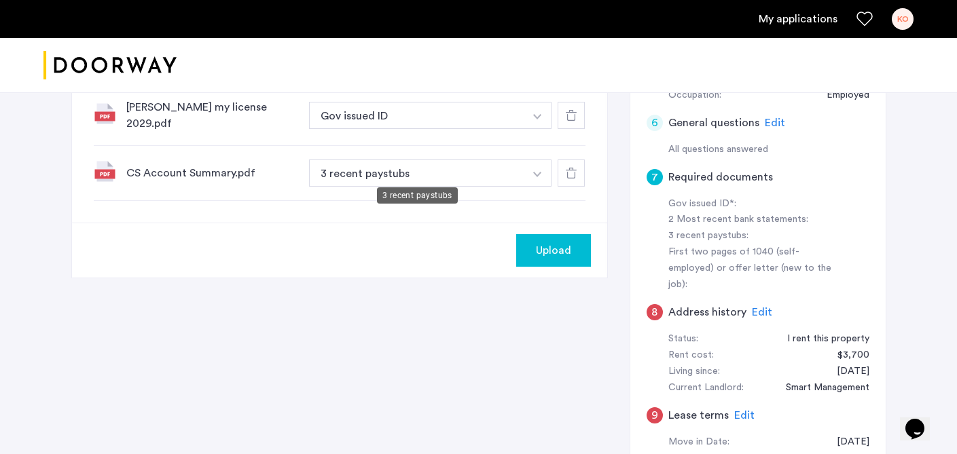
click at [480, 175] on button "3 recent paystubs" at bounding box center [417, 173] width 216 height 27
click at [526, 168] on button "button" at bounding box center [538, 173] width 28 height 27
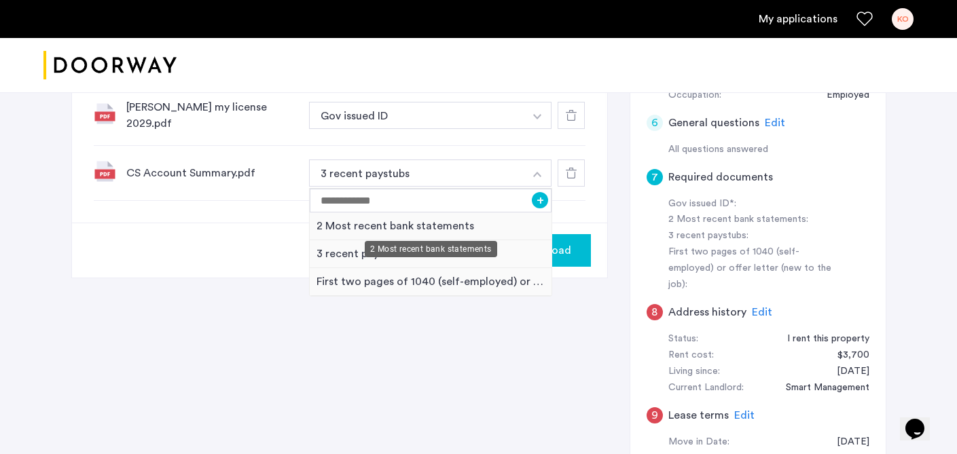
click at [452, 226] on div "2 Most recent bank statements" at bounding box center [431, 227] width 242 height 28
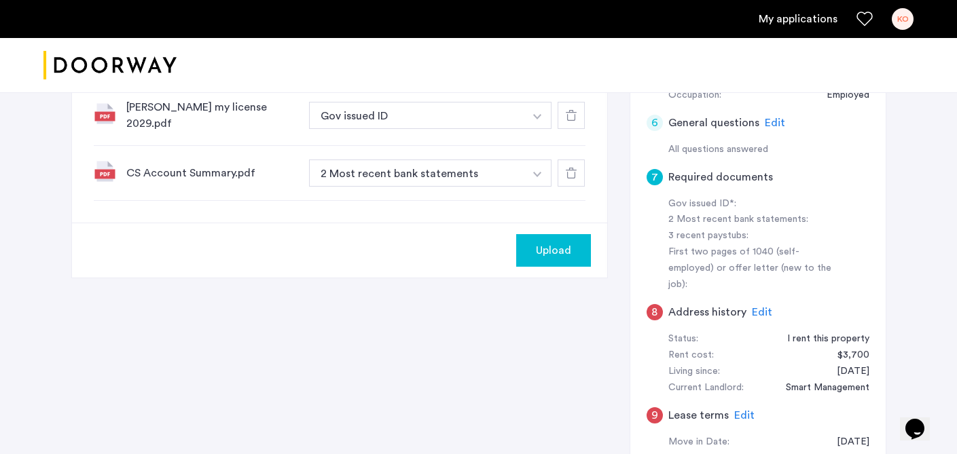
click at [452, 225] on div "Upload" at bounding box center [339, 250] width 535 height 55
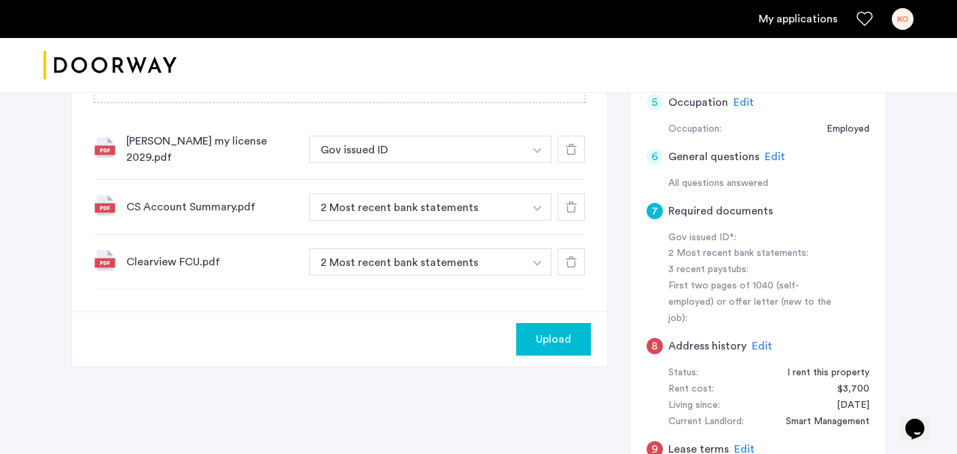
scroll to position [373, 0]
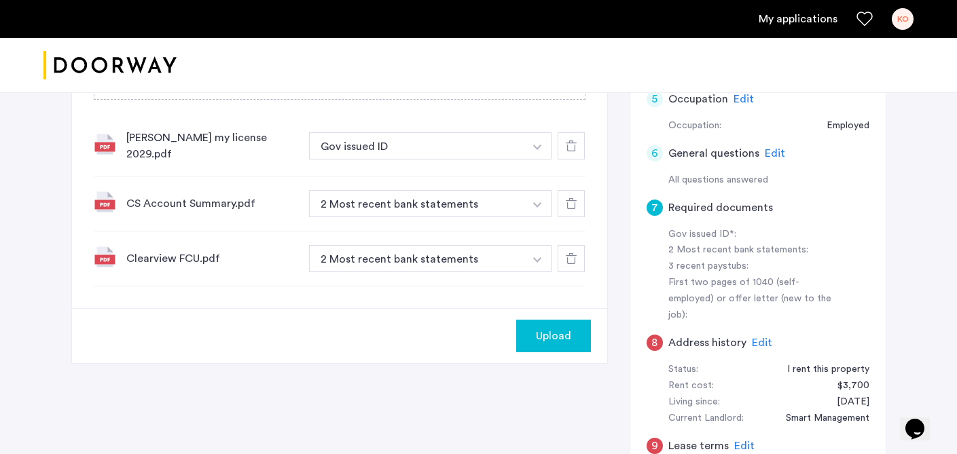
click at [543, 253] on button "button" at bounding box center [538, 258] width 28 height 27
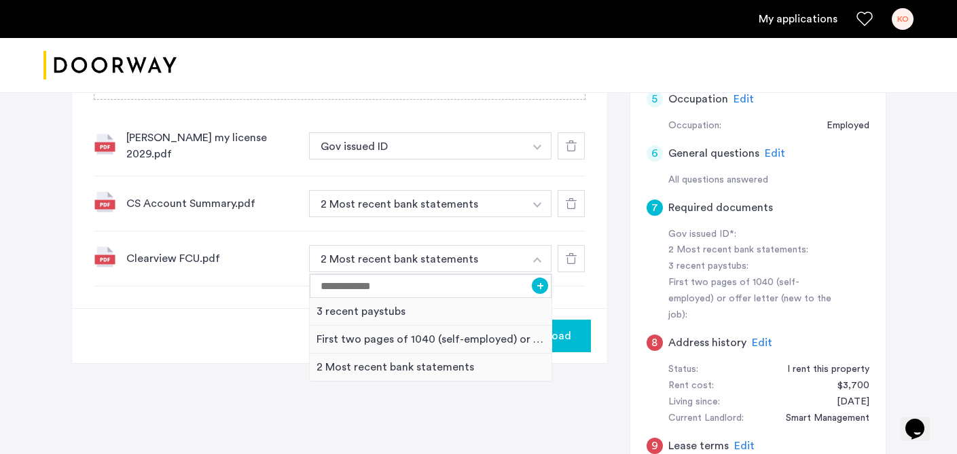
click at [613, 253] on div "7 Required documents Gov issued ID* 2 Most recent bank statements 3 recent pays…" at bounding box center [478, 175] width 815 height 712
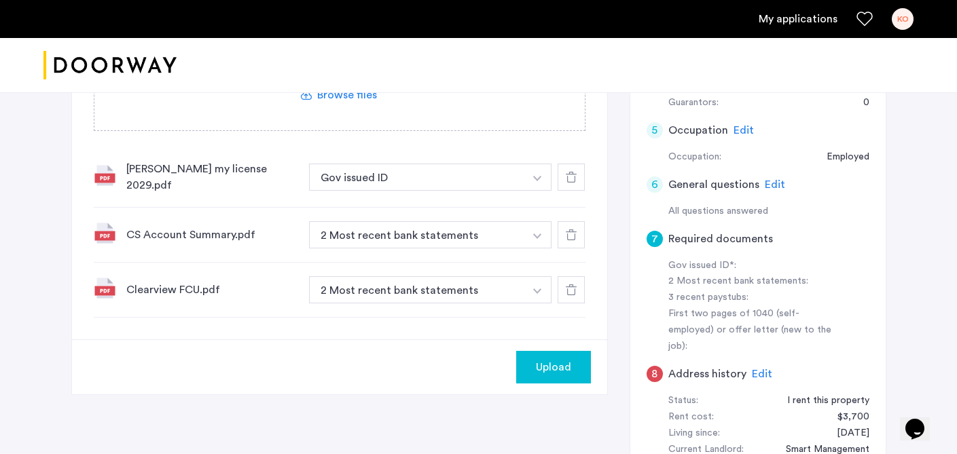
scroll to position [308, 0]
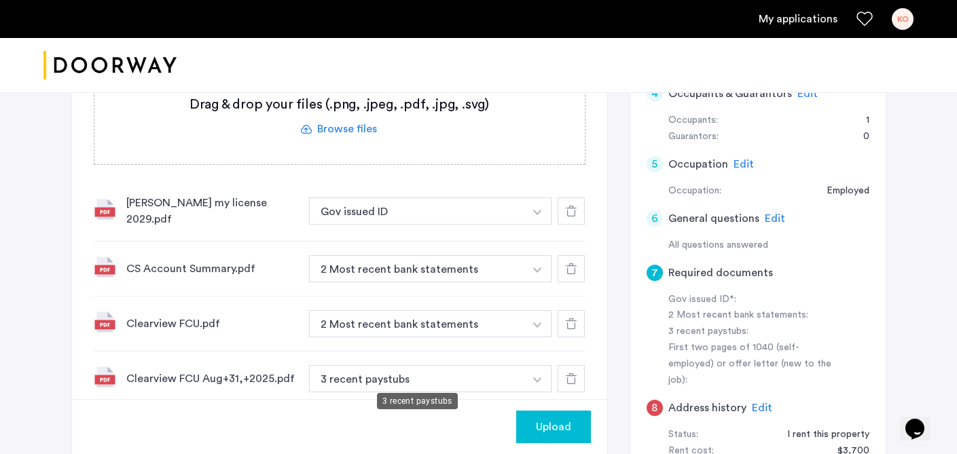
click at [414, 374] on button "3 recent paystubs" at bounding box center [417, 378] width 216 height 27
click at [550, 373] on button "button" at bounding box center [538, 378] width 28 height 27
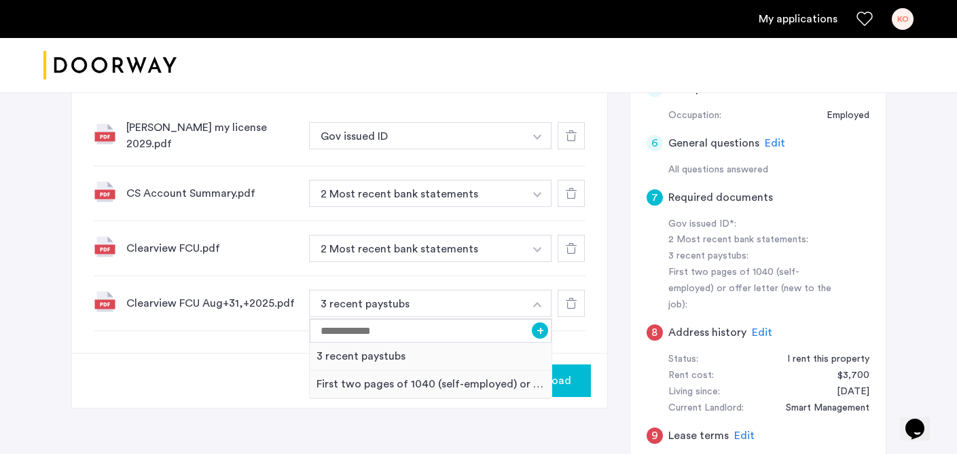
scroll to position [386, 0]
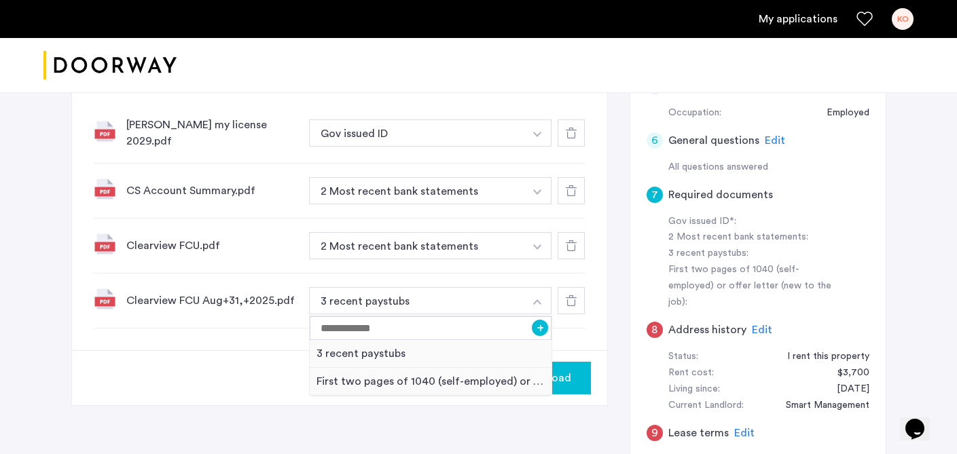
click at [599, 327] on div "7 Required documents Gov issued ID* 2 Most recent bank statements 3 recent pays…" at bounding box center [339, 78] width 535 height 544
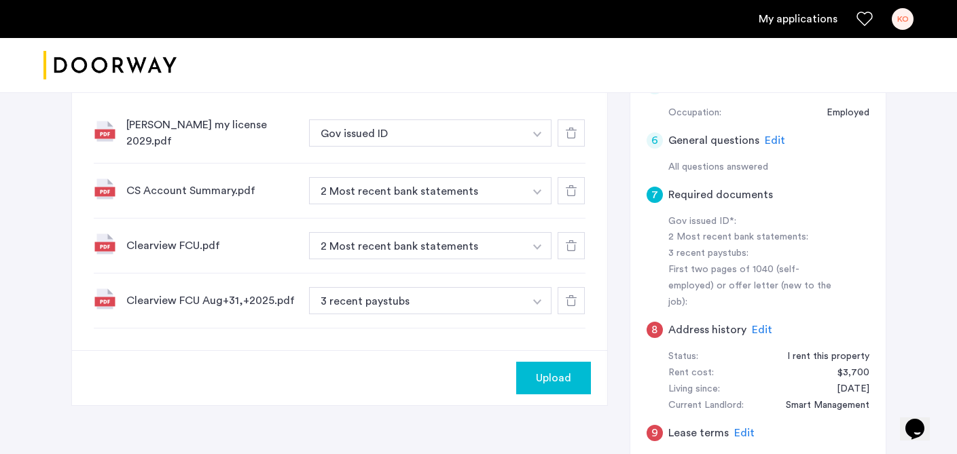
click at [566, 300] on icon at bounding box center [571, 300] width 11 height 11
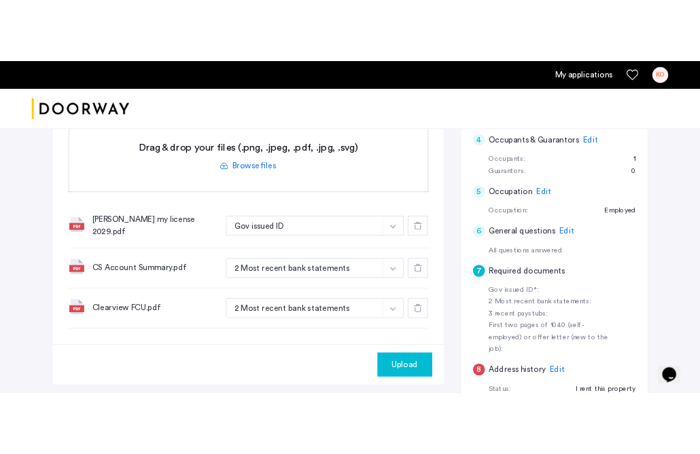
scroll to position [380, 0]
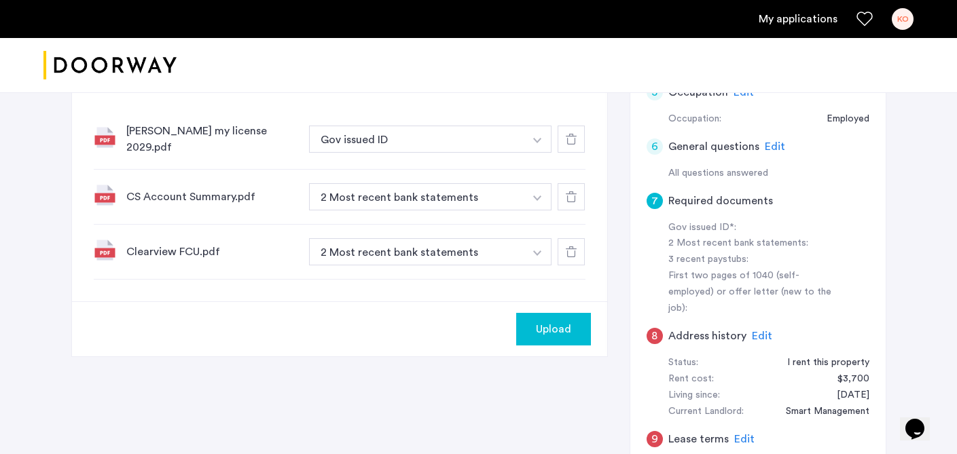
click at [441, 232] on div "Clearview FCU.pdf 2 Most recent bank statements + 3 recent paystubs First two p…" at bounding box center [340, 252] width 492 height 55
click at [438, 251] on button "2 Most recent bank statements" at bounding box center [417, 251] width 216 height 27
click at [543, 245] on button "button" at bounding box center [538, 251] width 28 height 27
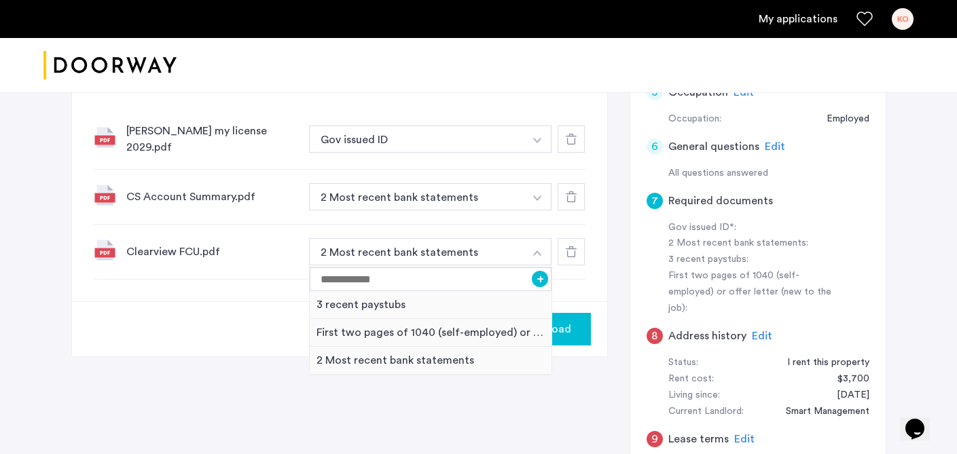
click at [597, 231] on div "7 Required documents Gov issued ID* 2 Most recent bank statements 3 recent pays…" at bounding box center [339, 57] width 535 height 489
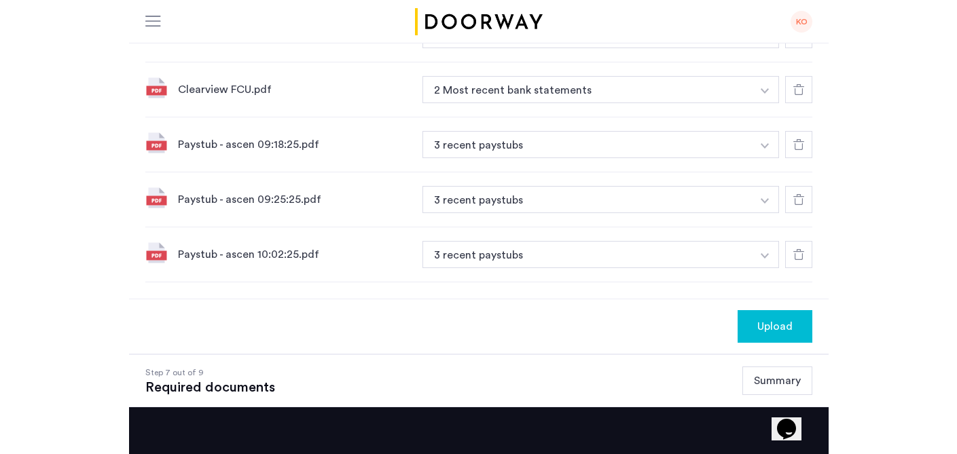
scroll to position [612, 0]
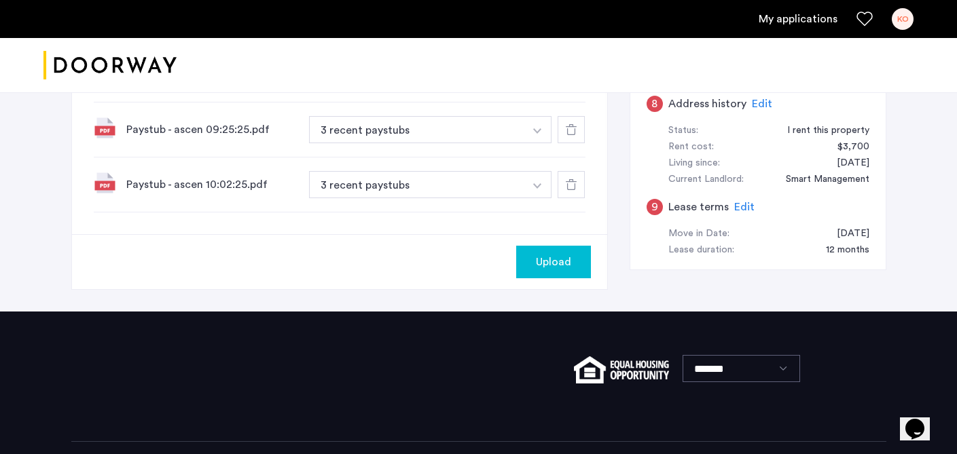
click at [558, 254] on span "Upload" at bounding box center [553, 262] width 35 height 16
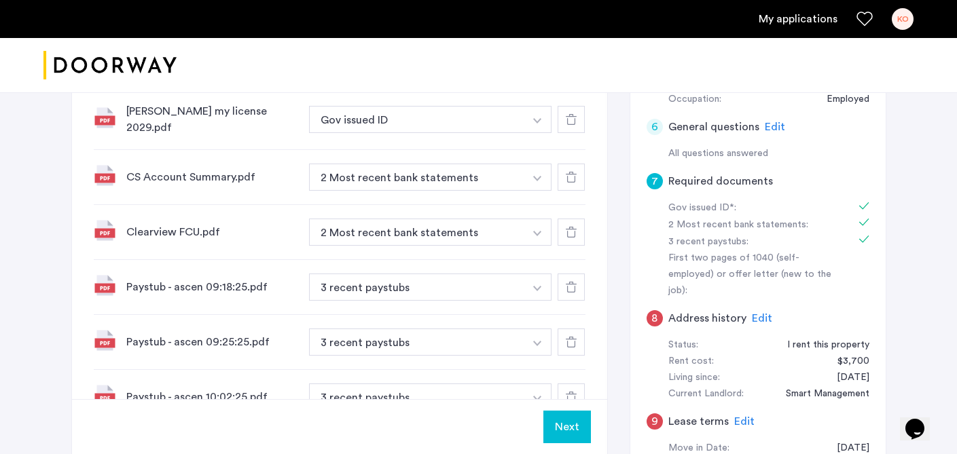
scroll to position [516, 0]
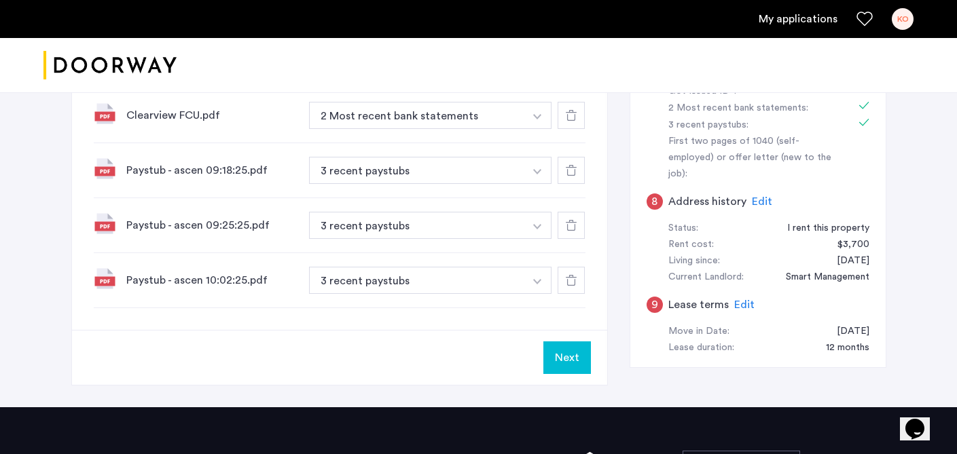
click at [566, 353] on button "Next" at bounding box center [567, 358] width 48 height 33
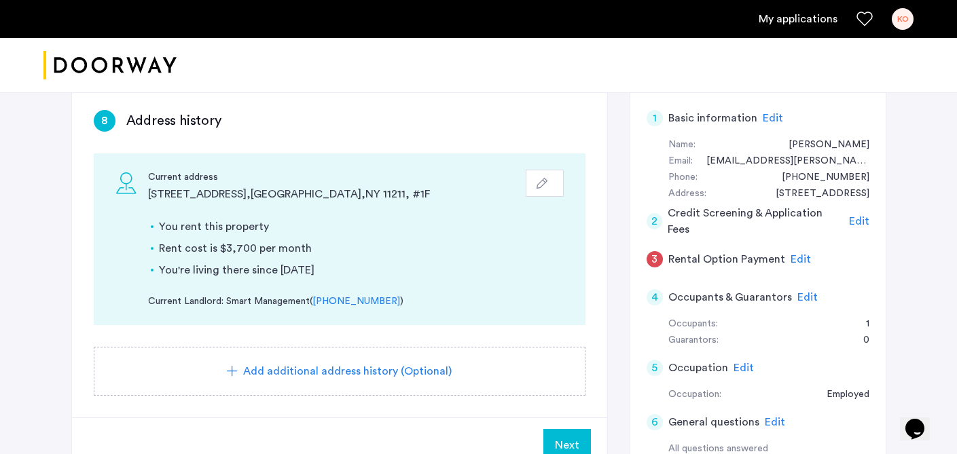
scroll to position [201, 0]
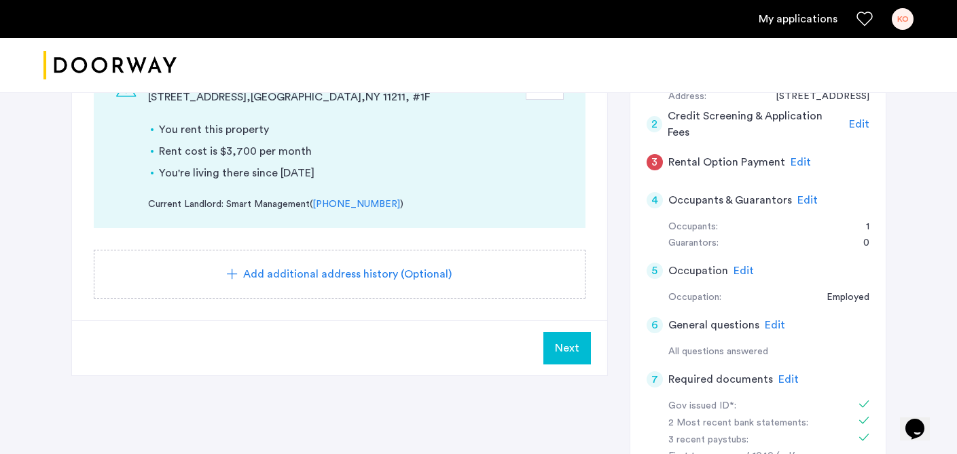
click at [564, 352] on span "Next" at bounding box center [567, 348] width 24 height 16
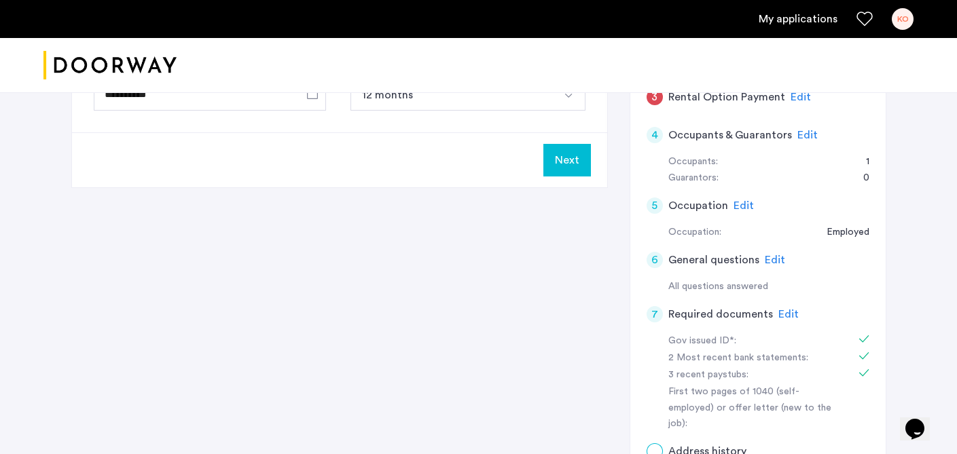
scroll to position [0, 0]
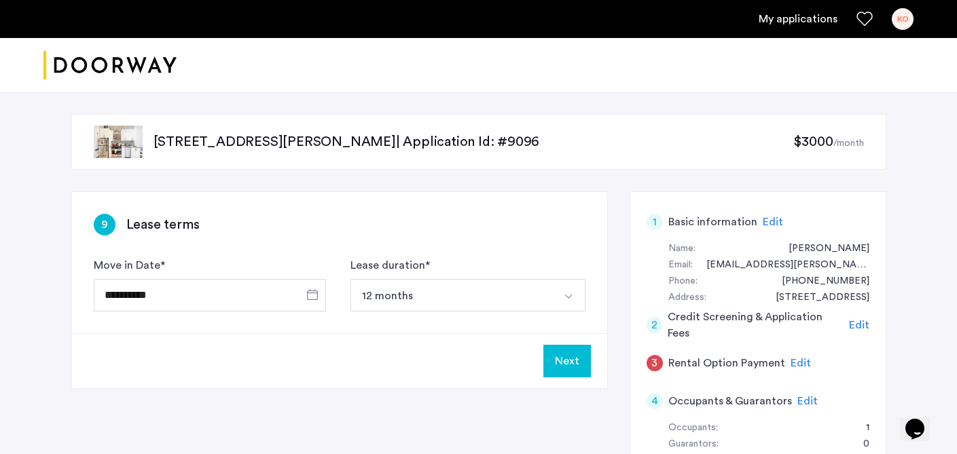
click at [475, 301] on button "12 months" at bounding box center [451, 295] width 203 height 33
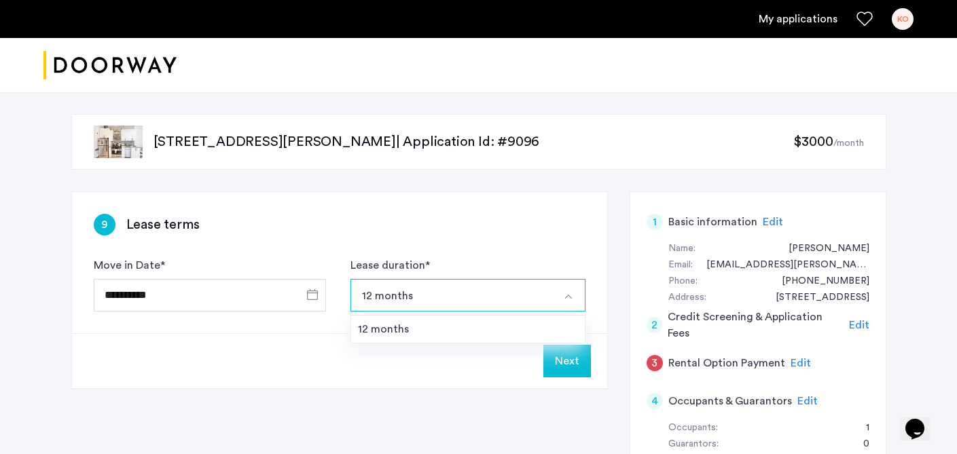
click at [473, 240] on div "**********" at bounding box center [339, 262] width 535 height 141
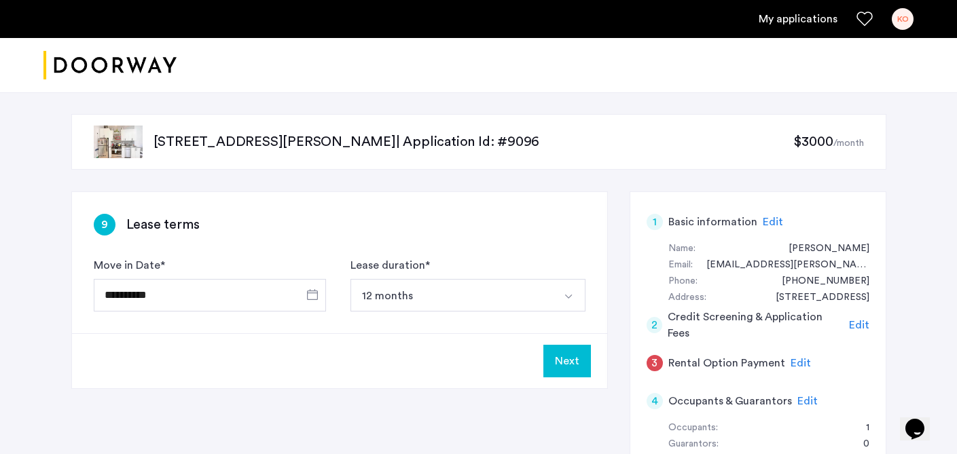
click at [566, 355] on button "Next" at bounding box center [567, 361] width 48 height 33
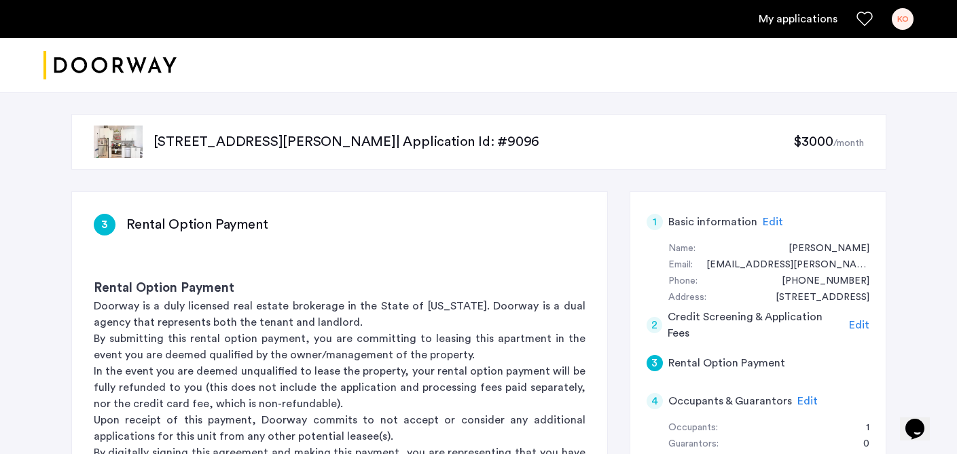
scroll to position [245, 0]
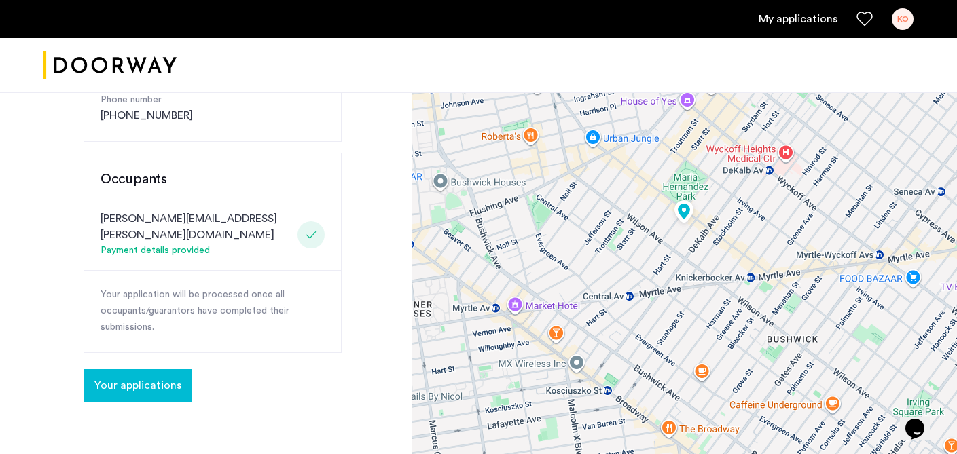
scroll to position [275, 0]
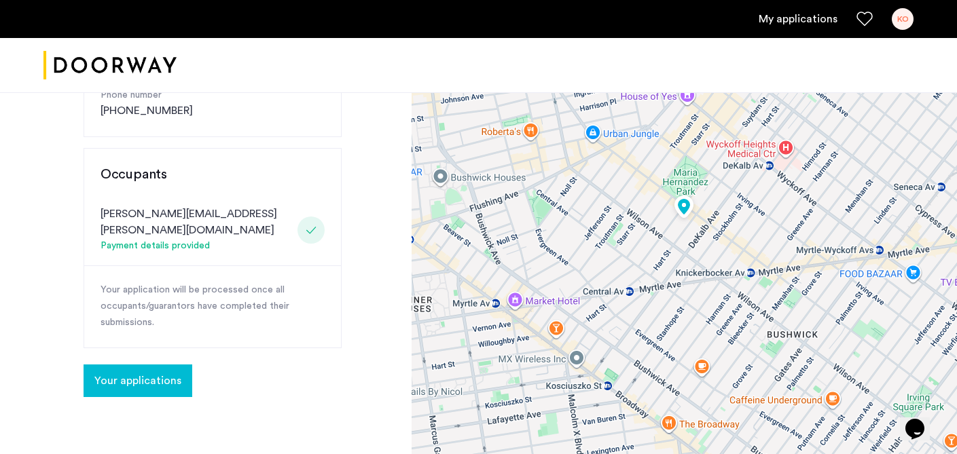
click at [149, 373] on span "Your applications" at bounding box center [137, 381] width 87 height 16
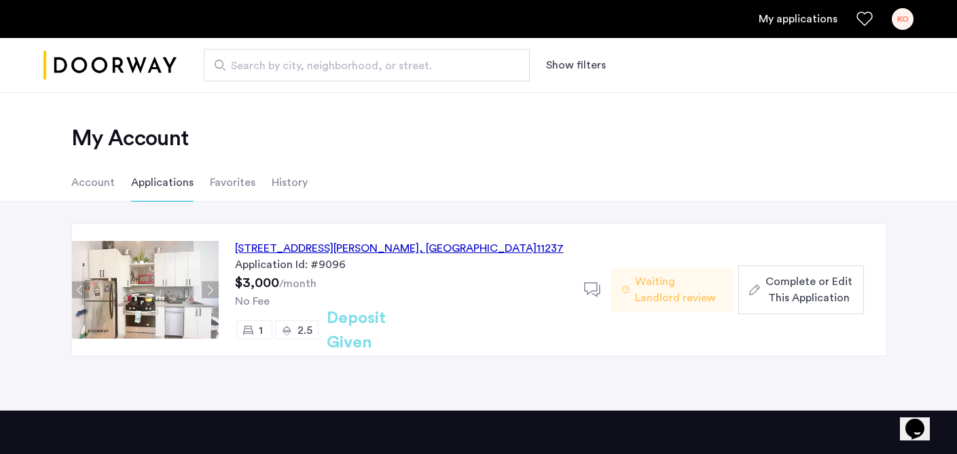
click at [763, 281] on div "Complete or Edit This Application" at bounding box center [800, 290] width 103 height 33
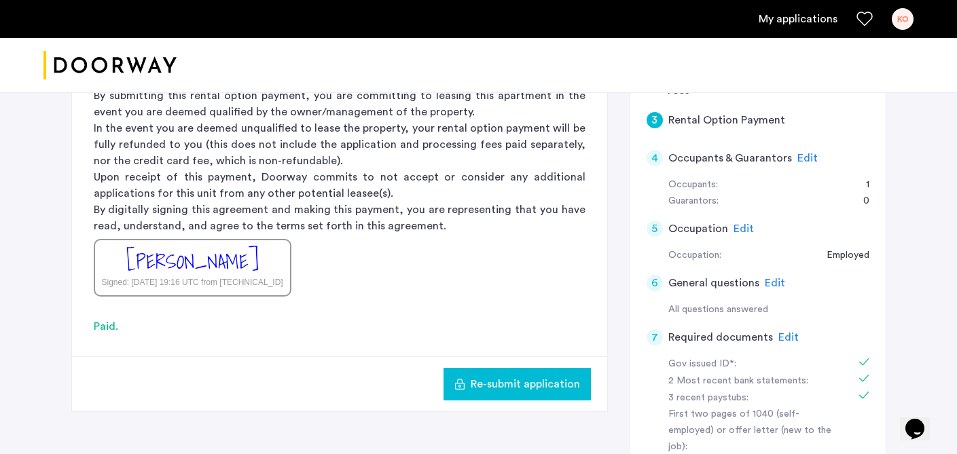
scroll to position [184, 0]
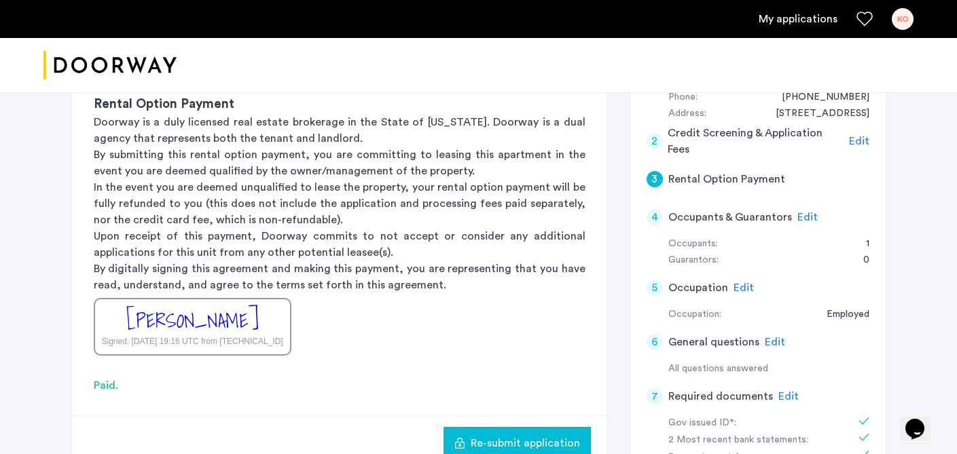
click at [805, 215] on span "Edit" at bounding box center [807, 217] width 20 height 11
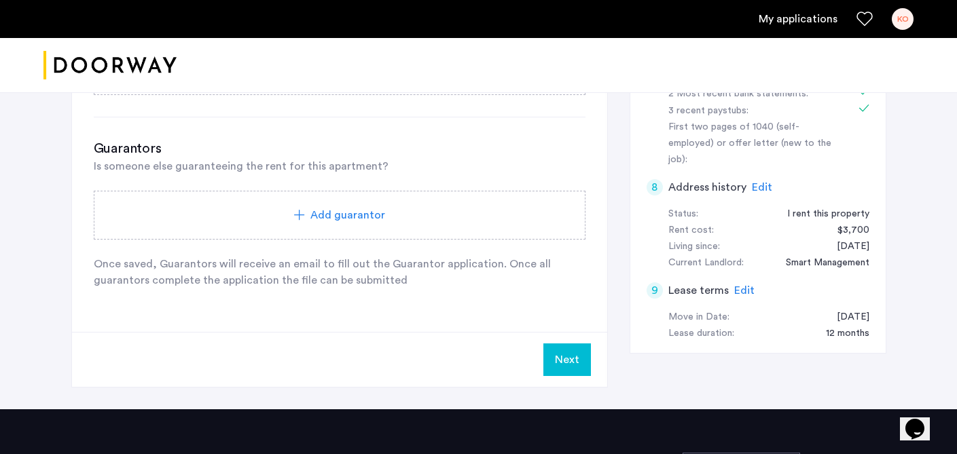
scroll to position [515, 0]
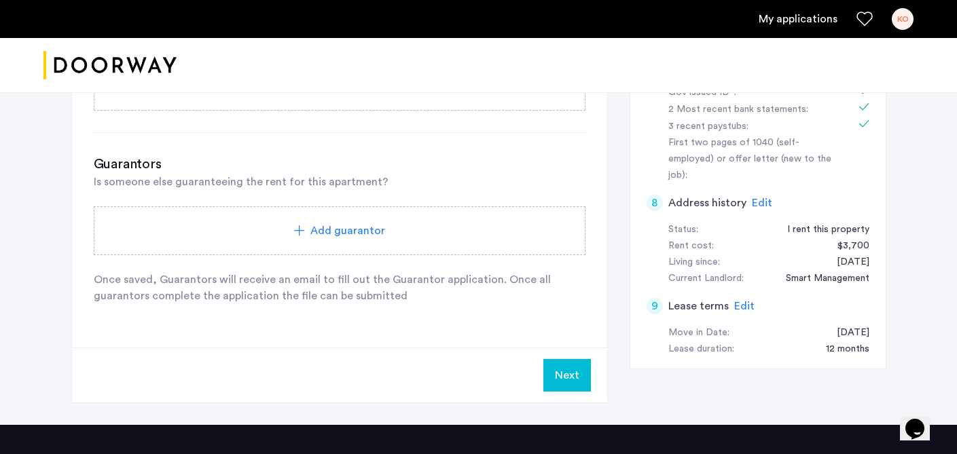
click at [329, 236] on span "Add guarantor" at bounding box center [347, 231] width 75 height 16
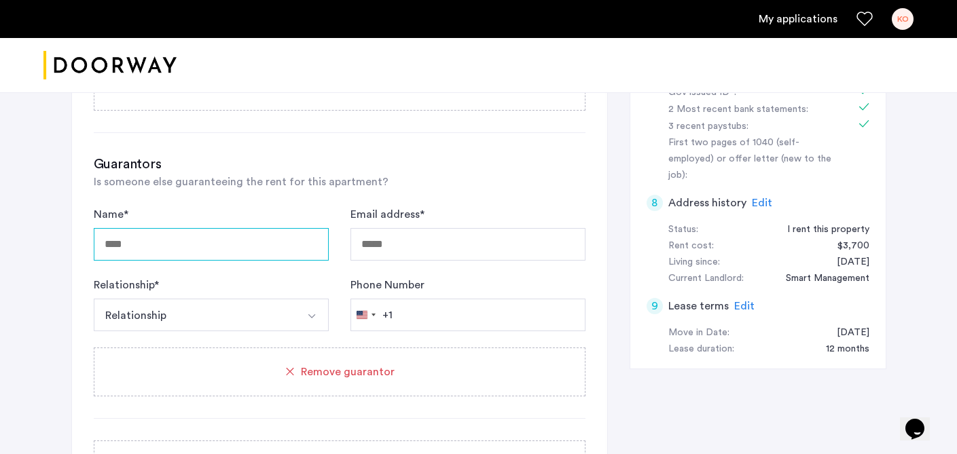
click at [276, 254] on input "Name *" at bounding box center [211, 244] width 235 height 33
type input "**********"
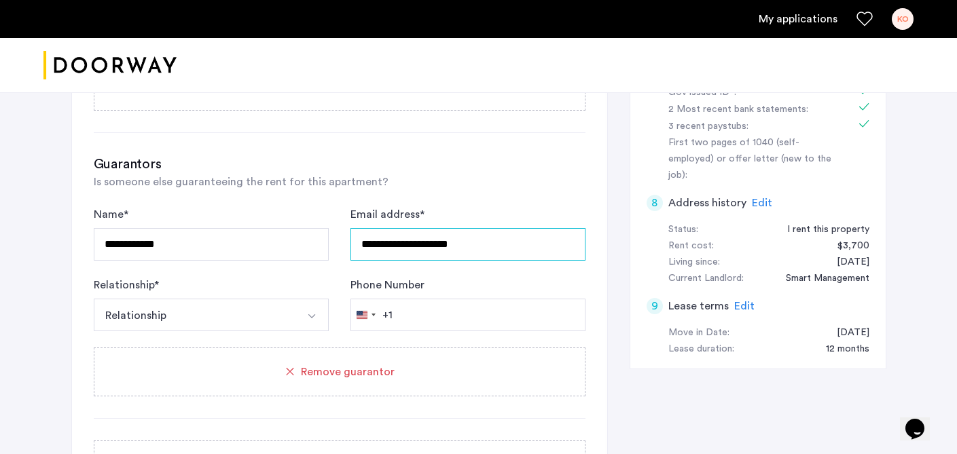
drag, startPoint x: 403, startPoint y: 245, endPoint x: 436, endPoint y: 248, distance: 32.8
click at [436, 248] on input "**********" at bounding box center [467, 244] width 235 height 33
click at [472, 253] on input "**********" at bounding box center [467, 244] width 235 height 33
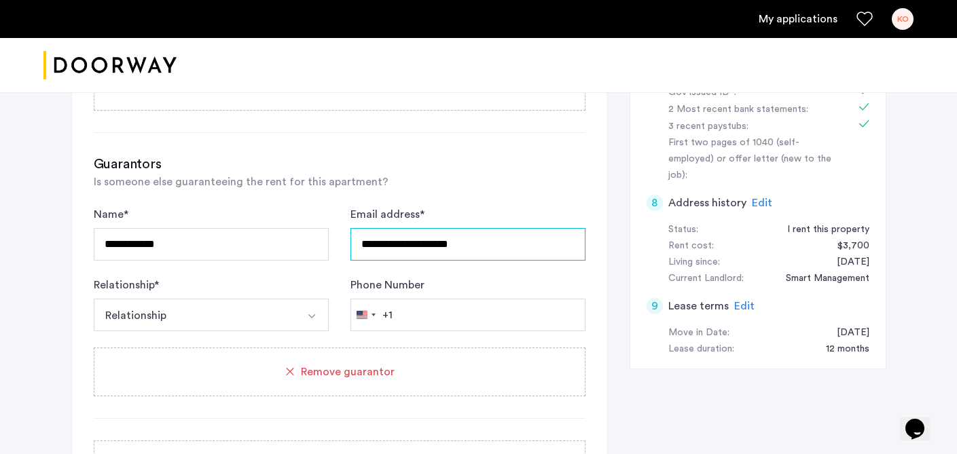
click at [472, 253] on input "**********" at bounding box center [467, 244] width 235 height 33
type input "**********"
click at [251, 303] on button "Relationship" at bounding box center [195, 315] width 203 height 33
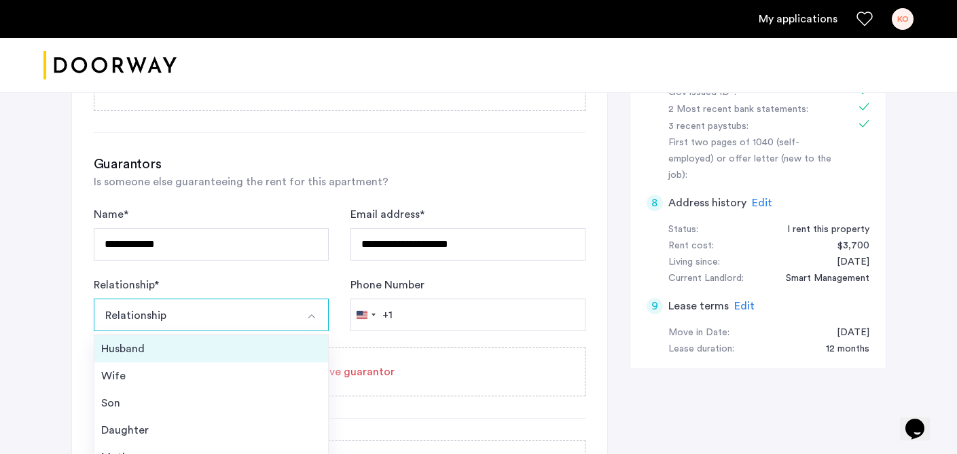
scroll to position [49, 0]
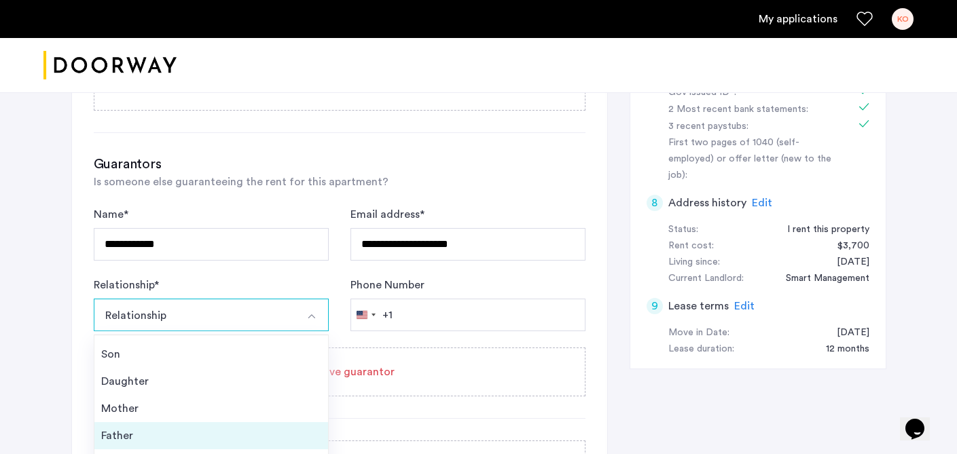
click at [200, 435] on div "Father" at bounding box center [211, 436] width 220 height 16
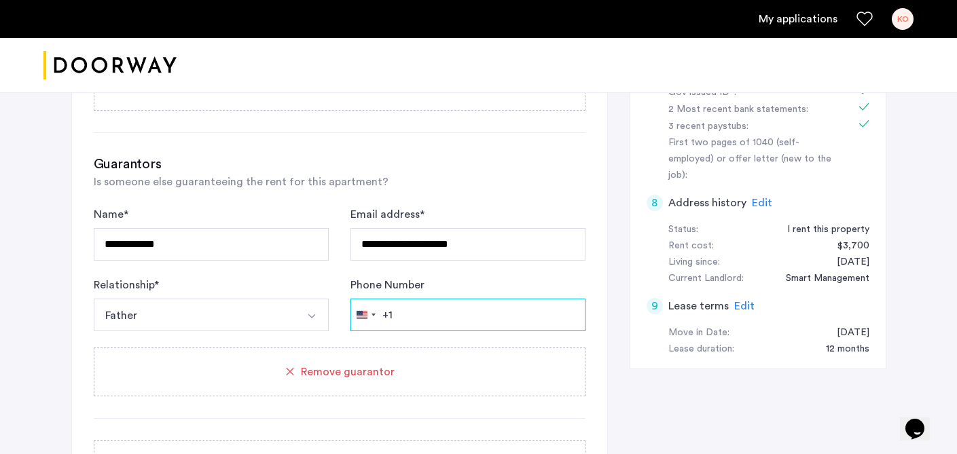
click at [459, 323] on input "Phone Number" at bounding box center [467, 315] width 235 height 33
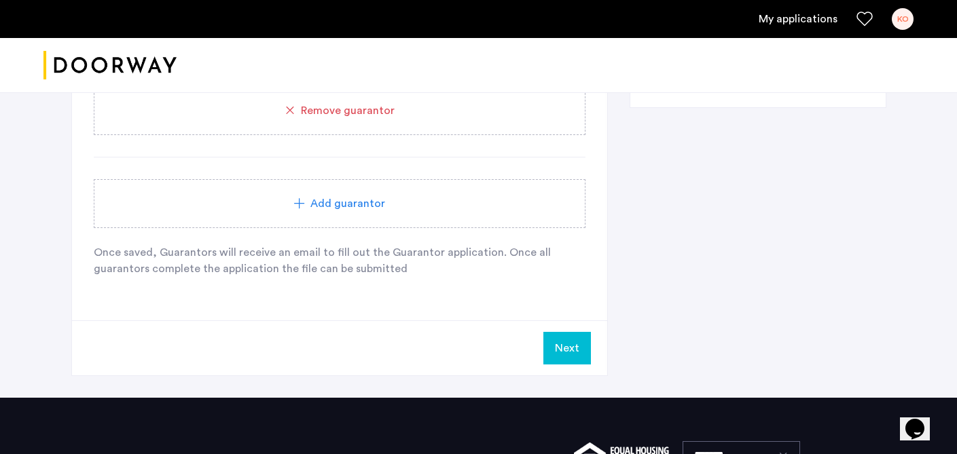
scroll to position [778, 0]
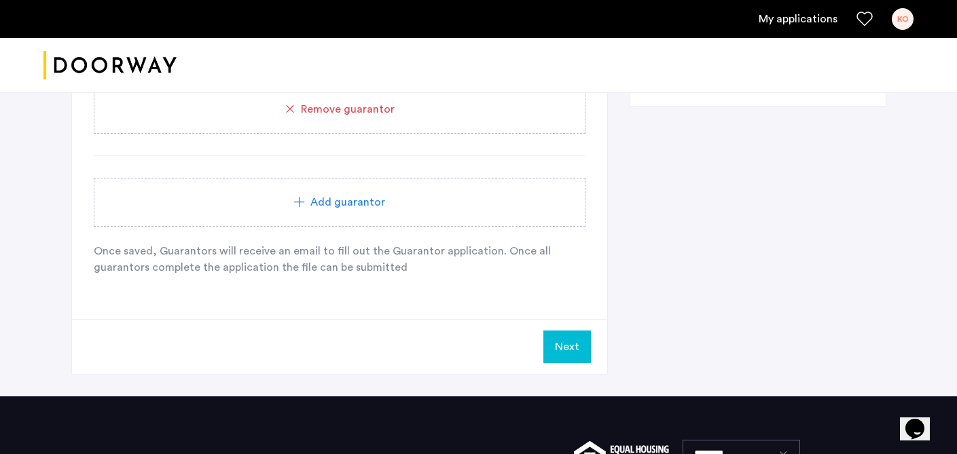
type input "**********"
click at [550, 349] on button "Next" at bounding box center [567, 347] width 48 height 33
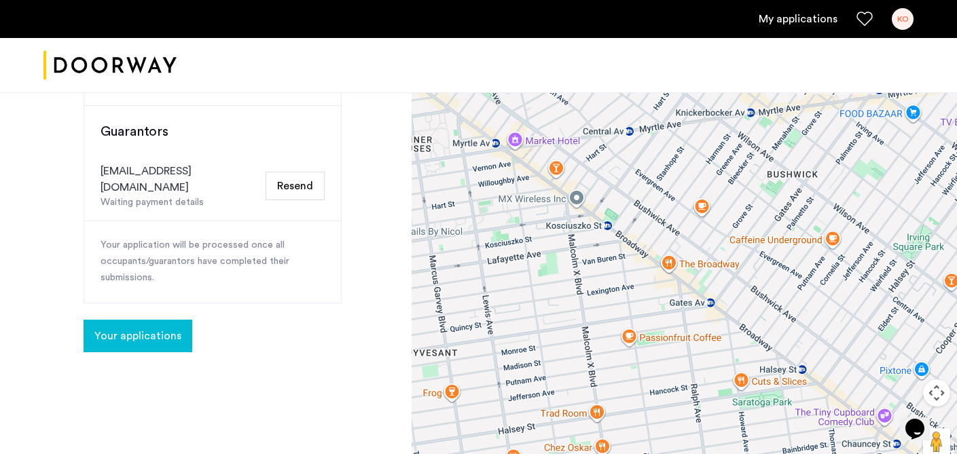
scroll to position [431, 0]
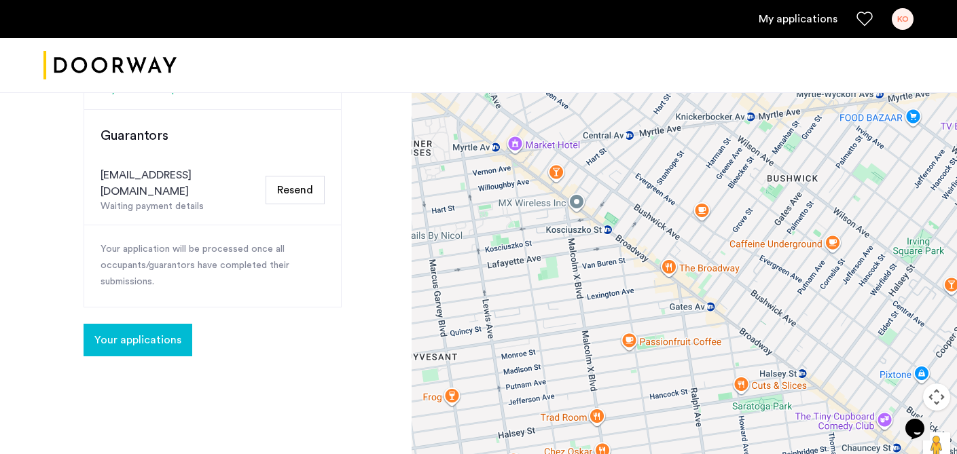
click at [167, 332] on span "Your applications" at bounding box center [137, 340] width 87 height 16
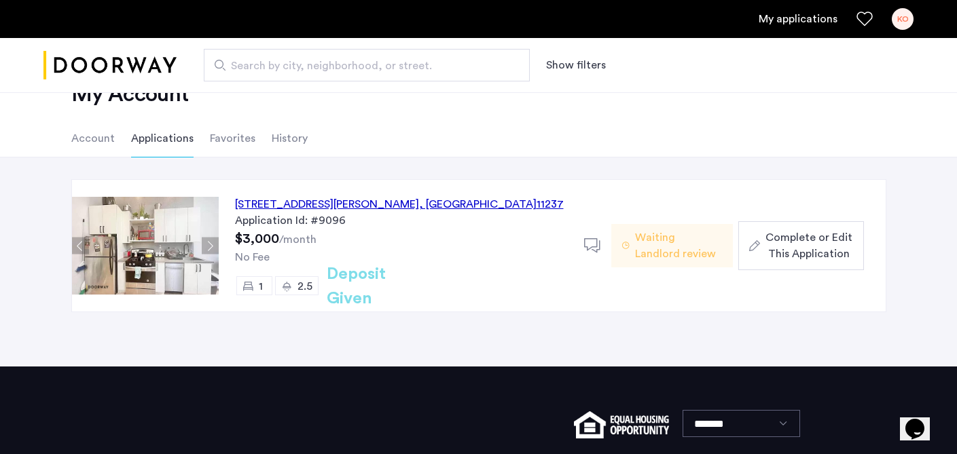
scroll to position [67, 0]
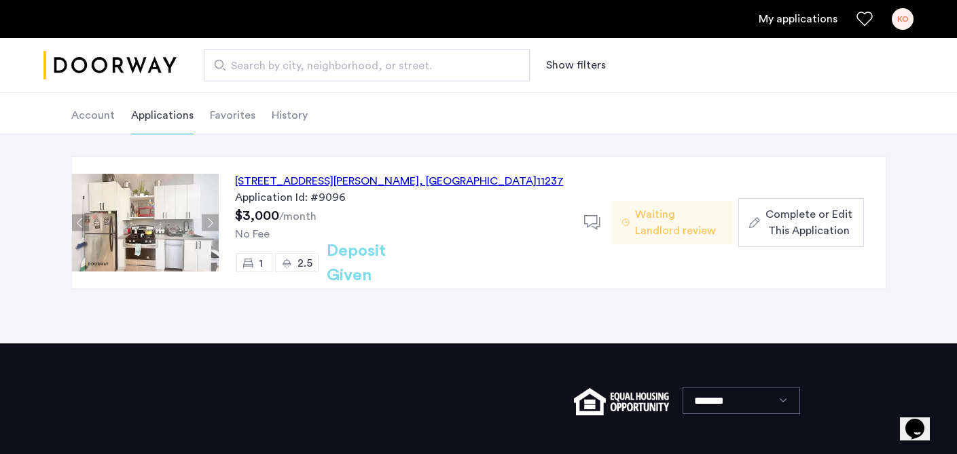
click at [789, 219] on span "Complete or Edit This Application" at bounding box center [808, 222] width 87 height 33
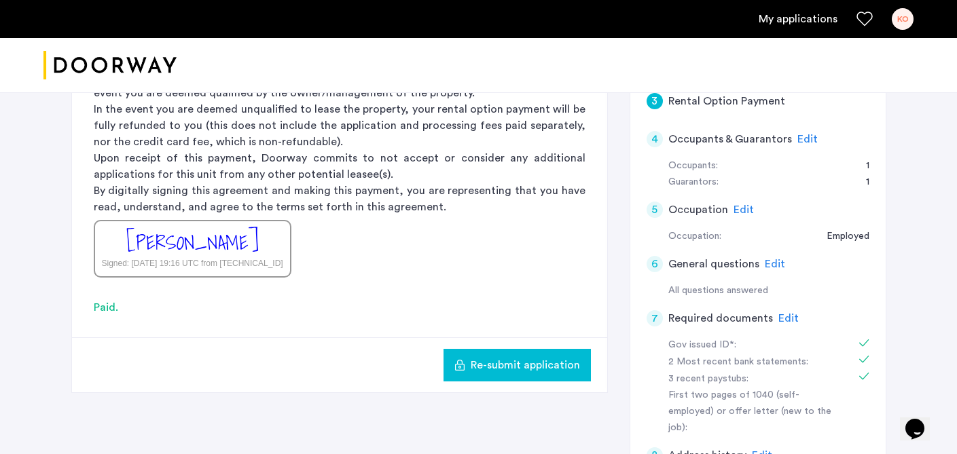
scroll to position [376, 0]
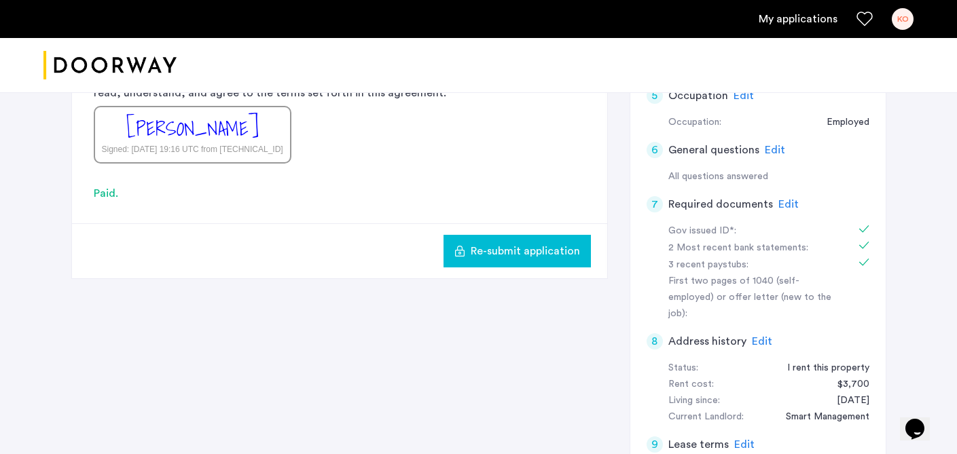
click at [787, 201] on span "Edit" at bounding box center [788, 204] width 20 height 11
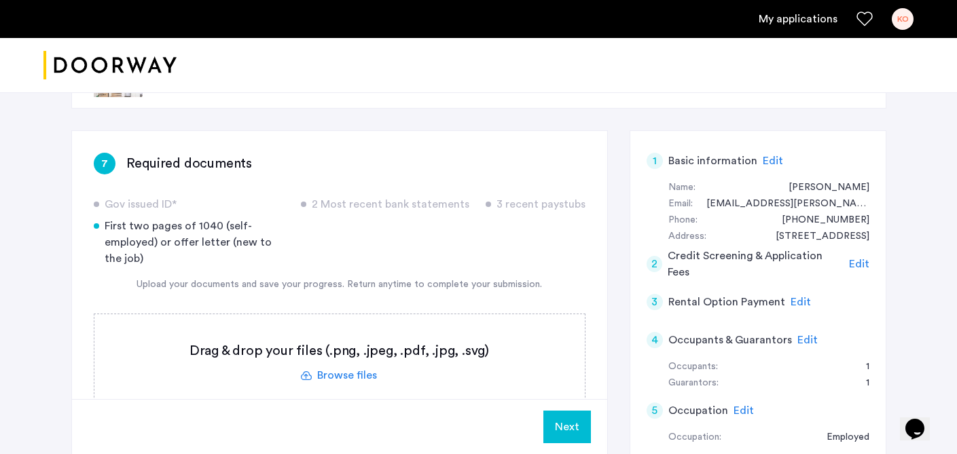
scroll to position [163, 0]
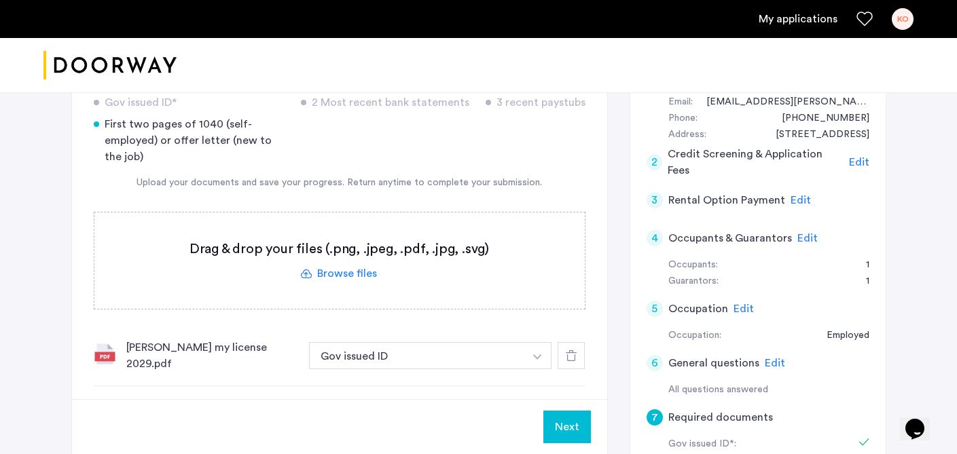
click at [340, 272] on label at bounding box center [339, 261] width 490 height 96
click at [0, 0] on input "file" at bounding box center [0, 0] width 0 height 0
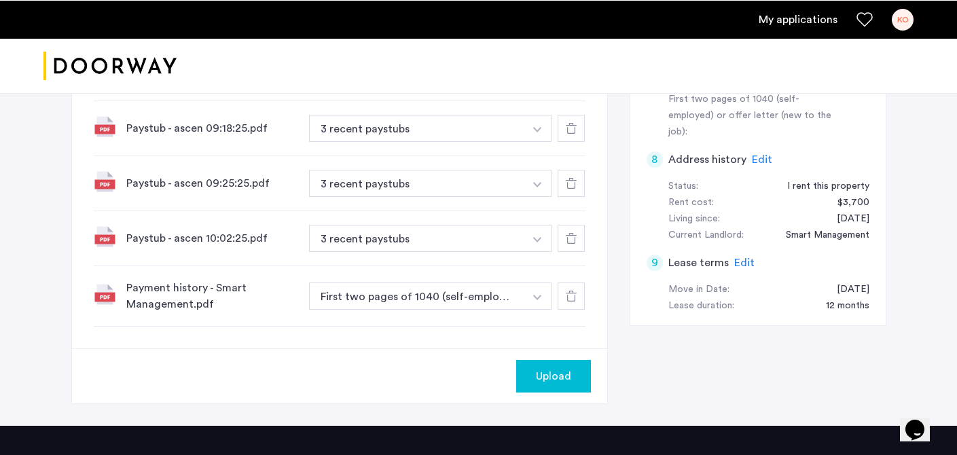
scroll to position [561, 0]
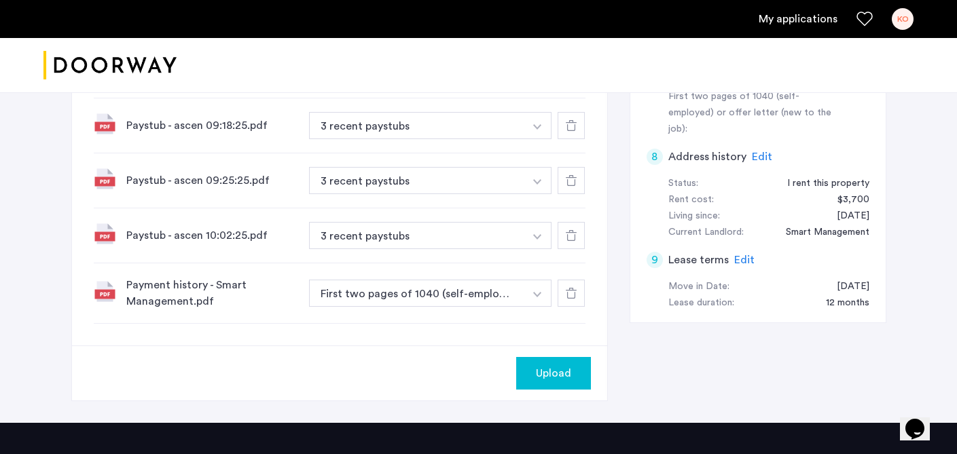
click at [533, 283] on button "button" at bounding box center [538, 293] width 28 height 27
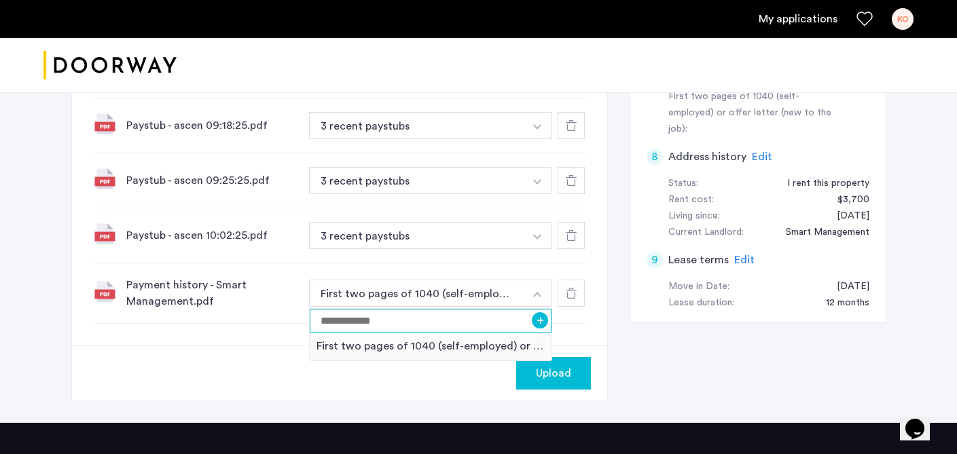
click at [494, 313] on input at bounding box center [431, 321] width 242 height 24
type input "**********"
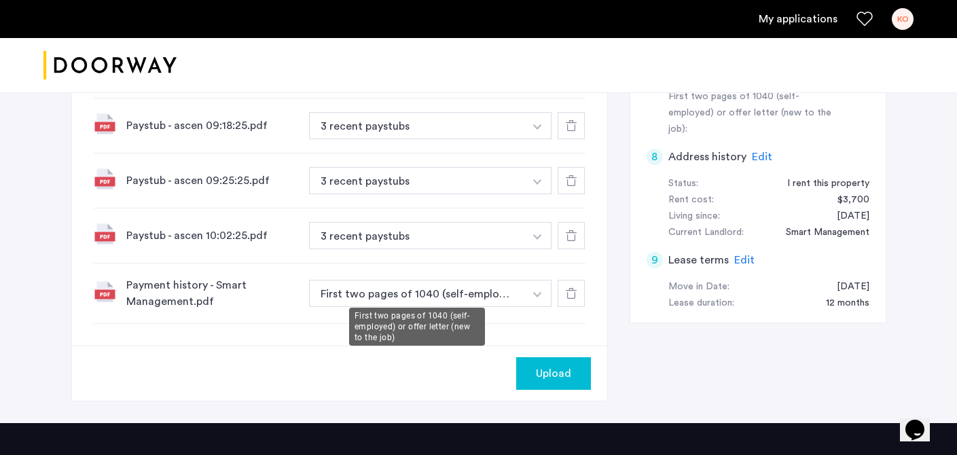
click at [502, 285] on button "First two pages of 1040 (self-employed) or offer letter (new to the job)" at bounding box center [417, 293] width 216 height 27
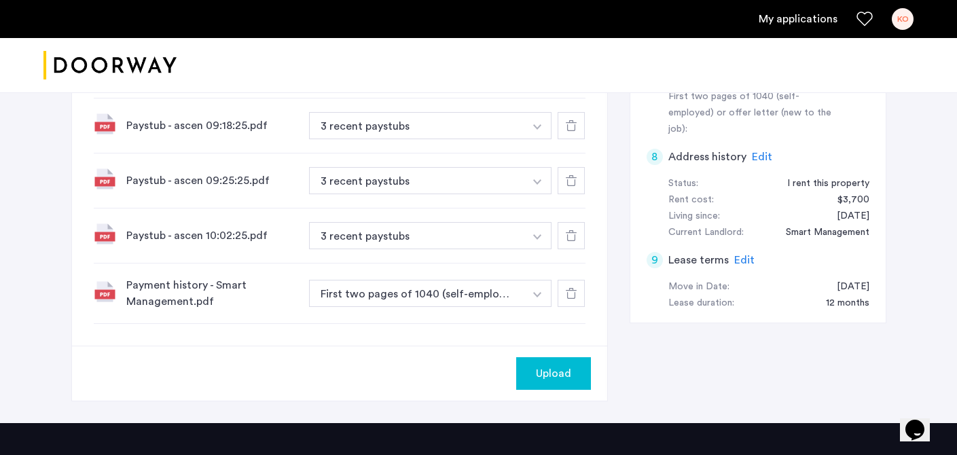
click at [537, 282] on button "button" at bounding box center [538, 293] width 28 height 27
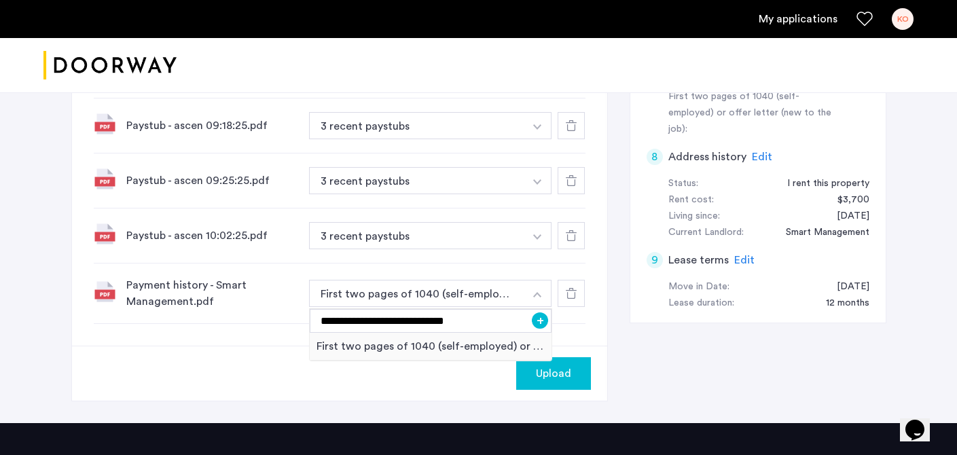
click at [541, 312] on button "+" at bounding box center [540, 320] width 16 height 16
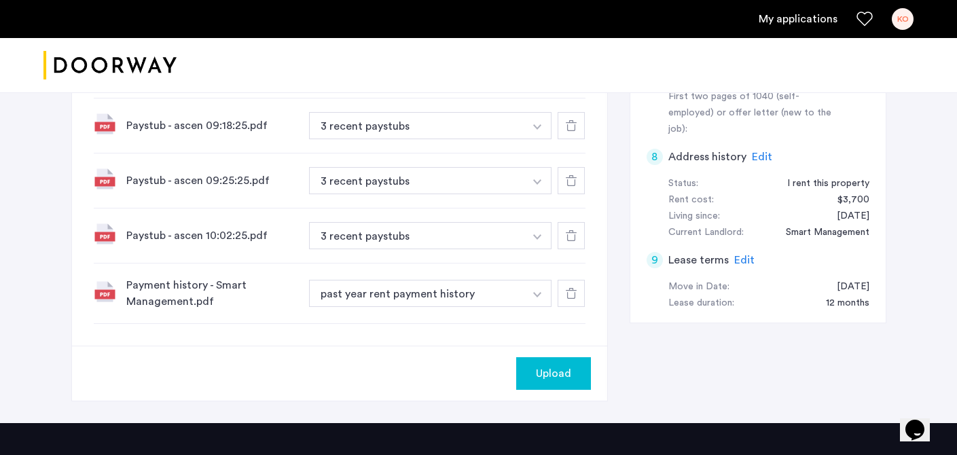
click at [570, 376] on button "Upload" at bounding box center [553, 373] width 75 height 33
